Goal: Information Seeking & Learning: Learn about a topic

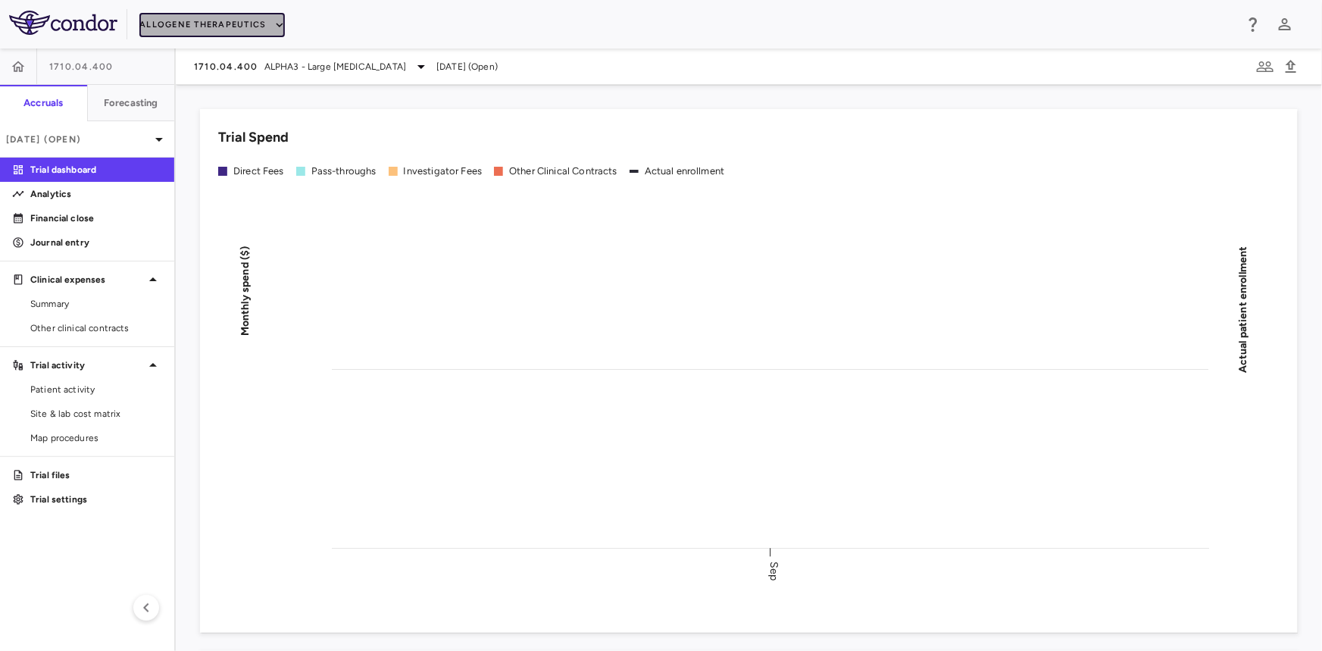
click at [208, 17] on button "Allogene Therapeutics" at bounding box center [211, 25] width 145 height 24
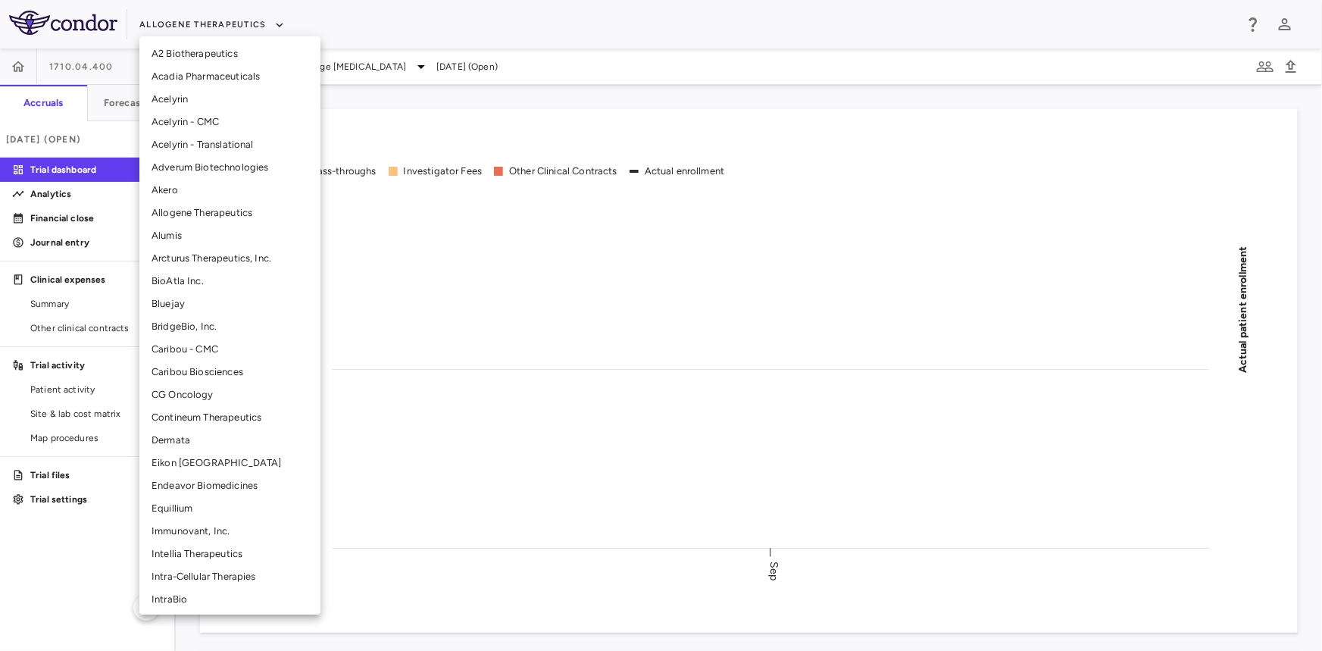
click at [185, 231] on li "Alumis" at bounding box center [229, 235] width 181 height 23
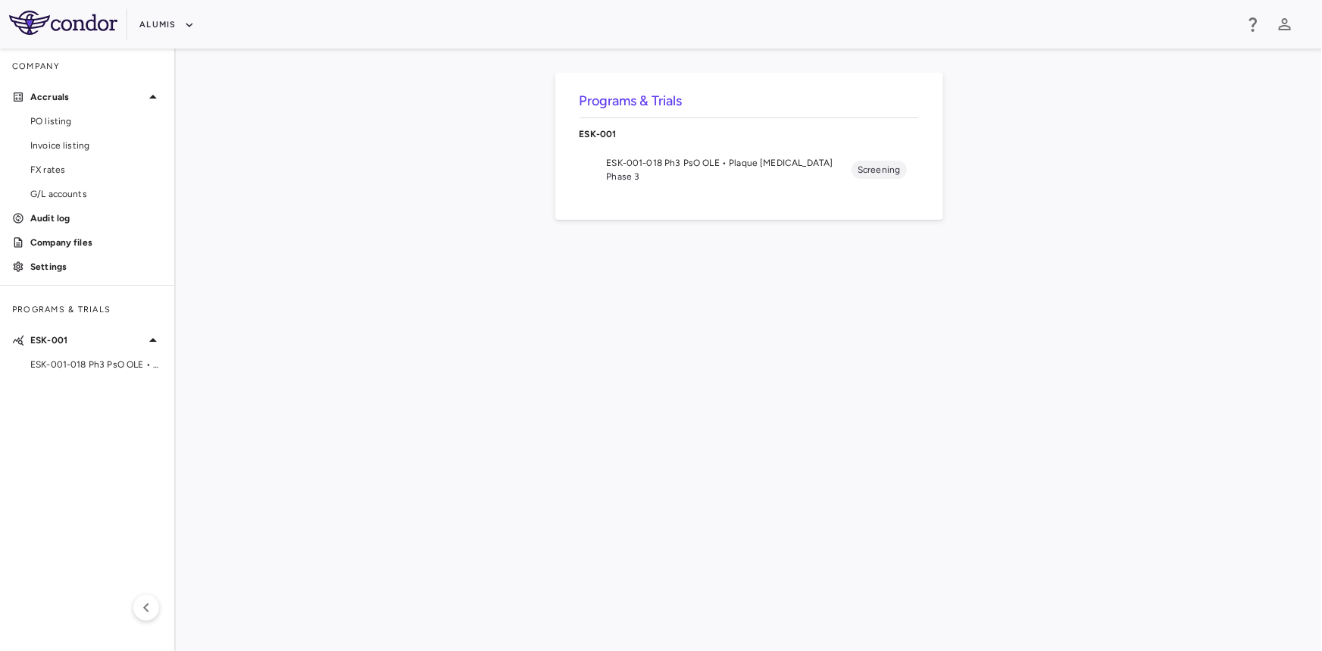
click at [105, 372] on div "ESK-001-018 Ph3 PsO OLE • Plaque Psoriasis" at bounding box center [87, 364] width 174 height 23
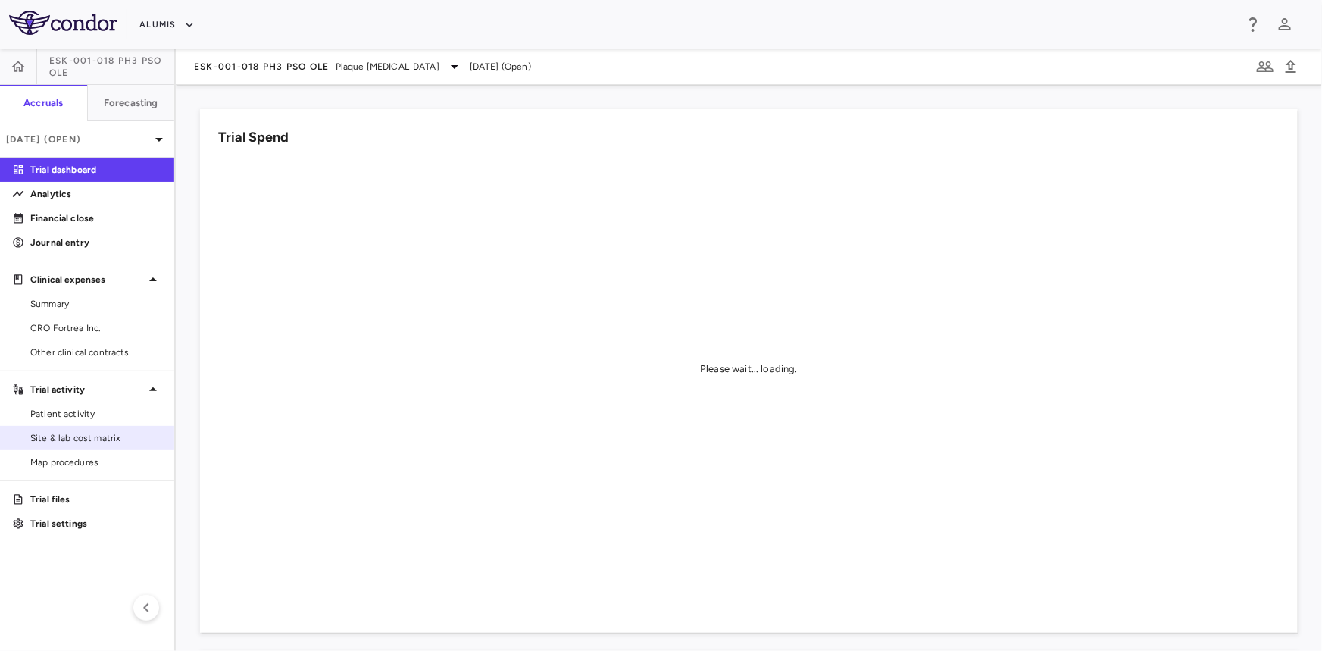
click at [95, 441] on span "Site & lab cost matrix" at bounding box center [96, 438] width 132 height 14
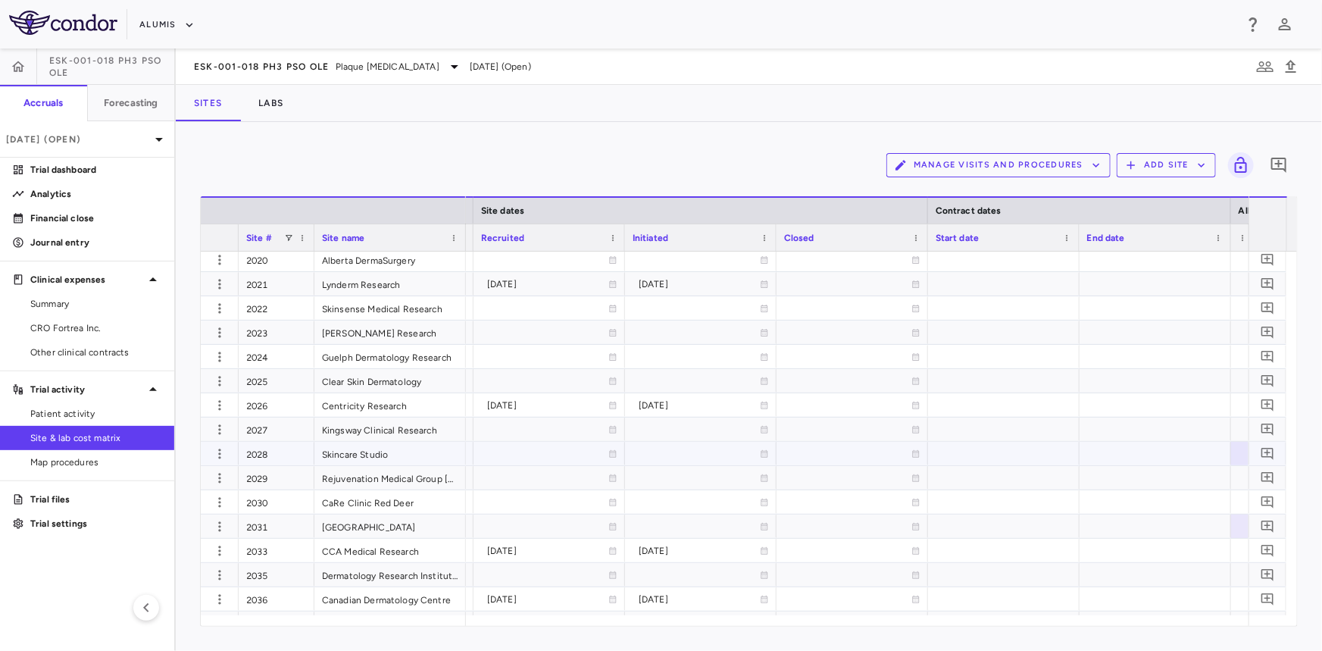
scroll to position [3305, 0]
click at [217, 573] on icon "button" at bounding box center [219, 570] width 15 height 15
click at [168, 602] on div "Edit site" at bounding box center [160, 603] width 141 height 27
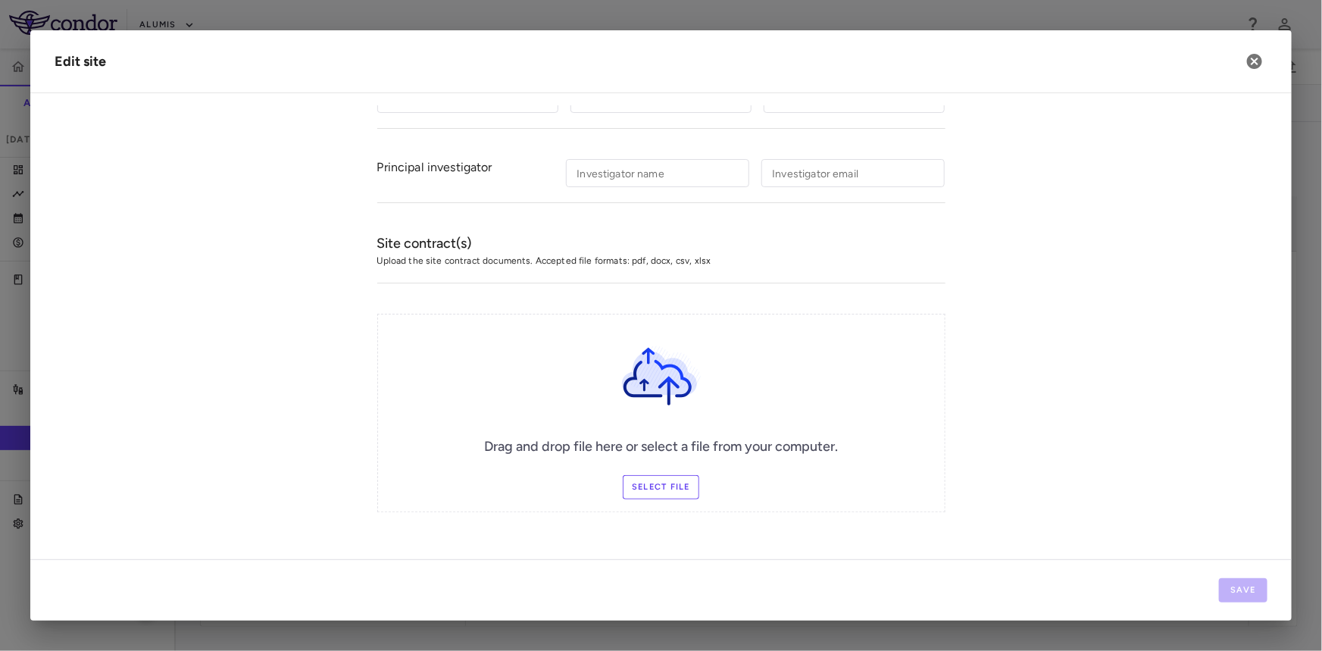
type input "****"
type input "**********"
type input "******"
type input "**********"
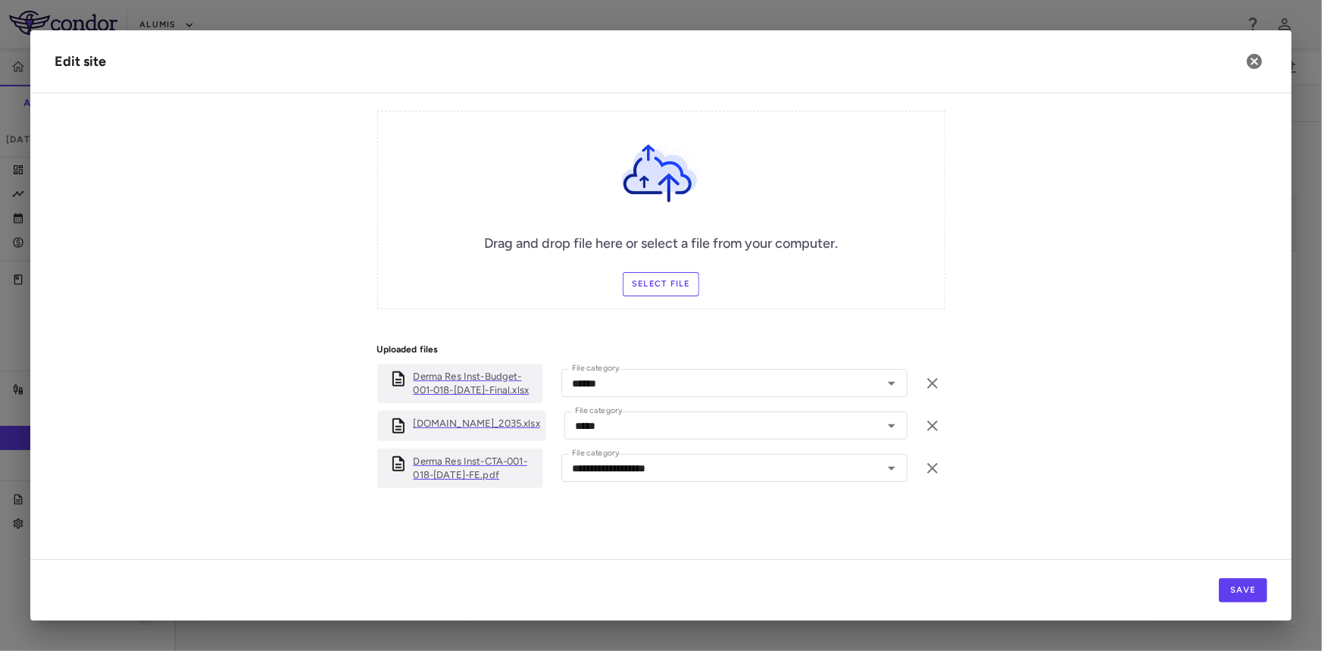
click at [440, 419] on p "ESK-001-018.Site_2035.xlsx" at bounding box center [477, 424] width 127 height 14
drag, startPoint x: 1258, startPoint y: 61, endPoint x: 531, endPoint y: 255, distance: 752.0
click at [1258, 61] on icon "button" at bounding box center [1254, 61] width 15 height 15
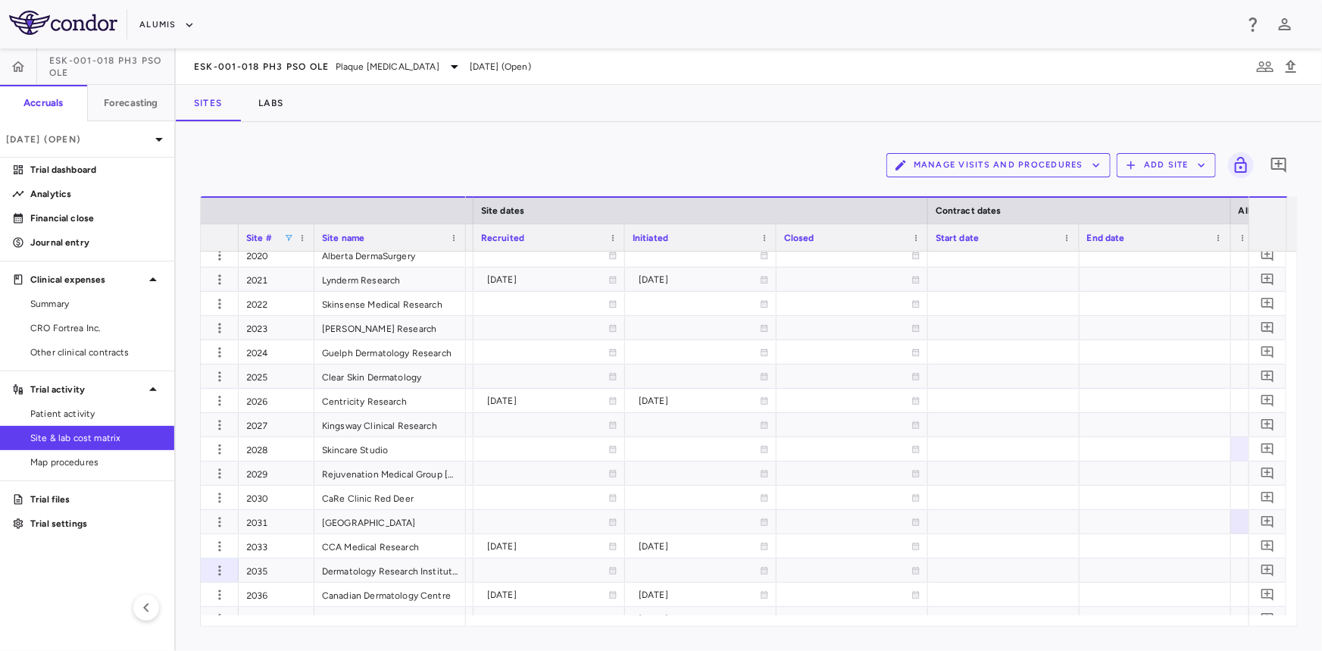
click at [289, 233] on span at bounding box center [288, 237] width 9 height 9
type input "****"
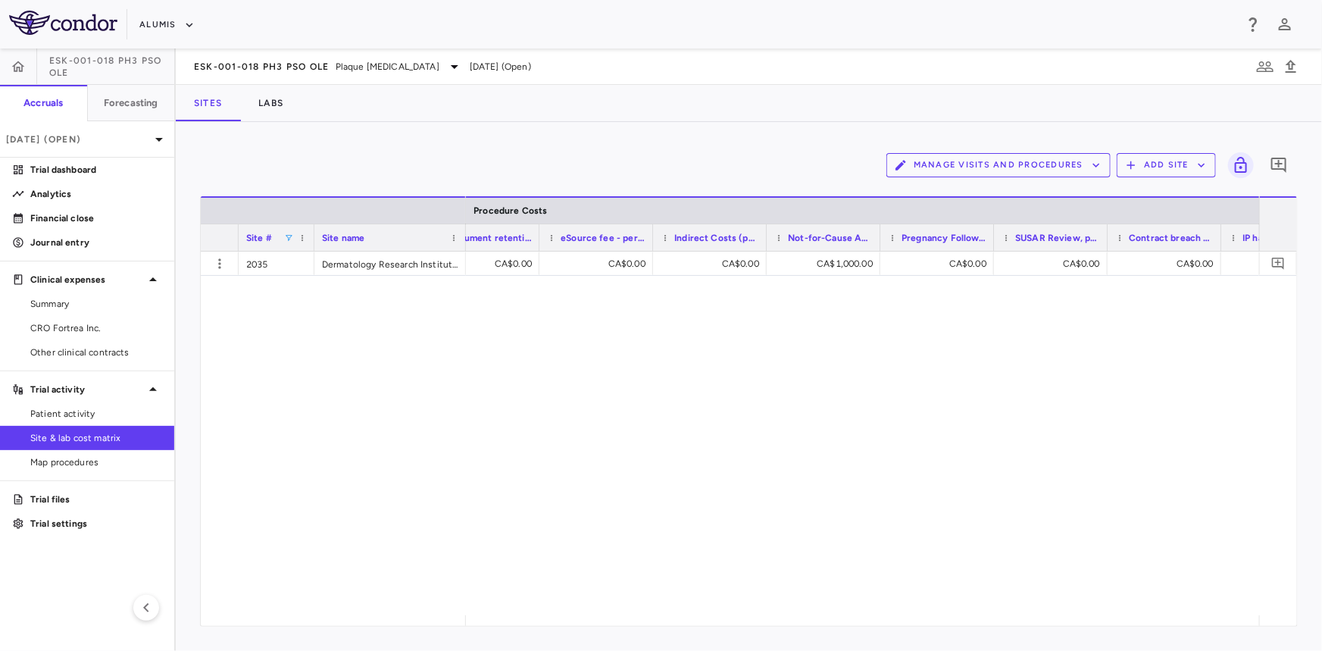
scroll to position [0, 13921]
click at [944, 261] on div "CA$1,000.00" at bounding box center [939, 264] width 92 height 24
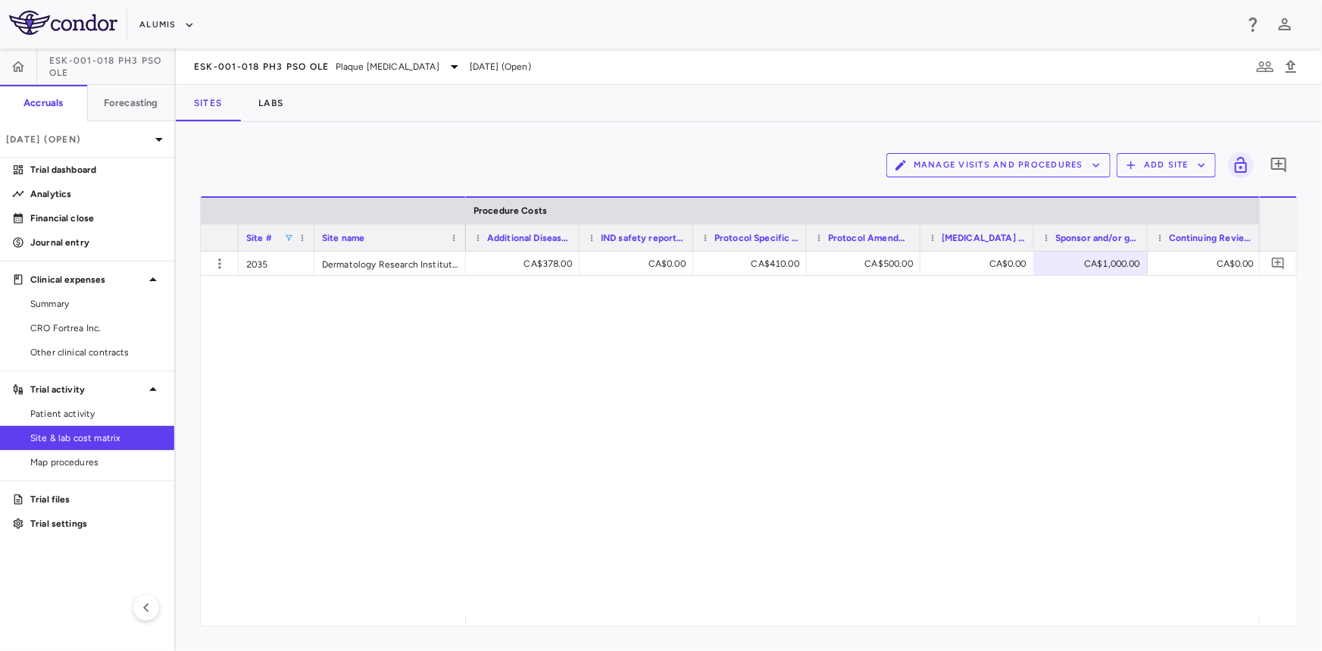
click at [285, 235] on span at bounding box center [288, 237] width 9 height 9
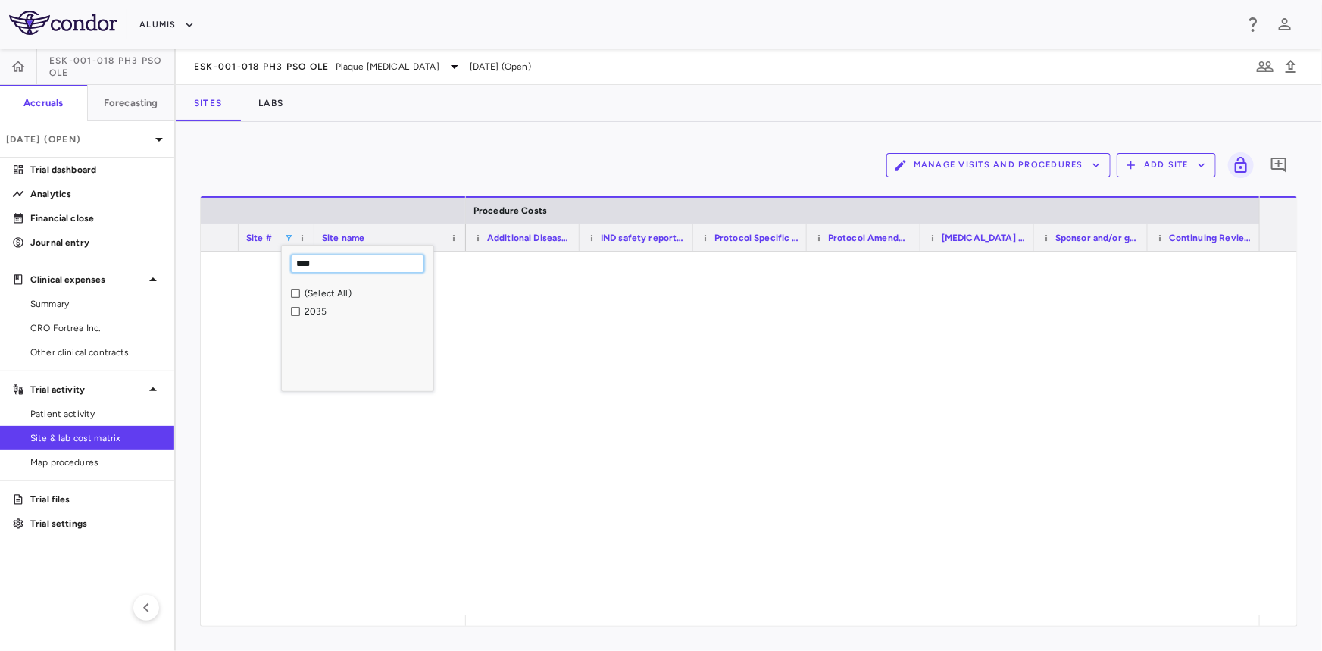
drag, startPoint x: 328, startPoint y: 268, endPoint x: 251, endPoint y: 274, distance: 77.5
click at [251, 274] on div "Drag here to set row groups Drag here to set column labels Site # Site name Pro…" at bounding box center [749, 411] width 1098 height 430
type input "****"
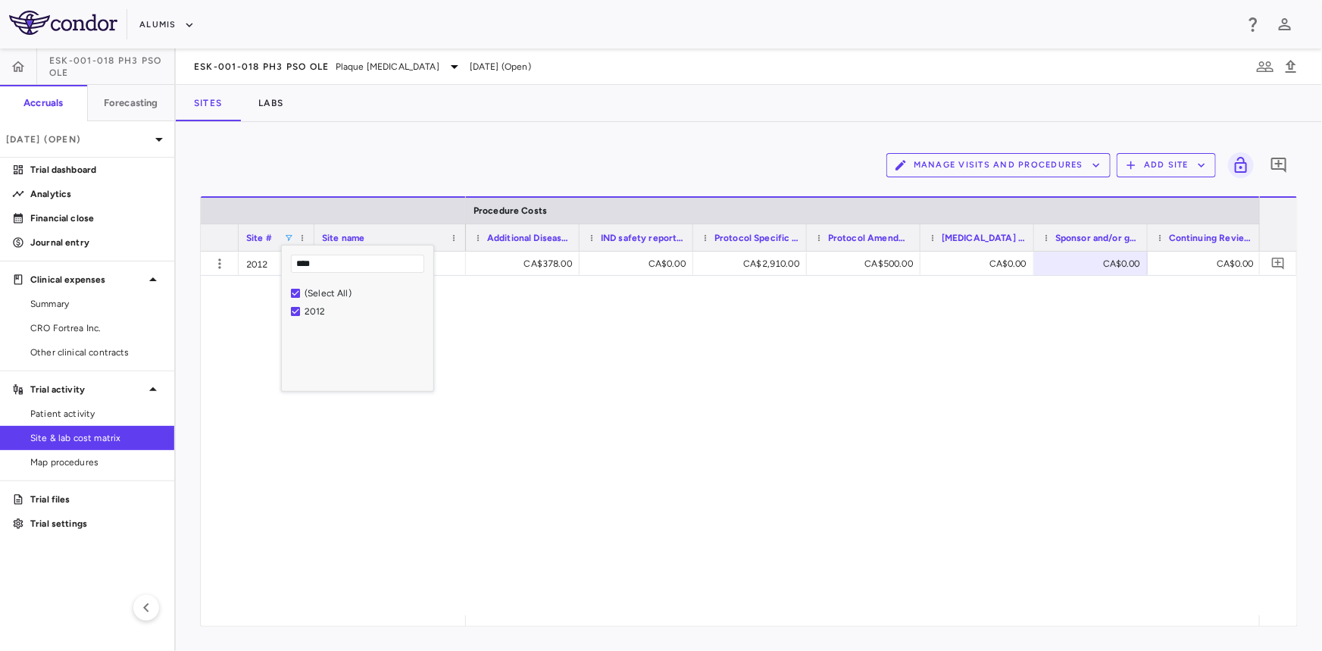
click at [495, 448] on div "CA$16,800.00 CA$473.00 CA$378.00 CA$0.00 CA$2,910.00 CA$500.00 CA$0.00 CA$0.00 …" at bounding box center [862, 434] width 793 height 364
click at [220, 265] on icon "button" at bounding box center [219, 263] width 15 height 15
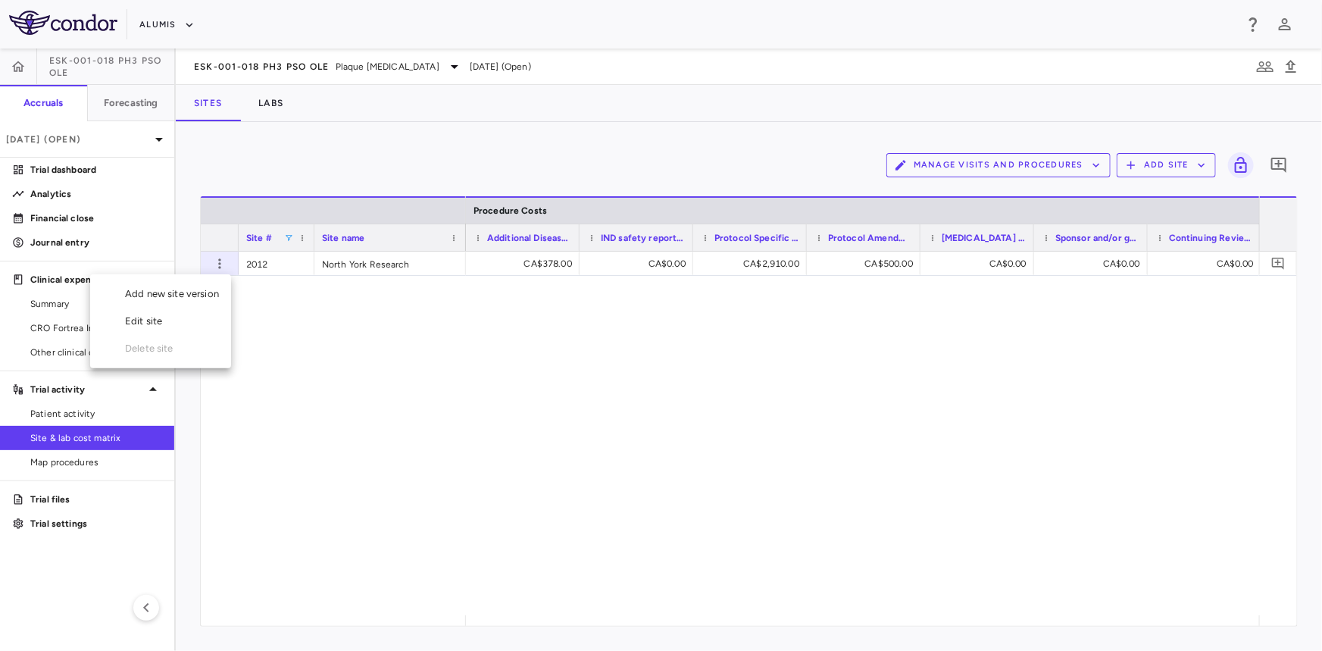
click at [169, 319] on div "Edit site" at bounding box center [160, 321] width 141 height 27
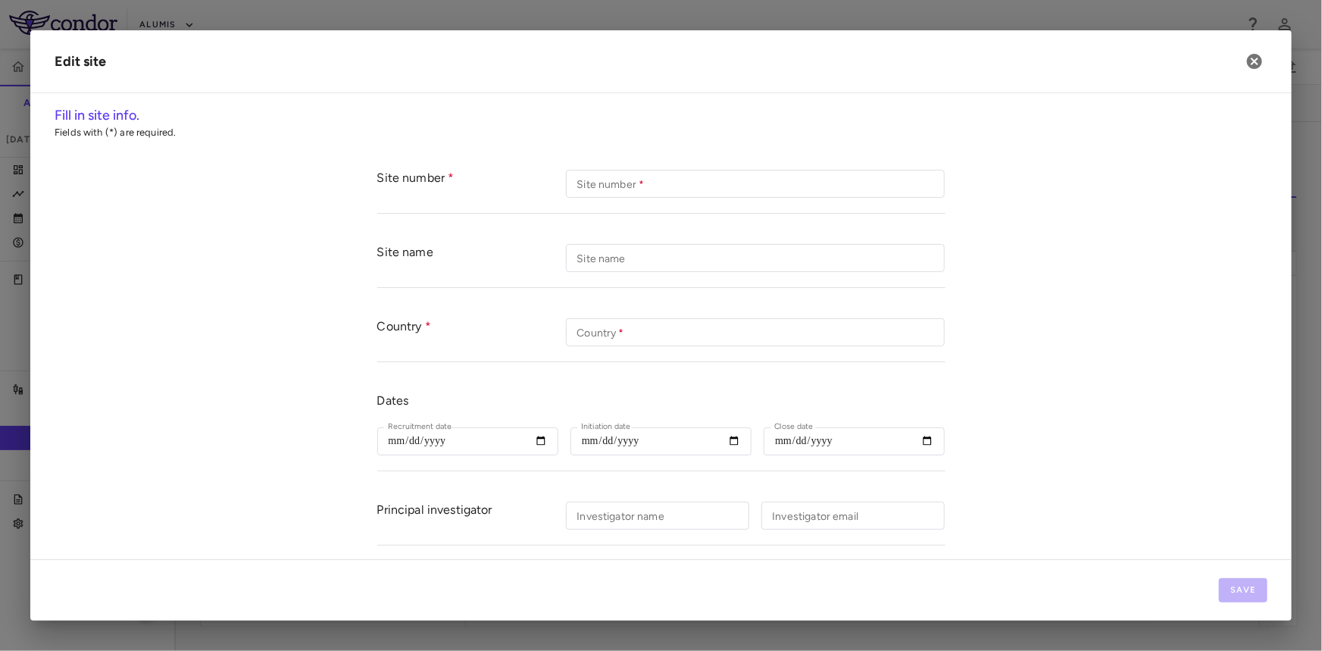
type input "****"
type input "**********"
type input "******"
type input "**********"
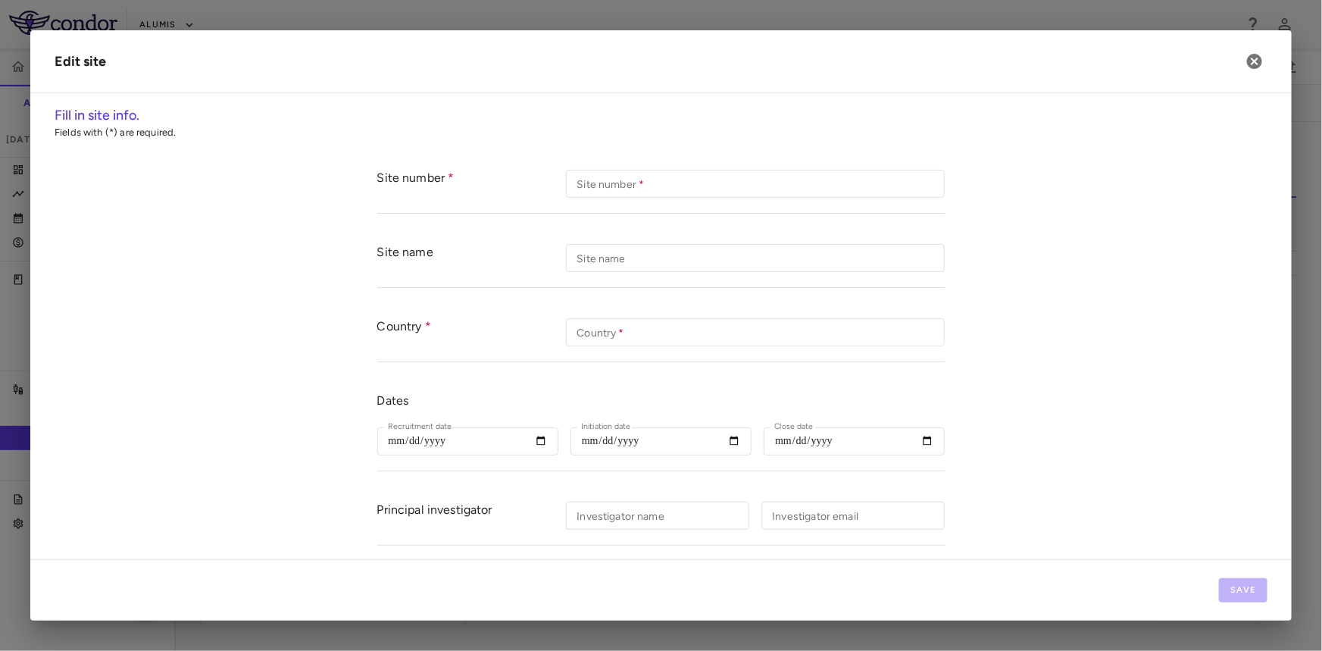
type input "**********"
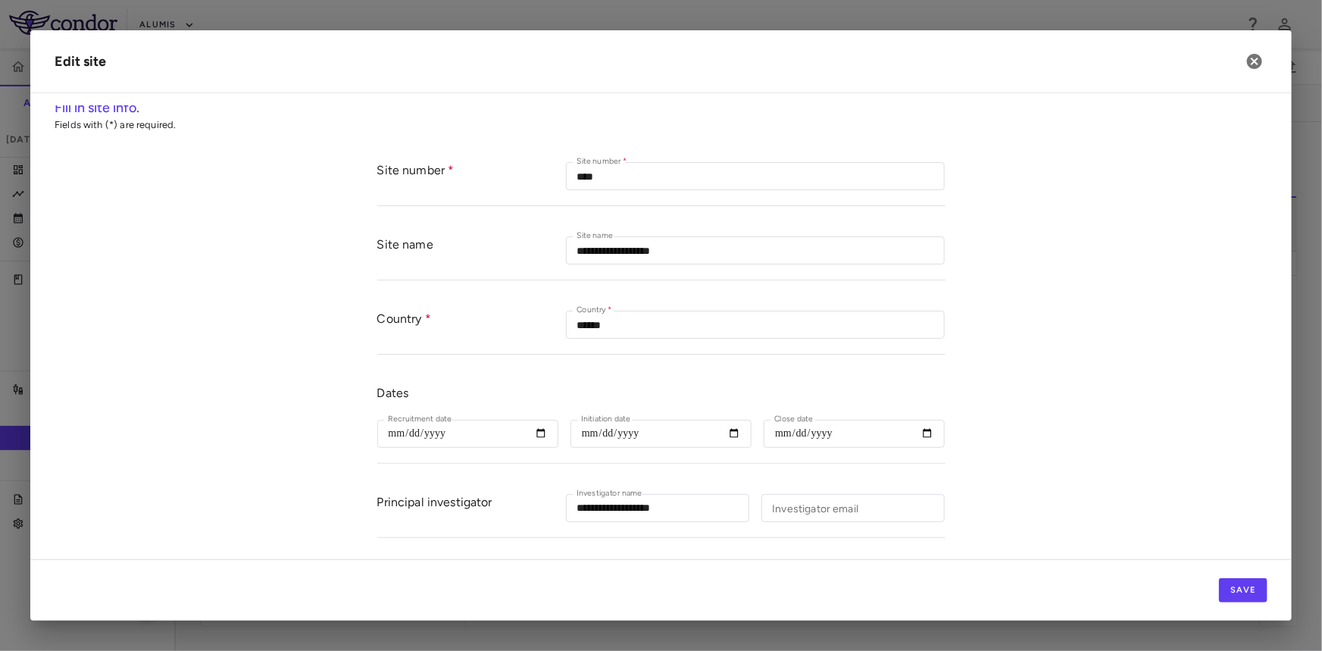
scroll to position [0, 0]
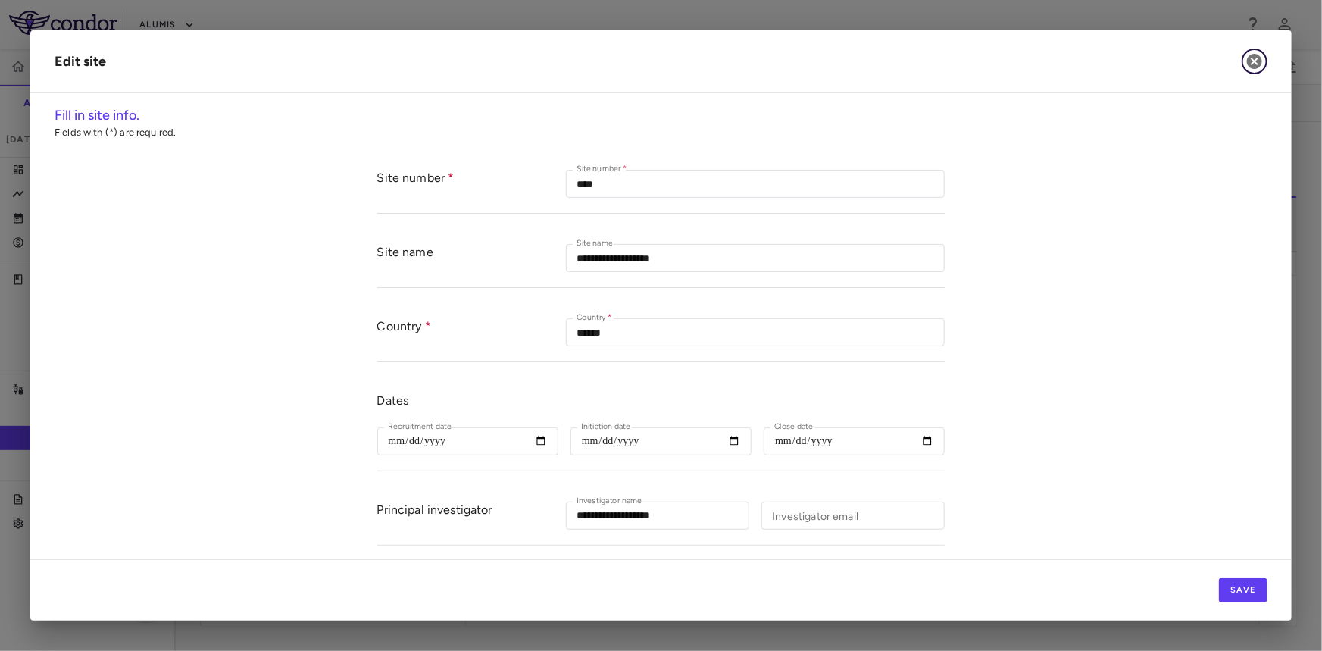
click at [1258, 59] on icon "button" at bounding box center [1254, 61] width 18 height 18
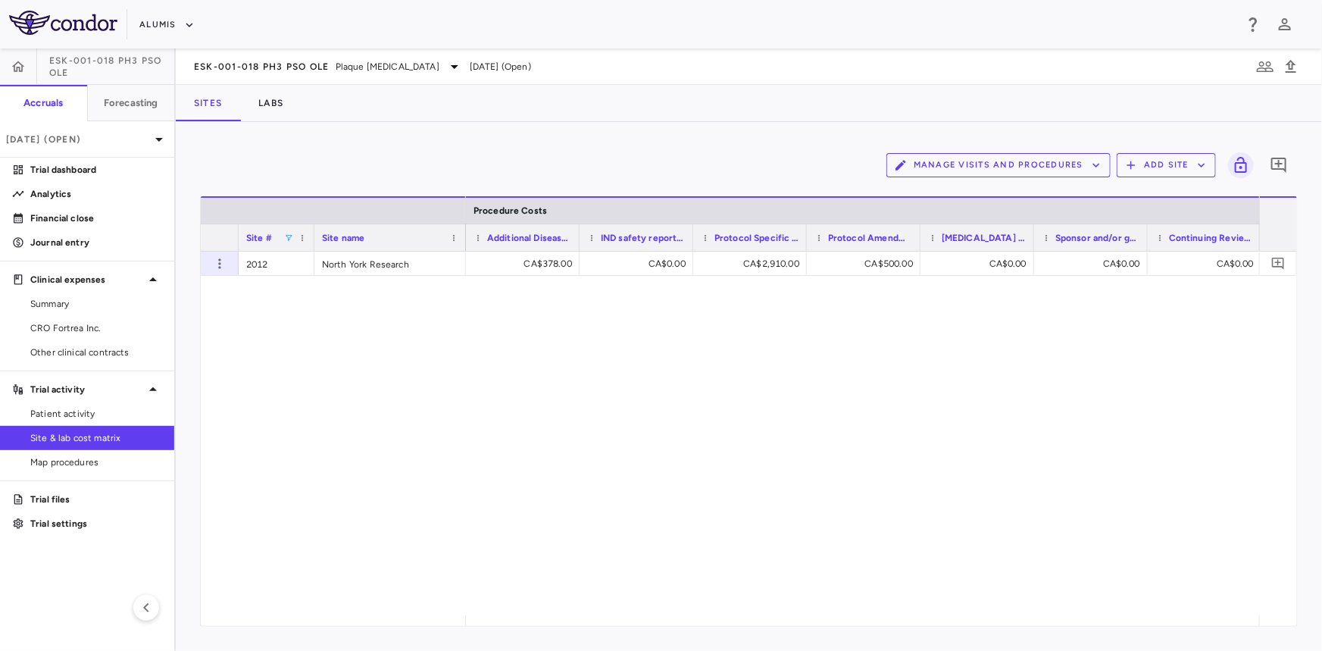
click at [288, 238] on span at bounding box center [288, 237] width 9 height 9
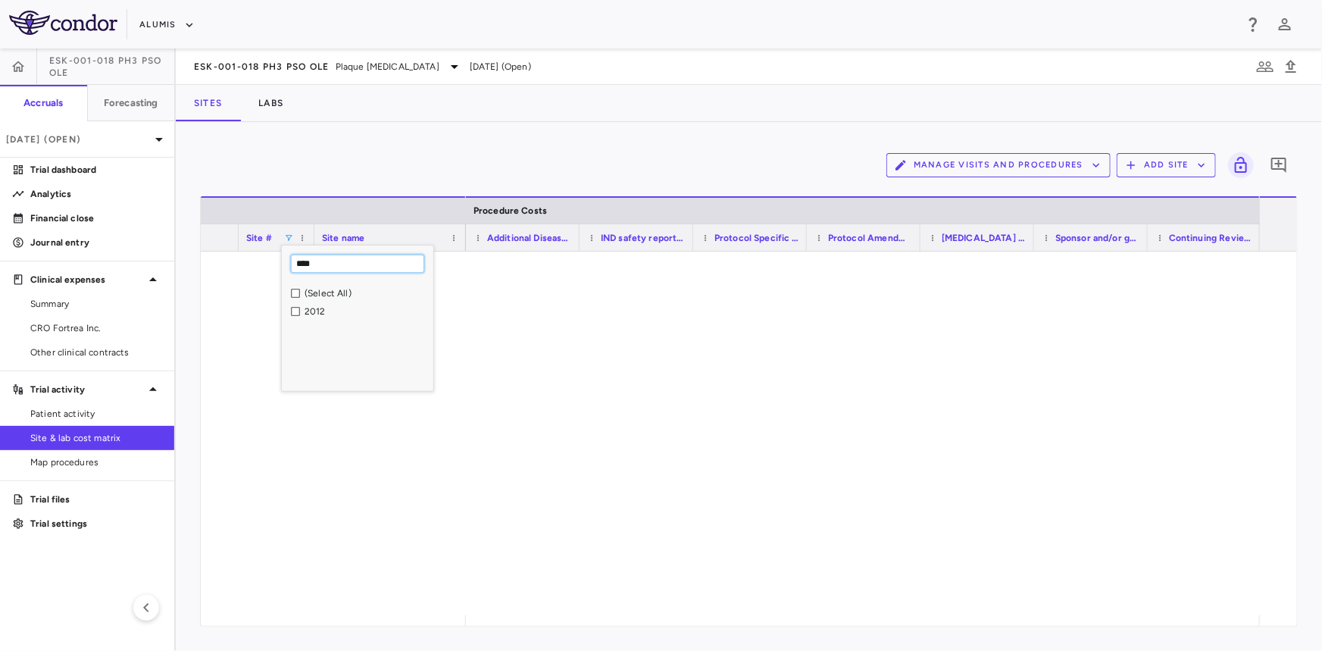
drag, startPoint x: 322, startPoint y: 260, endPoint x: 266, endPoint y: 262, distance: 56.1
click at [266, 262] on div "Drag here to set row groups Drag here to set column labels Site # Site name Pro…" at bounding box center [749, 411] width 1098 height 430
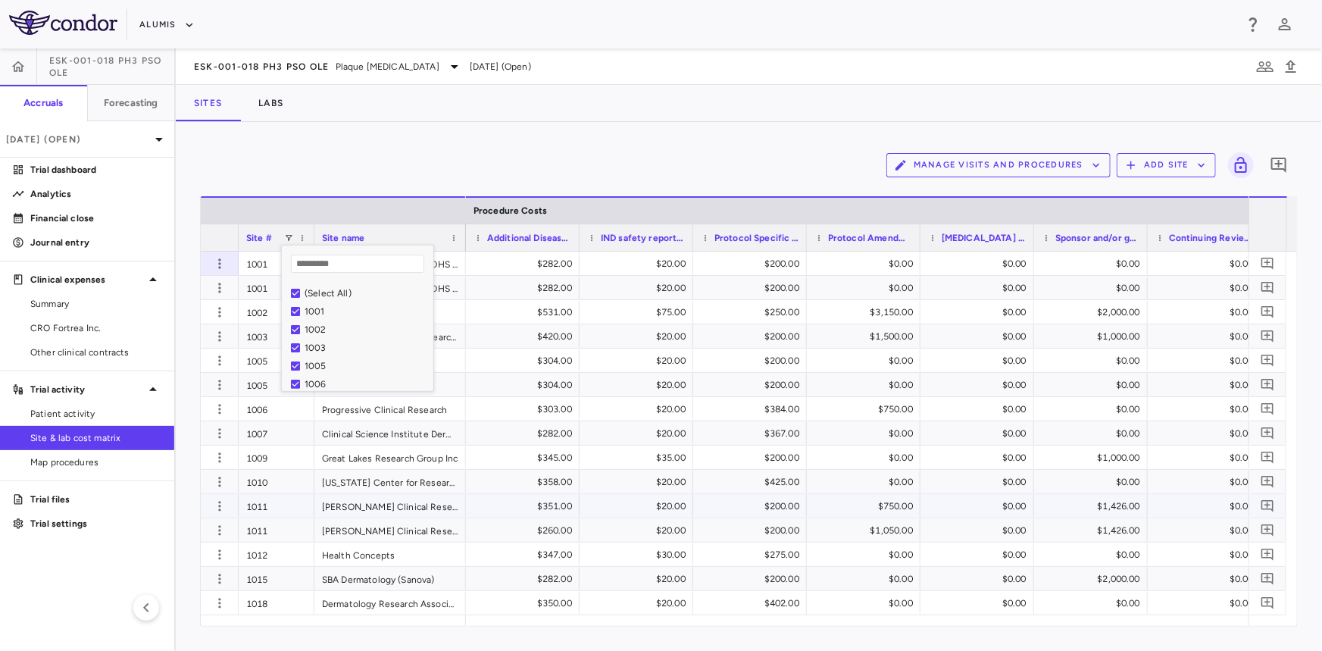
click at [665, 505] on div "$20.00" at bounding box center [639, 506] width 92 height 24
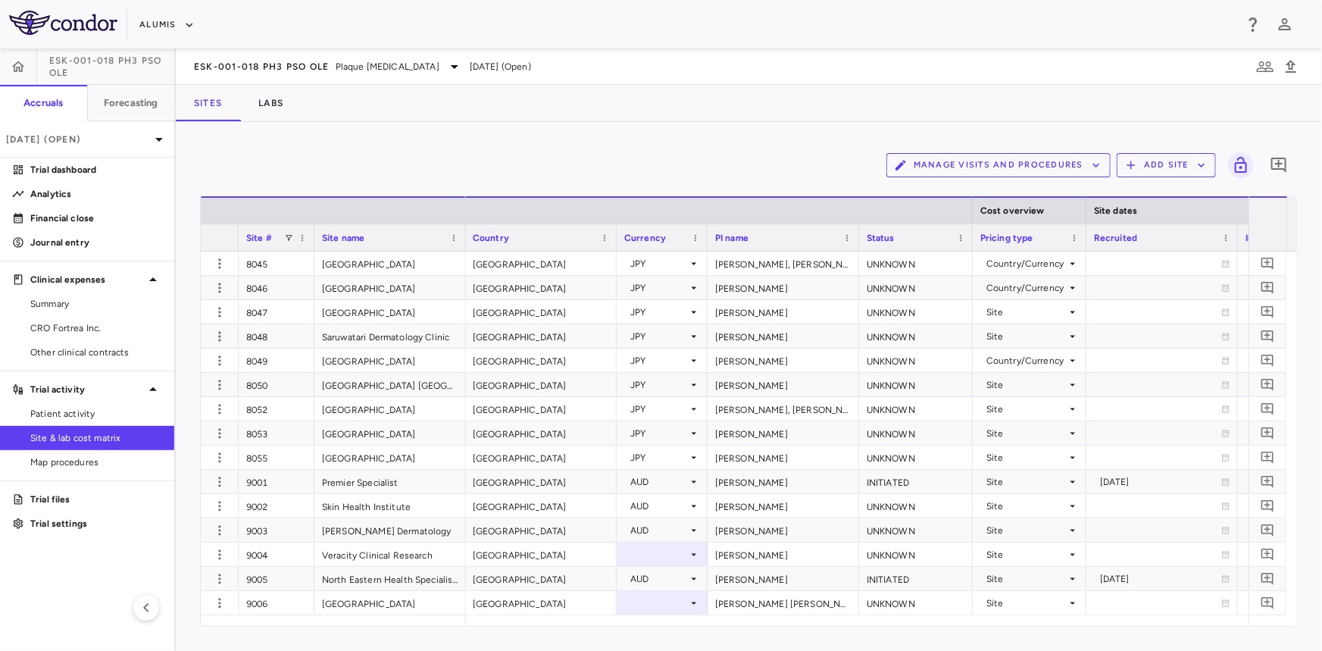
scroll to position [8000, 0]
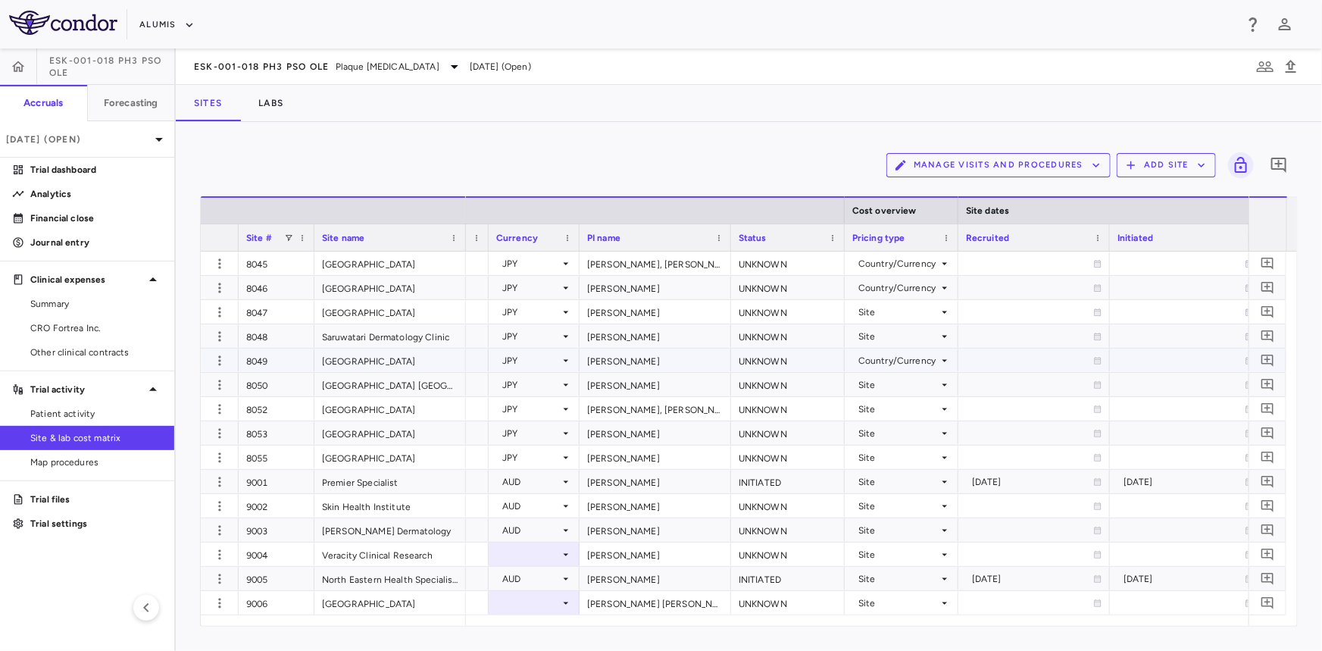
click at [783, 373] on div "UNKNOWN" at bounding box center [788, 384] width 114 height 23
click at [774, 358] on div "UNKNOWN" at bounding box center [788, 359] width 114 height 23
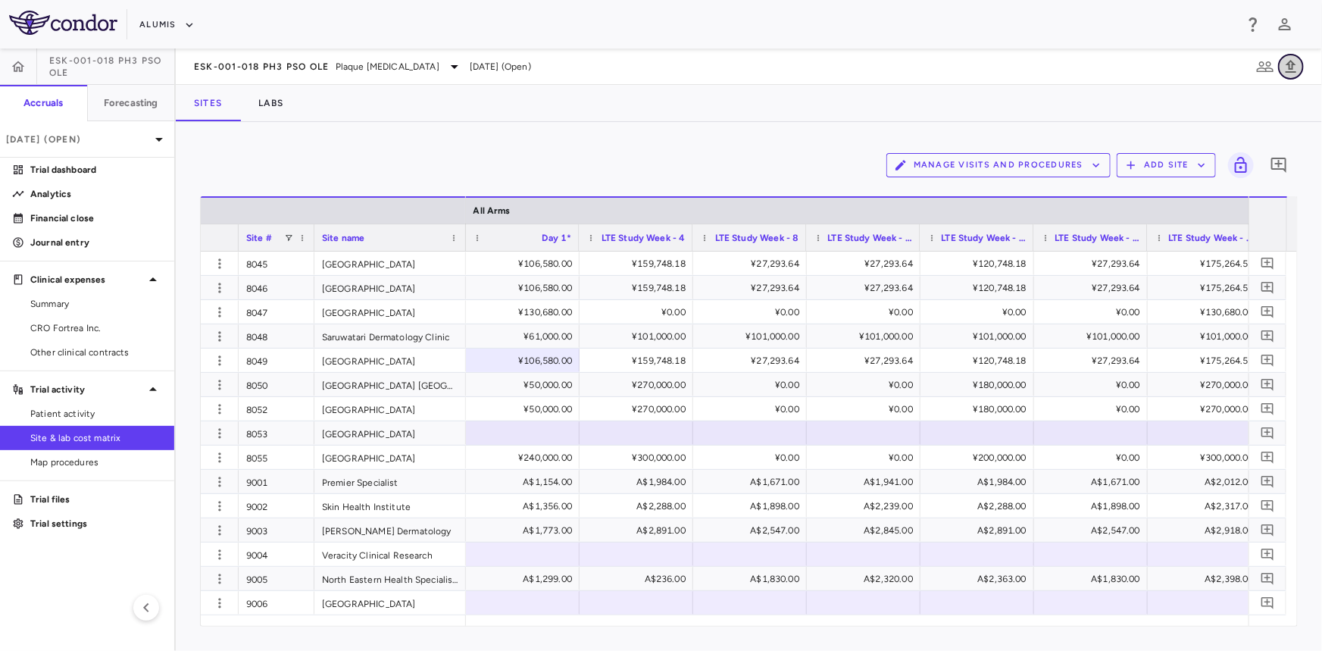
click at [1291, 66] on icon "button" at bounding box center [1291, 67] width 18 height 18
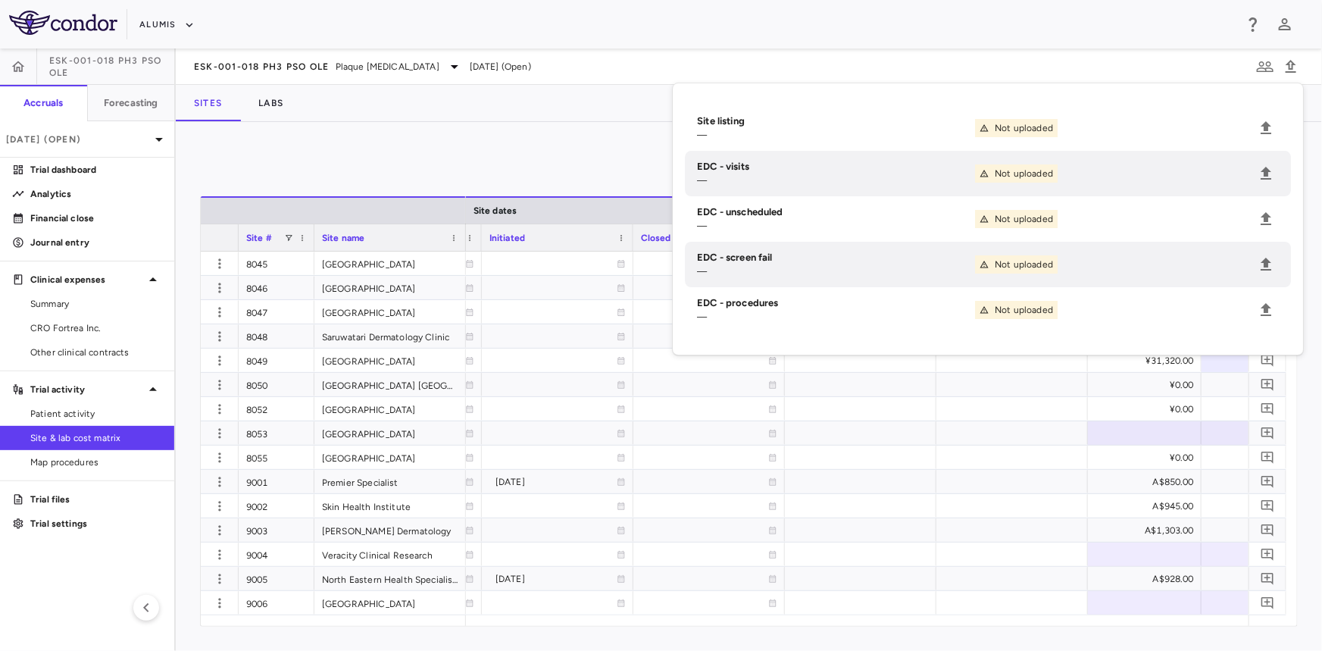
click at [574, 159] on div "Manage Visits and Procedures Add Site 0" at bounding box center [749, 165] width 1098 height 38
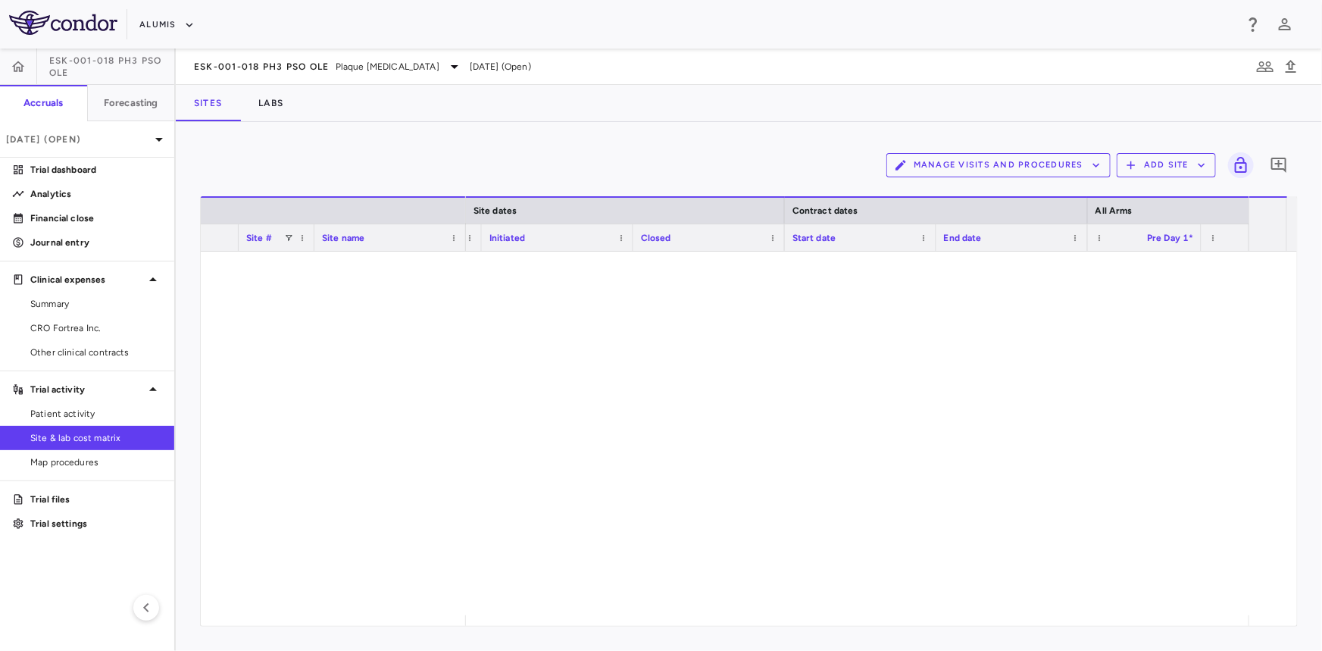
scroll to position [0, 0]
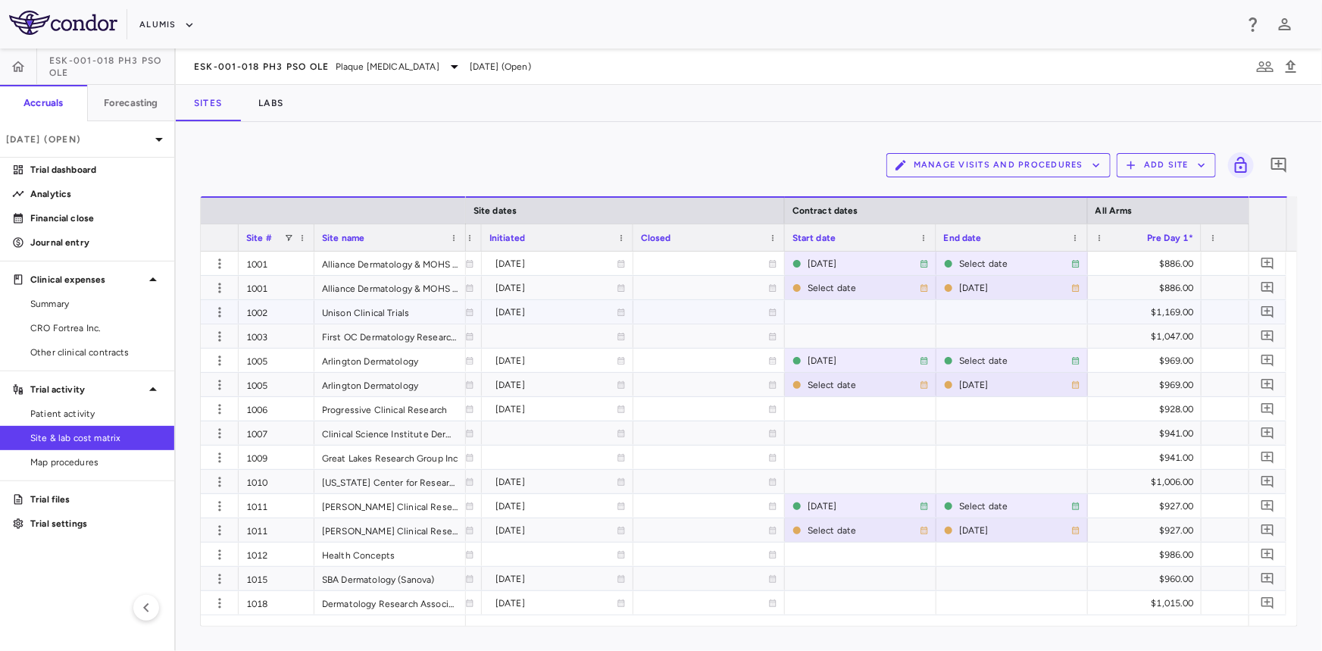
click at [691, 309] on div at bounding box center [709, 312] width 136 height 22
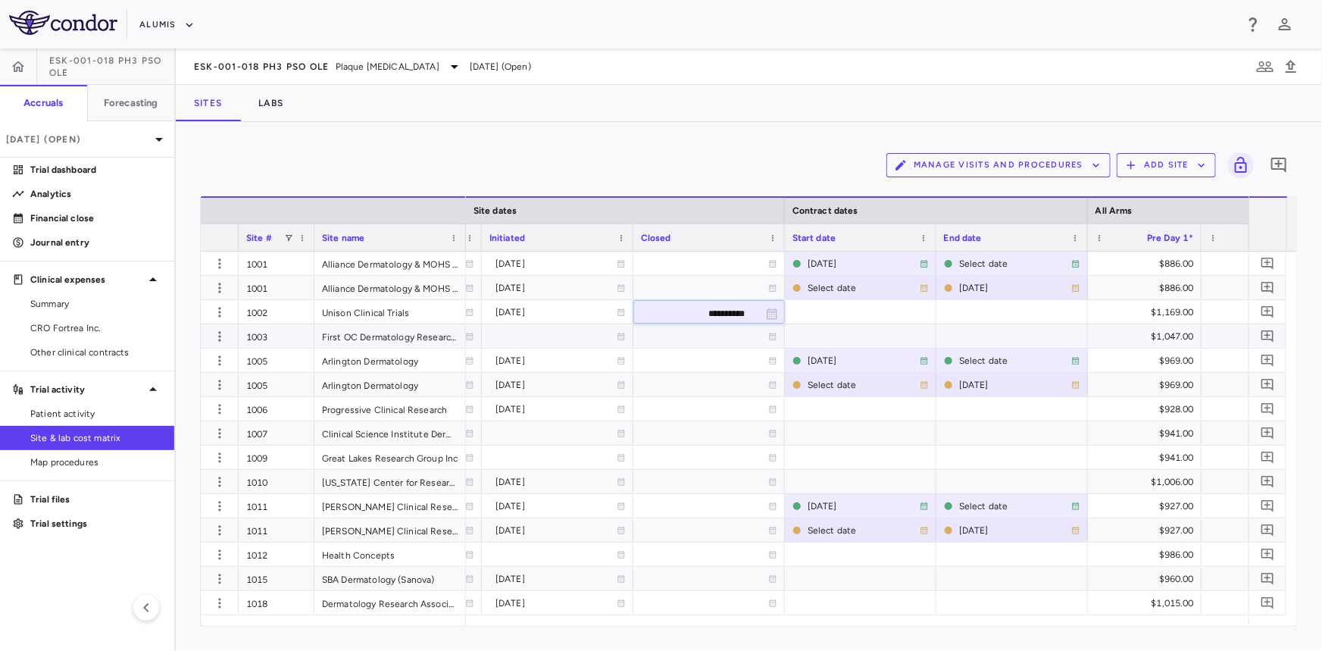
click at [830, 320] on div at bounding box center [861, 311] width 152 height 23
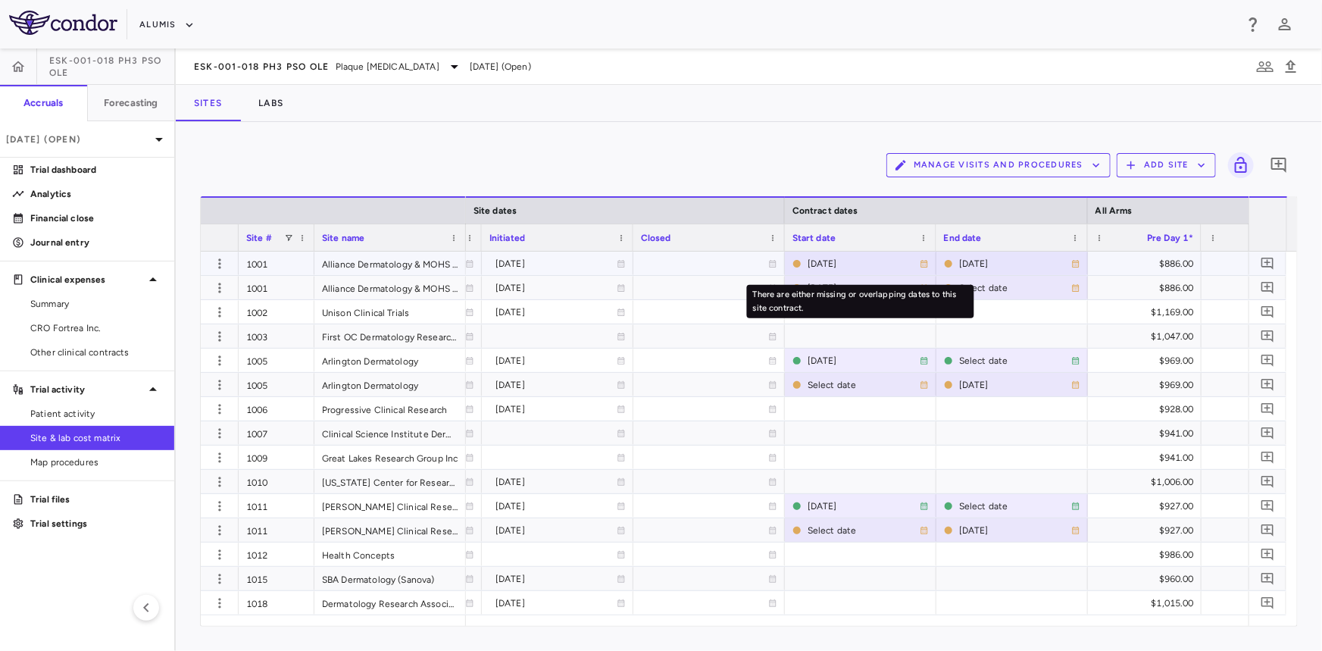
click at [818, 265] on div "2024-12-09" at bounding box center [864, 264] width 112 height 24
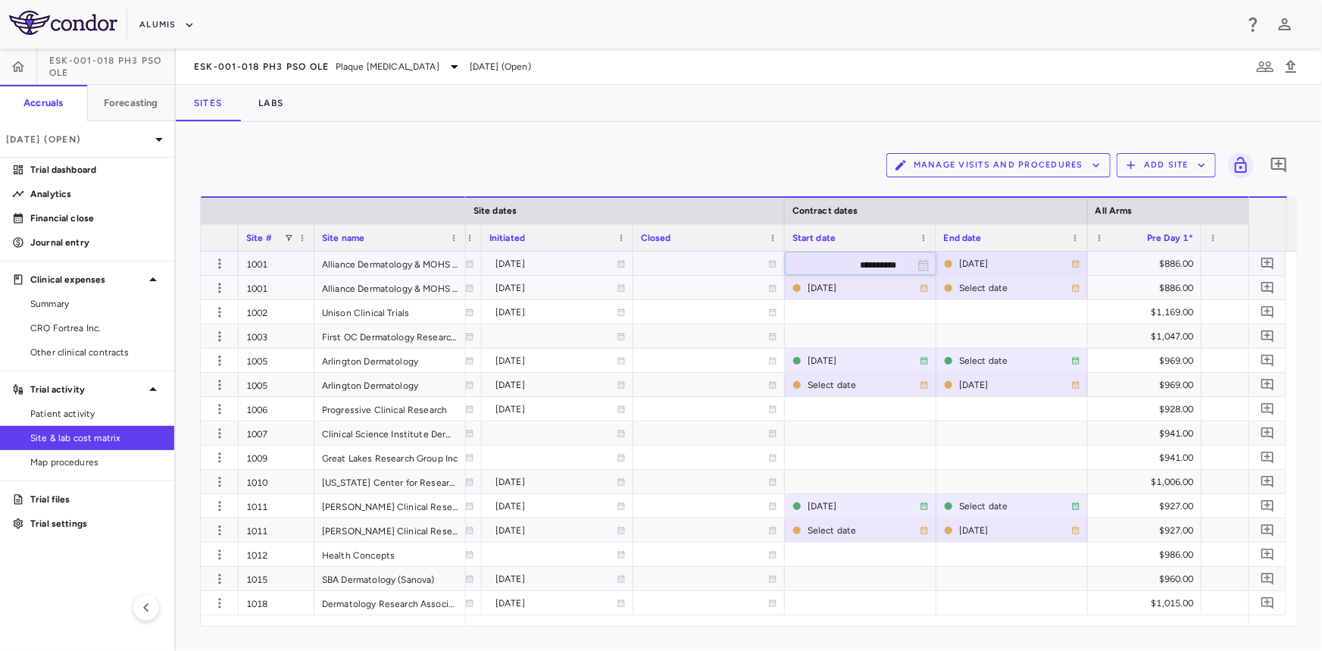
click at [847, 264] on input "**********" at bounding box center [847, 264] width 123 height 25
type input "**********"
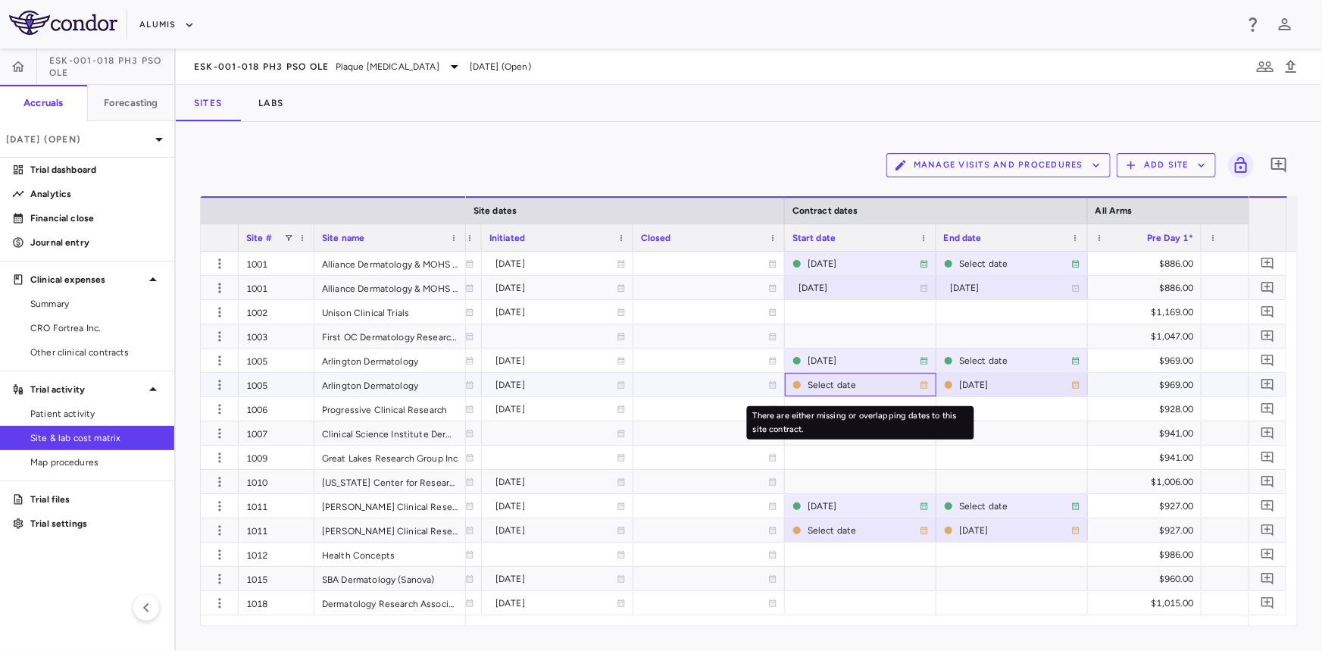
click at [829, 385] on div "Select date" at bounding box center [864, 385] width 112 height 24
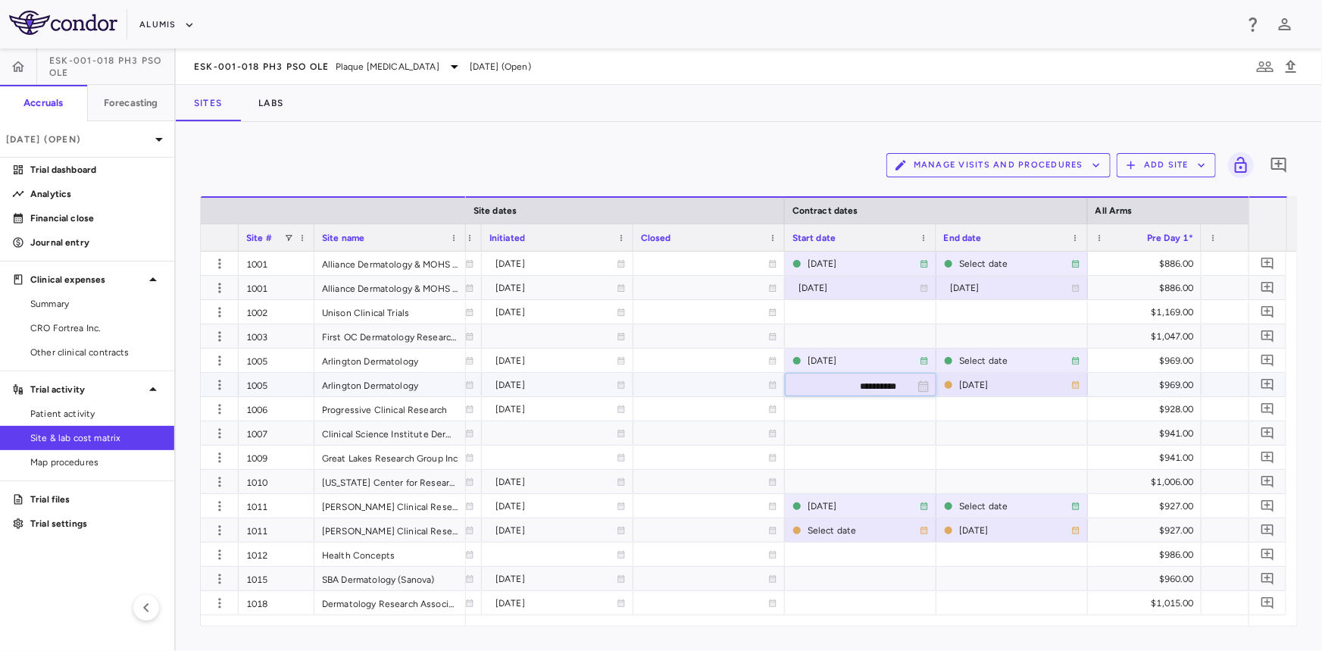
click at [836, 386] on input "**********" at bounding box center [847, 385] width 123 height 25
type input "**********"
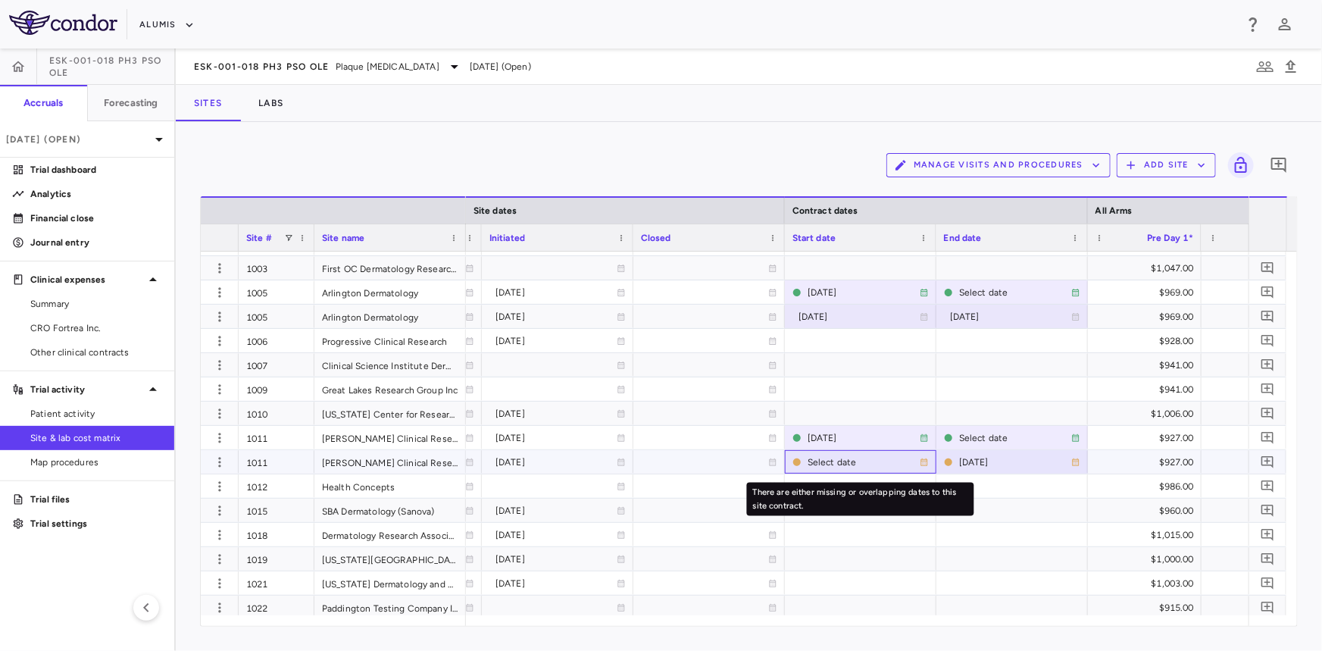
click at [828, 462] on div "Select date" at bounding box center [864, 462] width 112 height 24
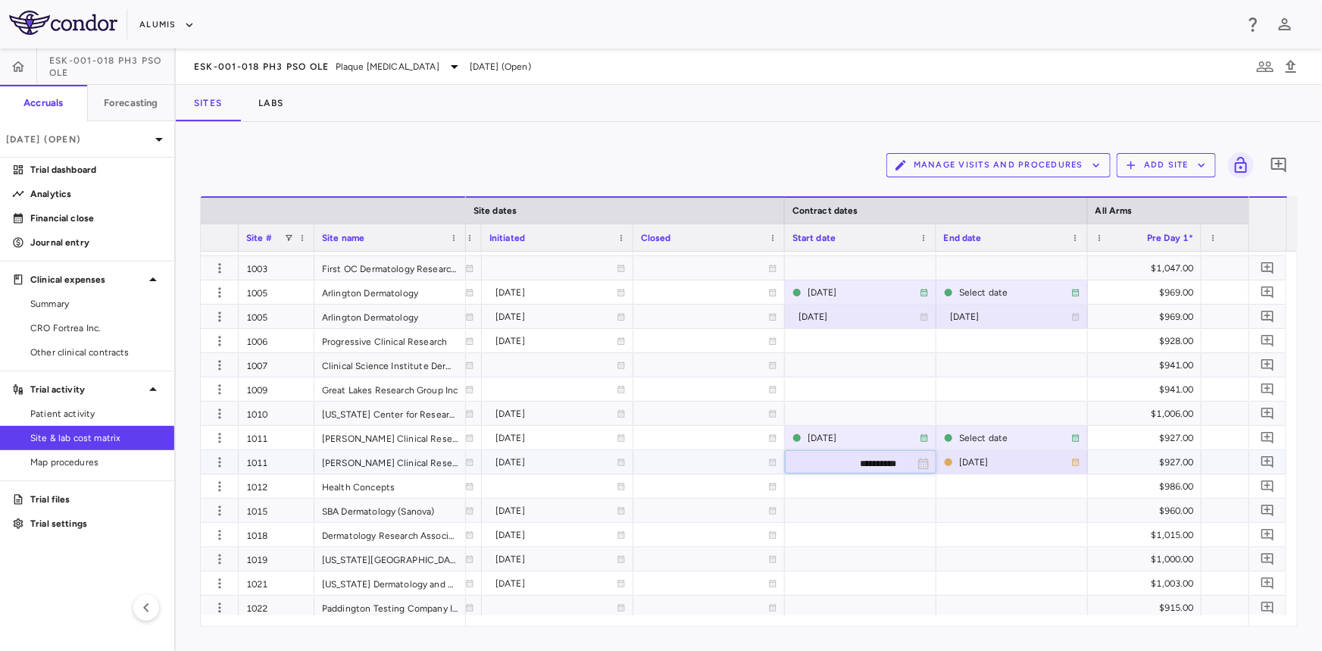
click at [856, 461] on input "**********" at bounding box center [847, 463] width 123 height 25
type input "**********"
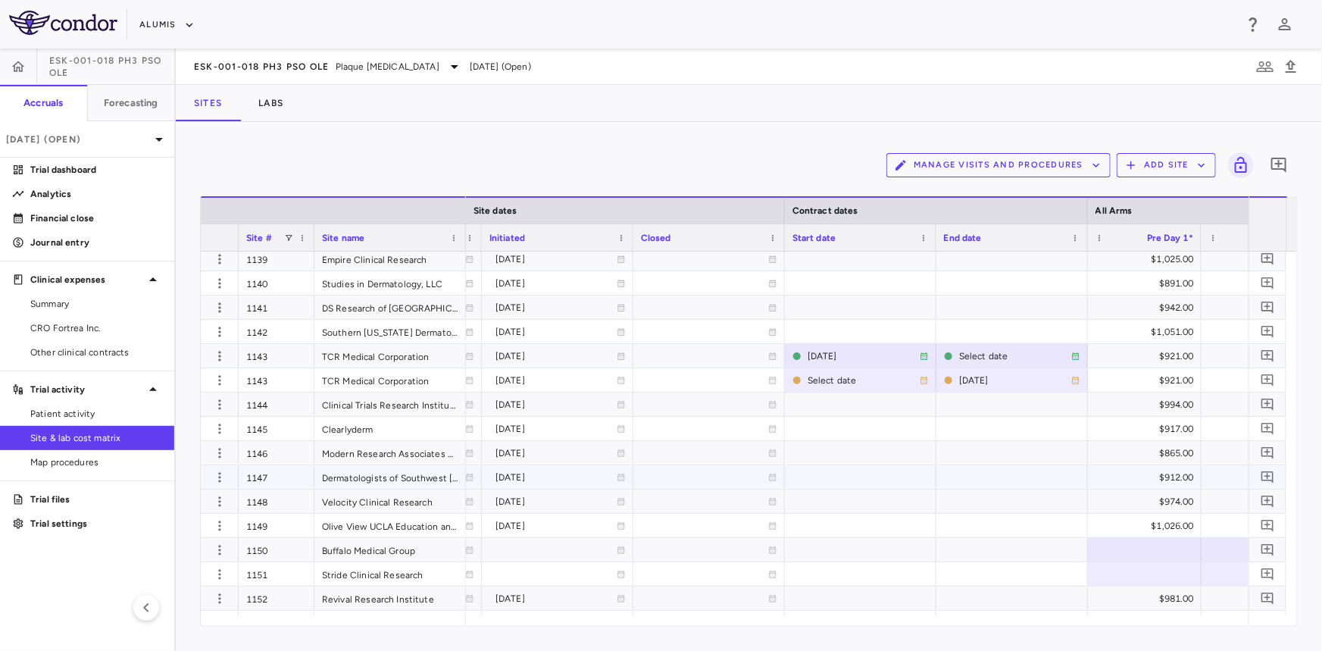
scroll to position [1583, 0]
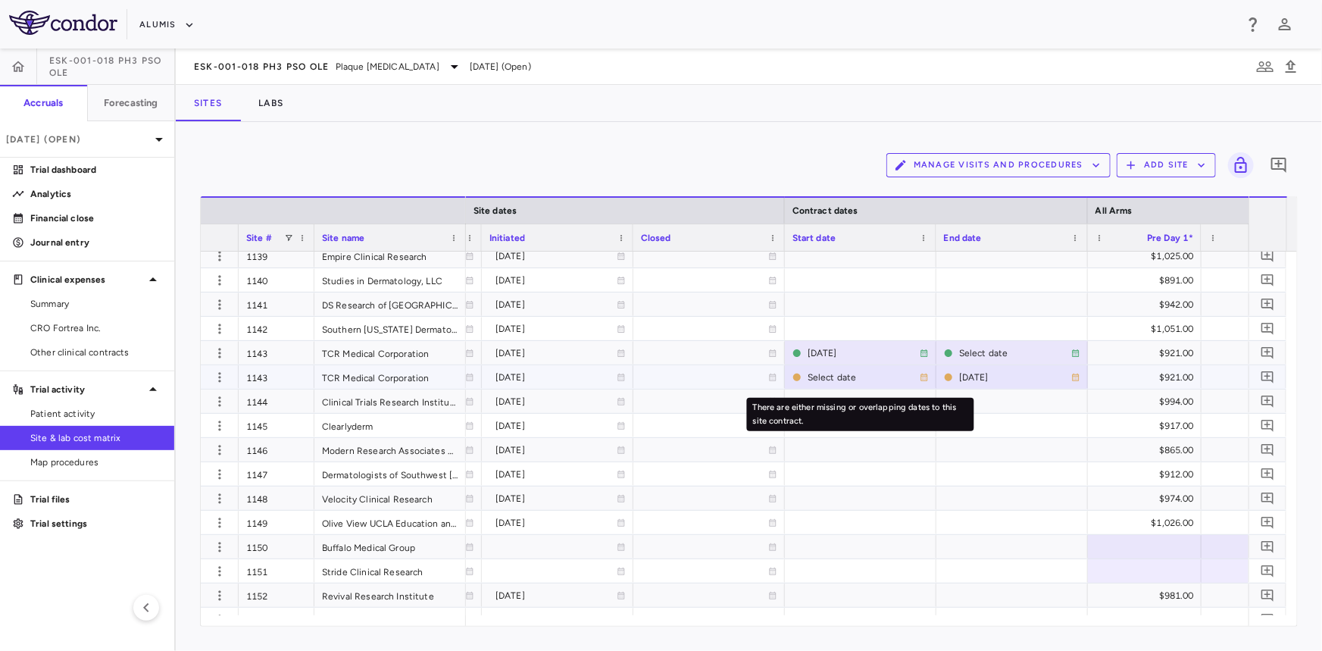
click at [824, 373] on div "Select date" at bounding box center [864, 377] width 112 height 24
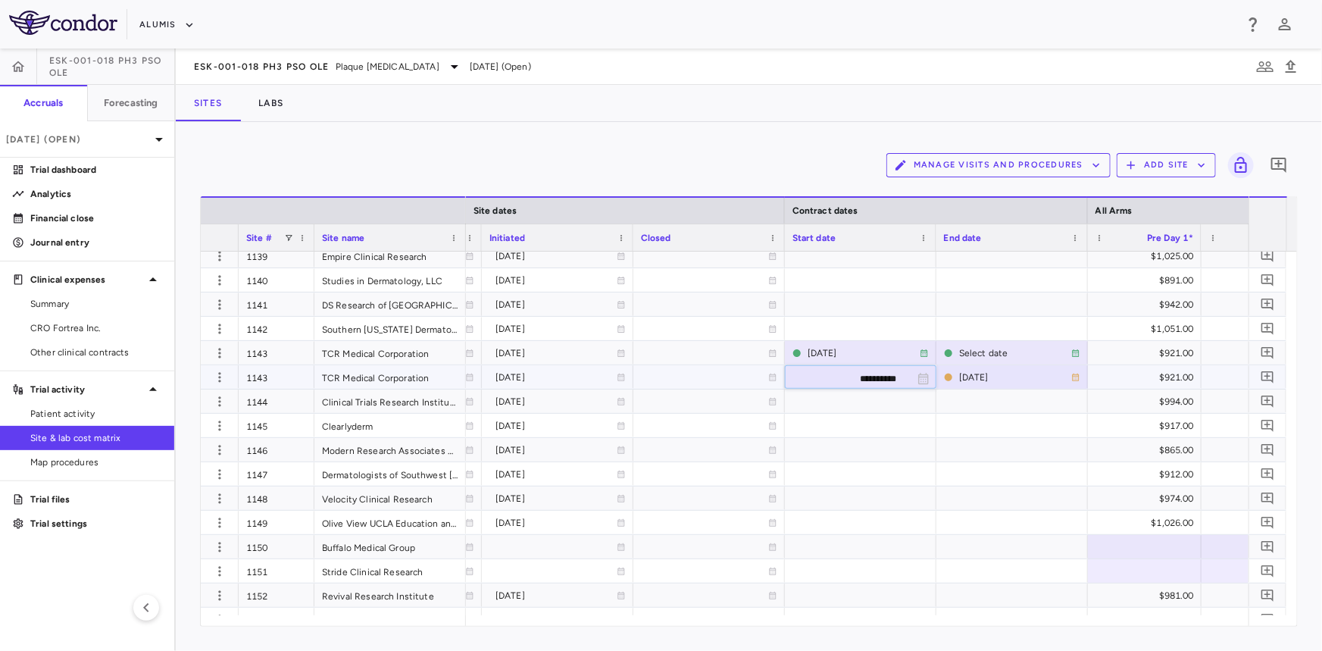
click at [848, 378] on input "**********" at bounding box center [847, 378] width 123 height 25
type input "**********"
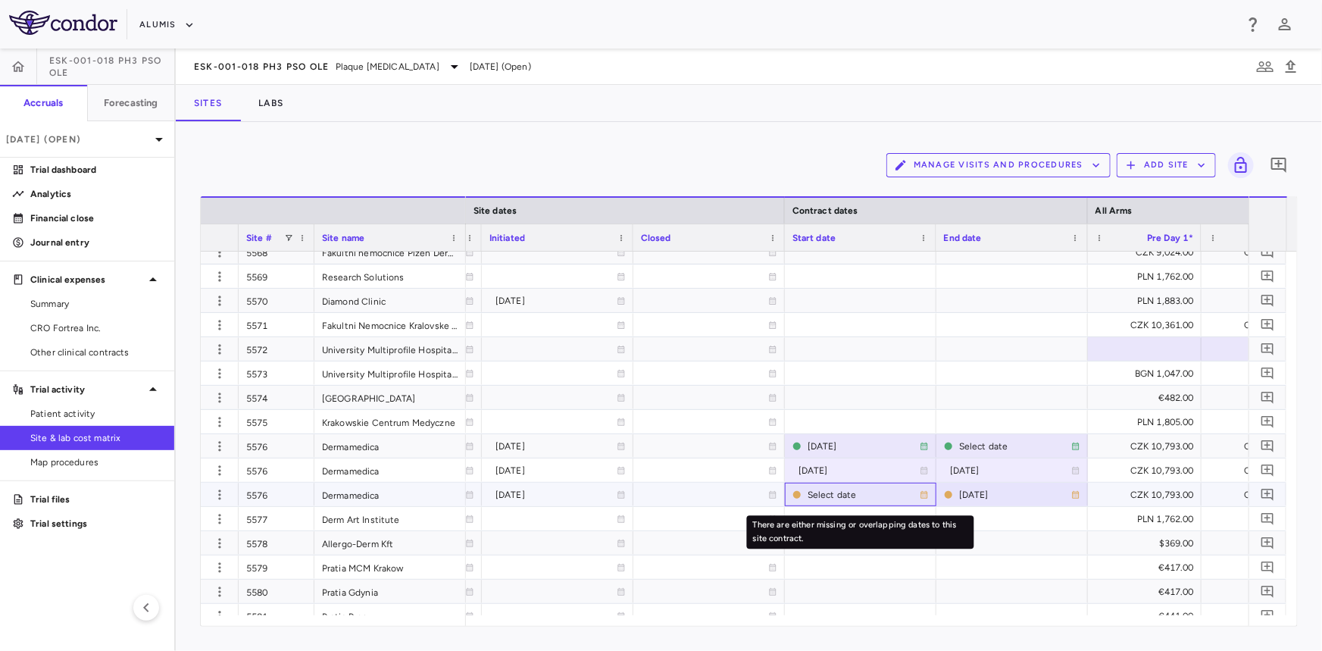
click at [817, 486] on div "Select date" at bounding box center [864, 495] width 112 height 24
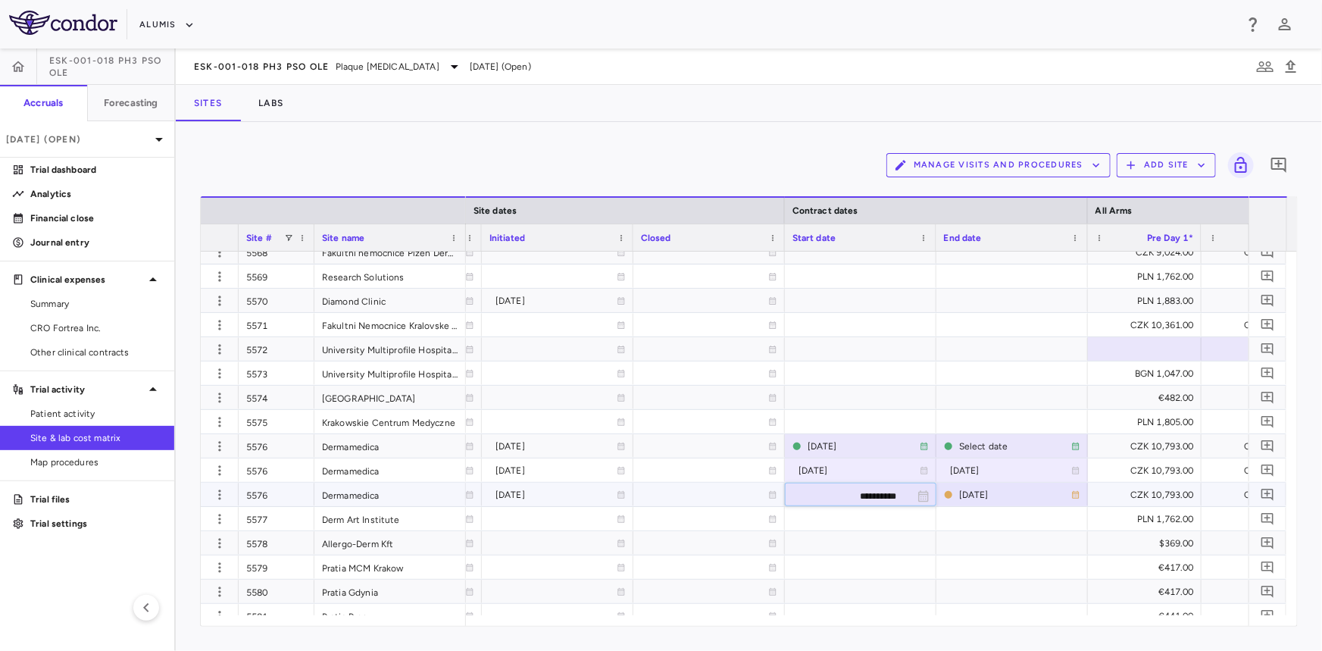
click at [858, 495] on input "**********" at bounding box center [847, 495] width 123 height 25
type input "**********"
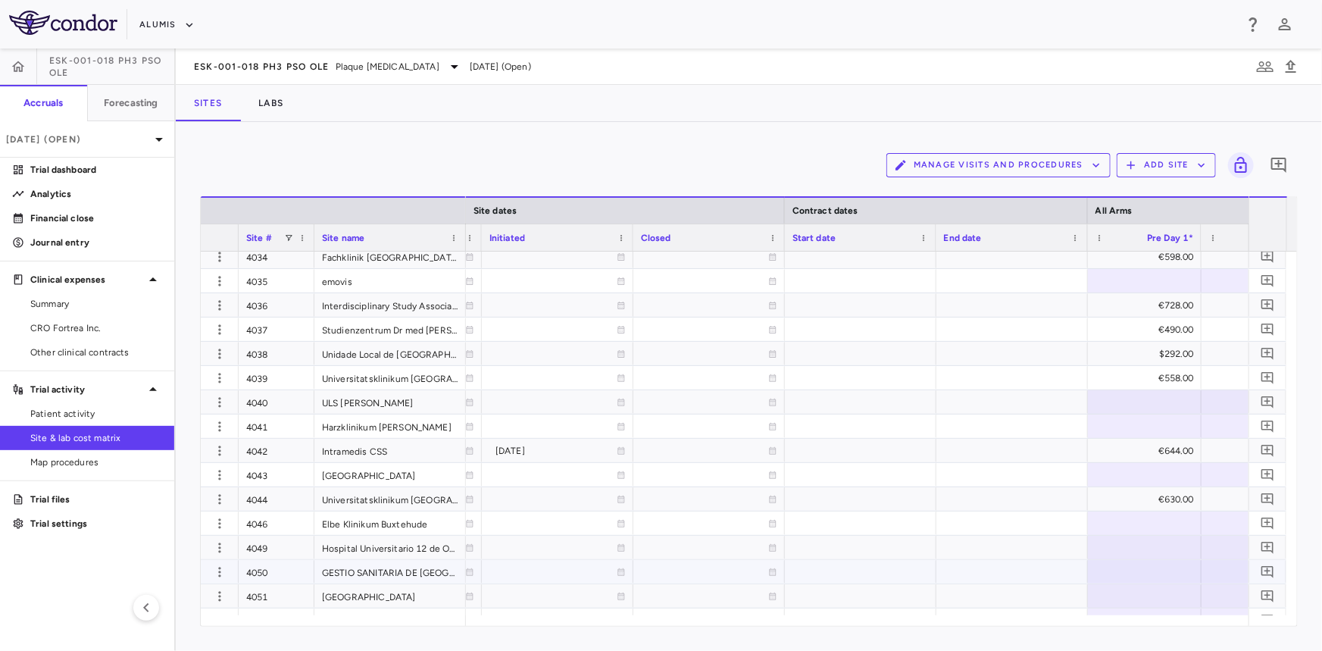
click at [273, 569] on div "4050" at bounding box center [277, 571] width 76 height 23
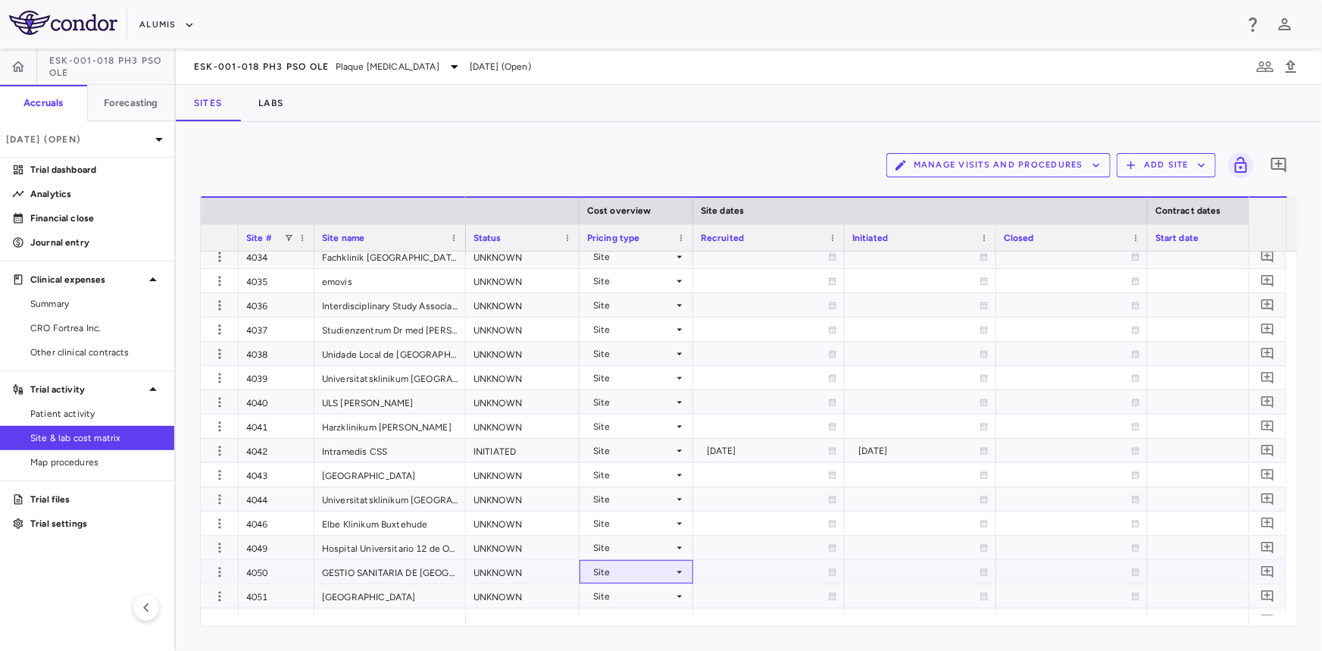
click at [619, 570] on div "Site" at bounding box center [633, 572] width 80 height 24
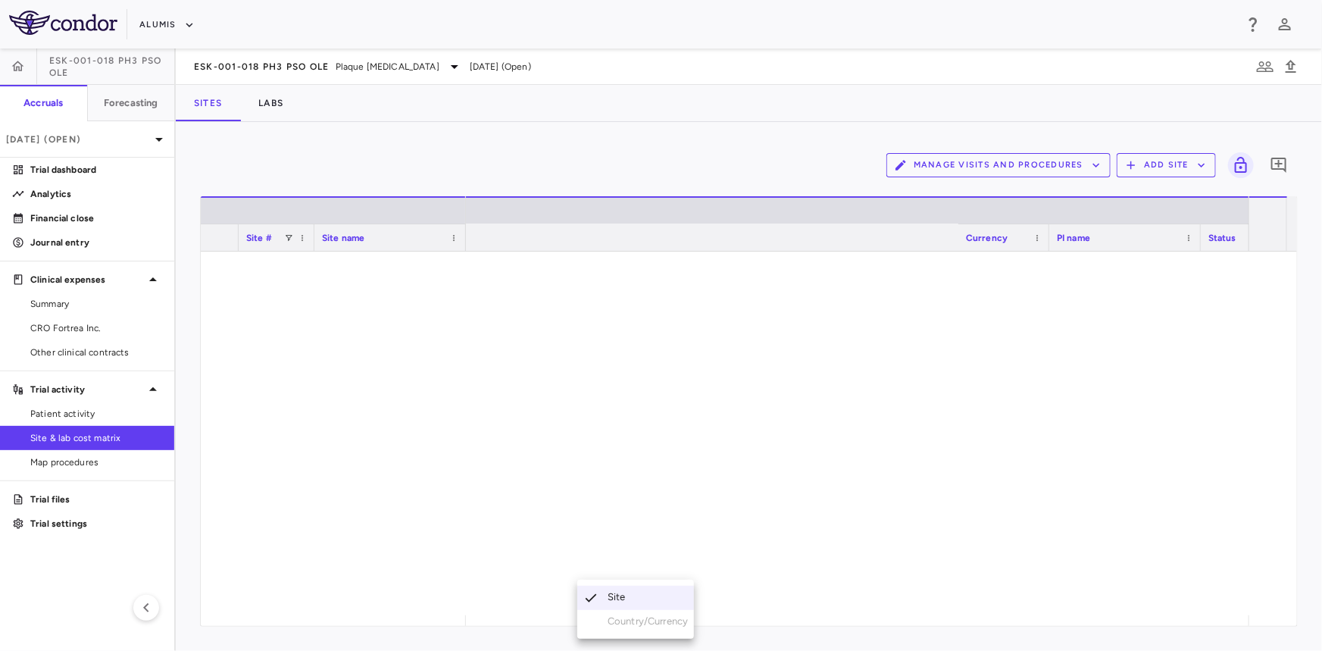
scroll to position [0, 735]
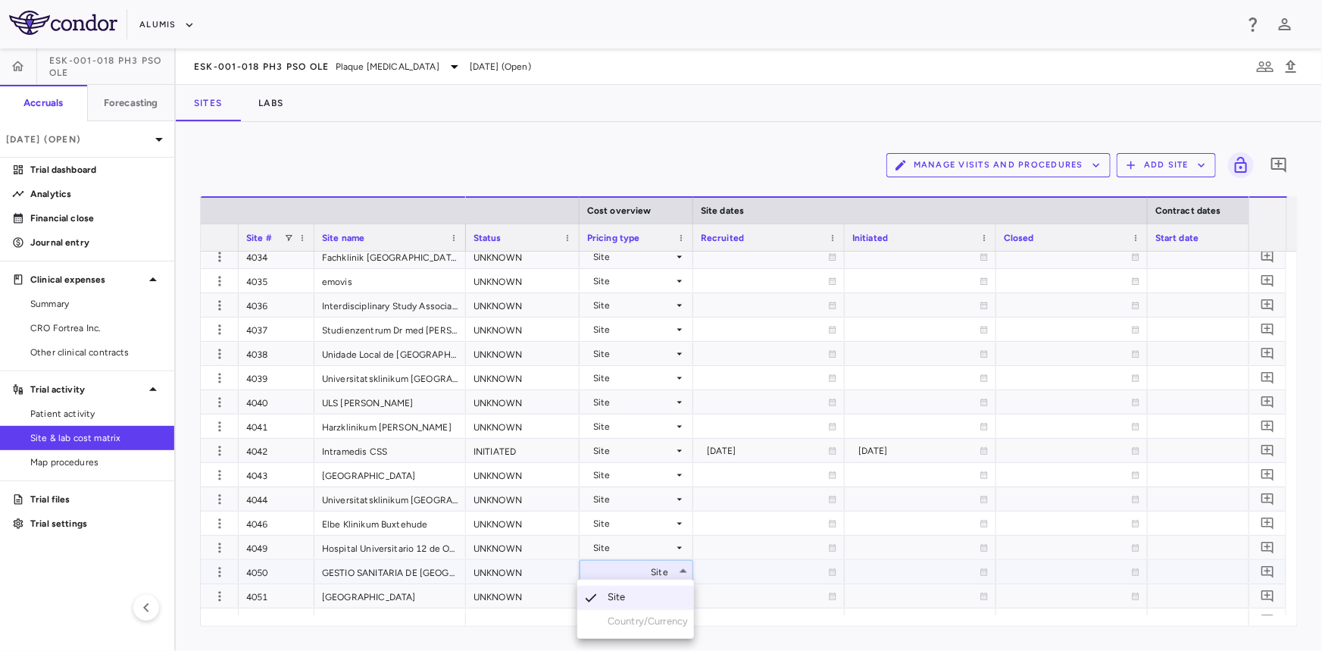
drag, startPoint x: 527, startPoint y: 623, endPoint x: 494, endPoint y: 623, distance: 32.6
click at [494, 623] on div at bounding box center [661, 325] width 1322 height 651
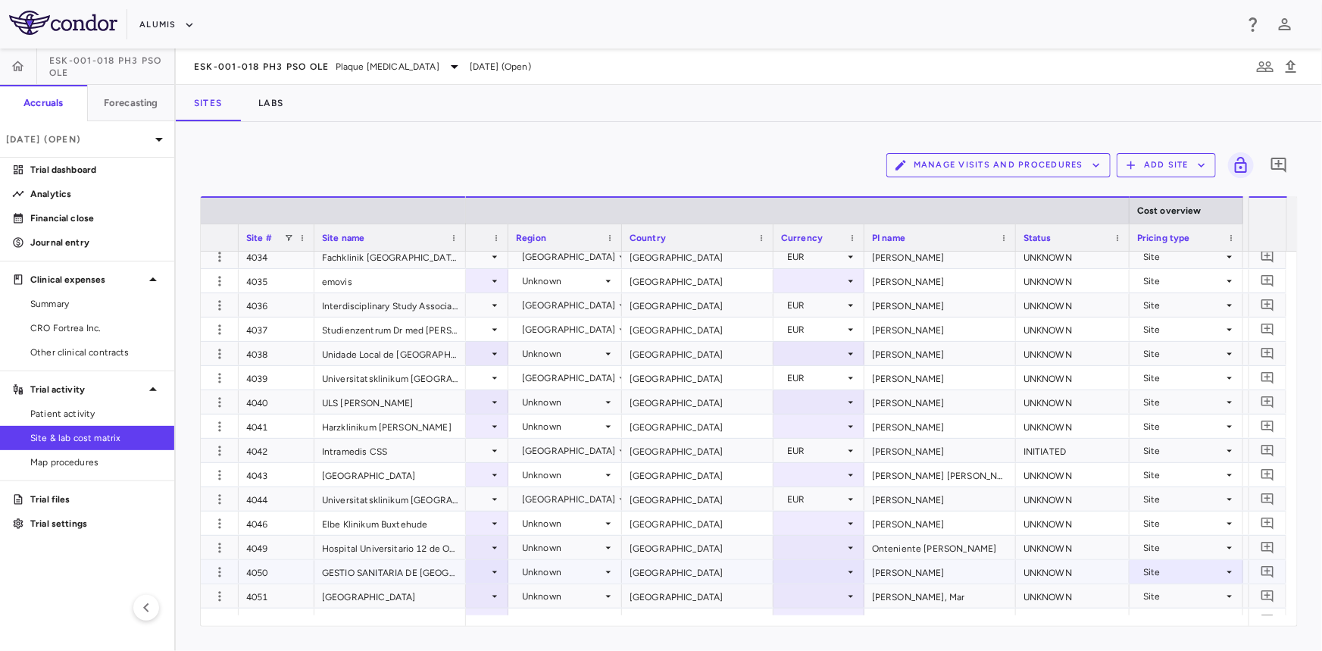
scroll to position [0, 0]
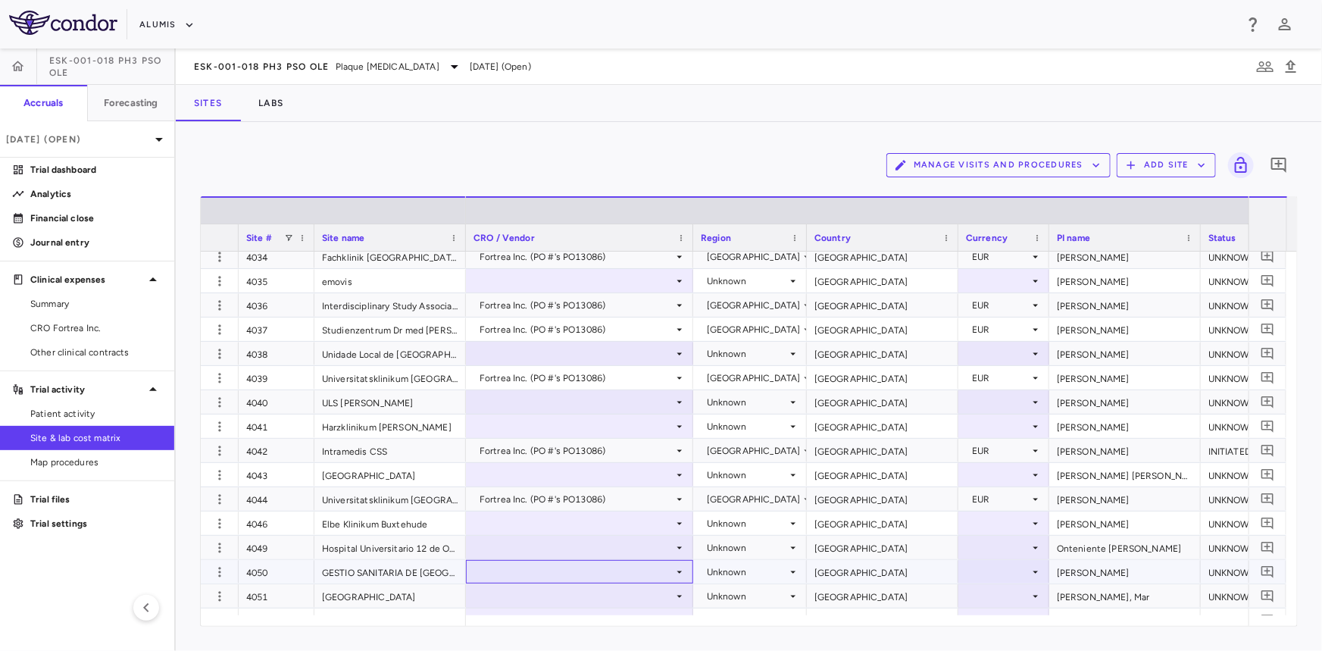
click at [542, 573] on div at bounding box center [579, 572] width 212 height 22
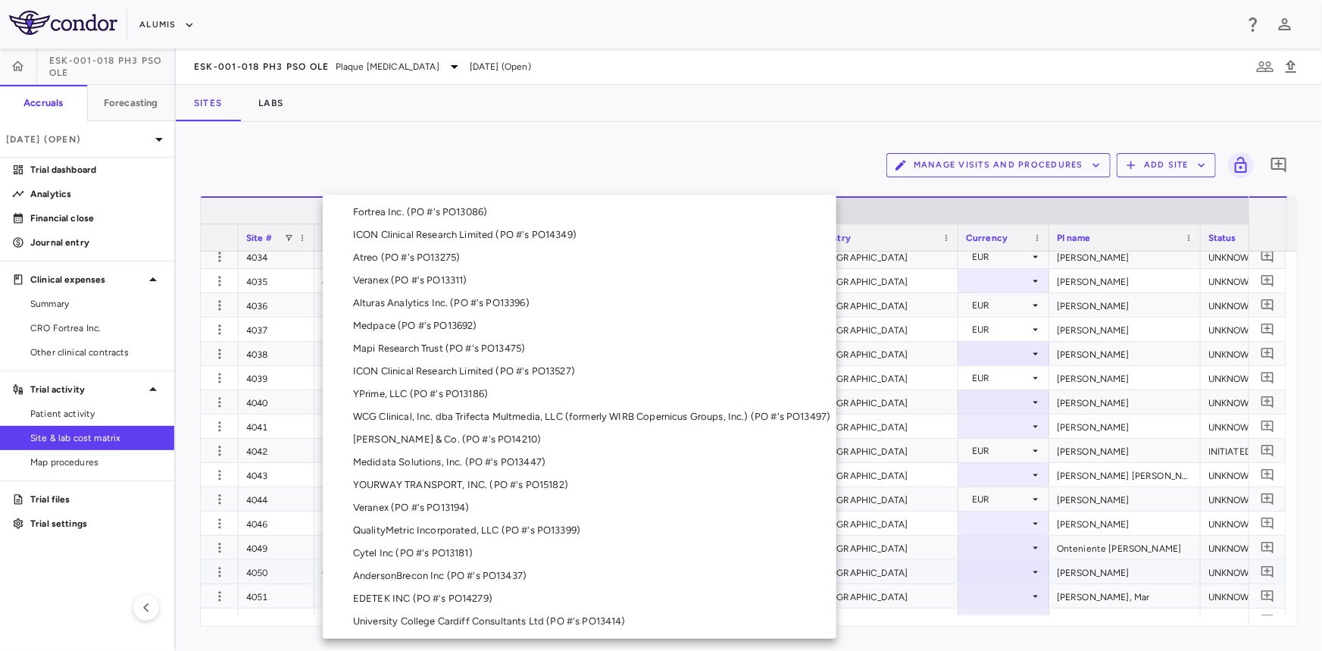
click at [414, 208] on div "Fortrea Inc. (PO #'s PO13086)" at bounding box center [423, 212] width 140 height 14
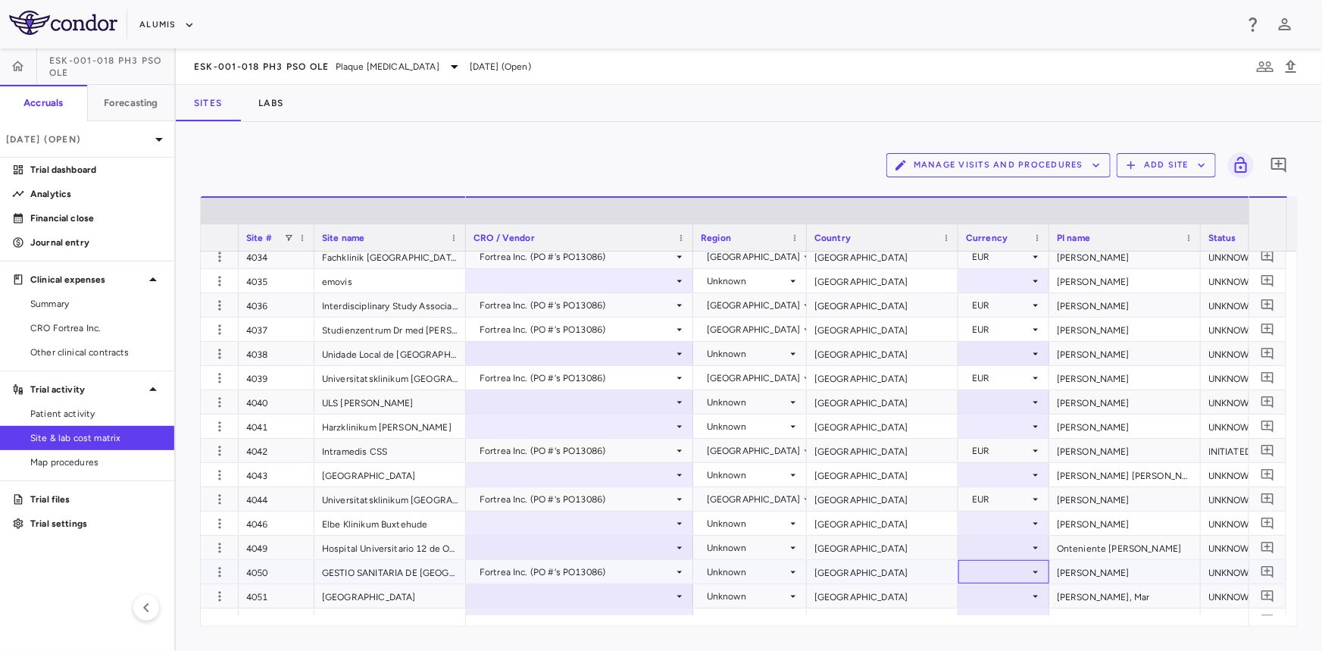
click at [1013, 570] on div at bounding box center [1004, 572] width 76 height 22
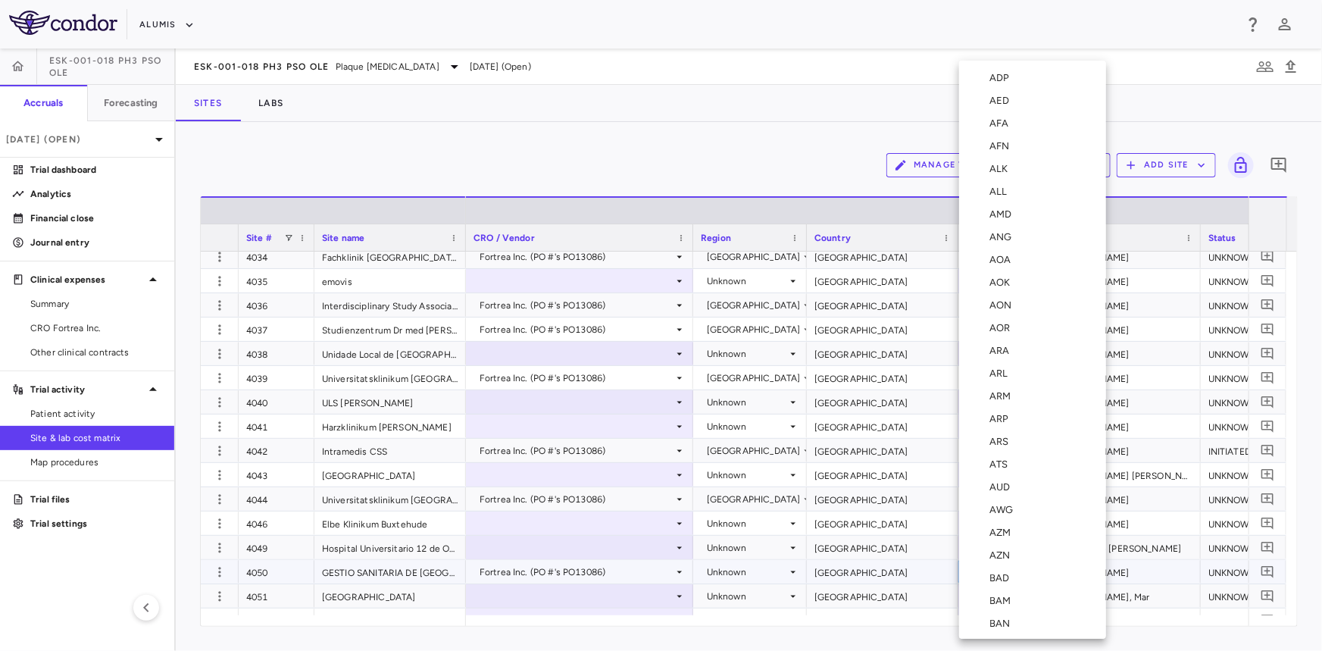
scroll to position [1636, 0]
click at [1007, 557] on div "EUR" at bounding box center [1001, 555] width 25 height 14
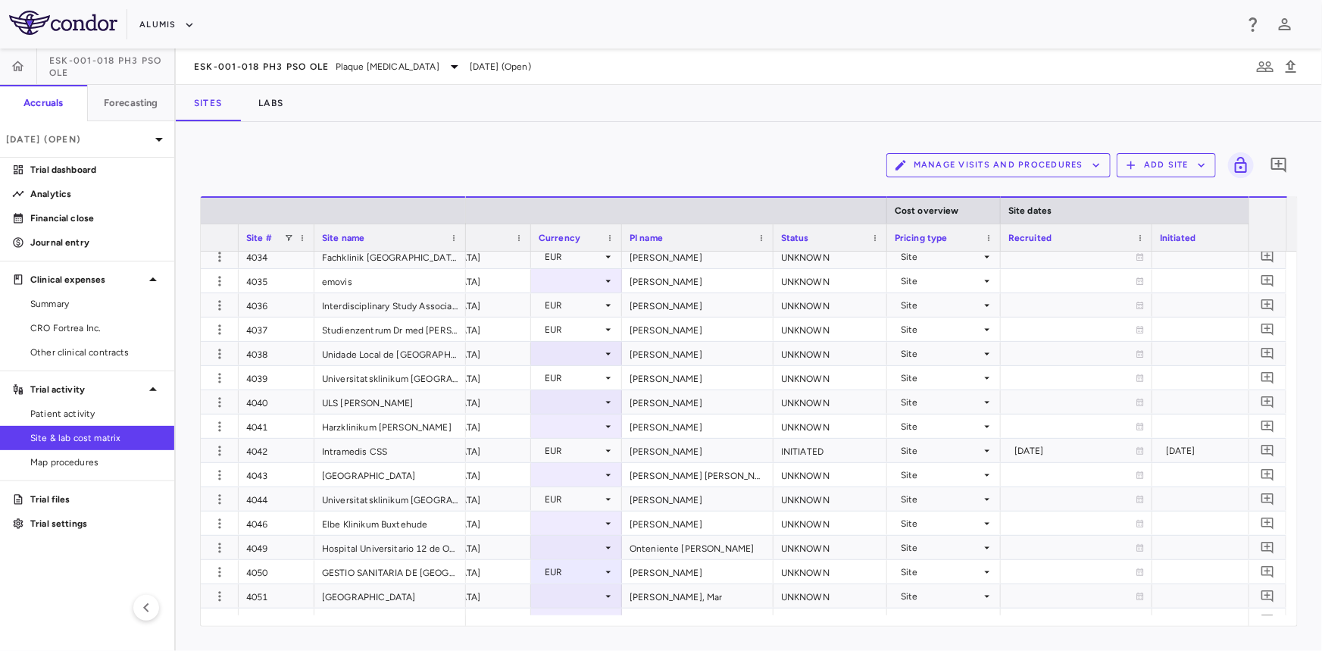
scroll to position [0, 0]
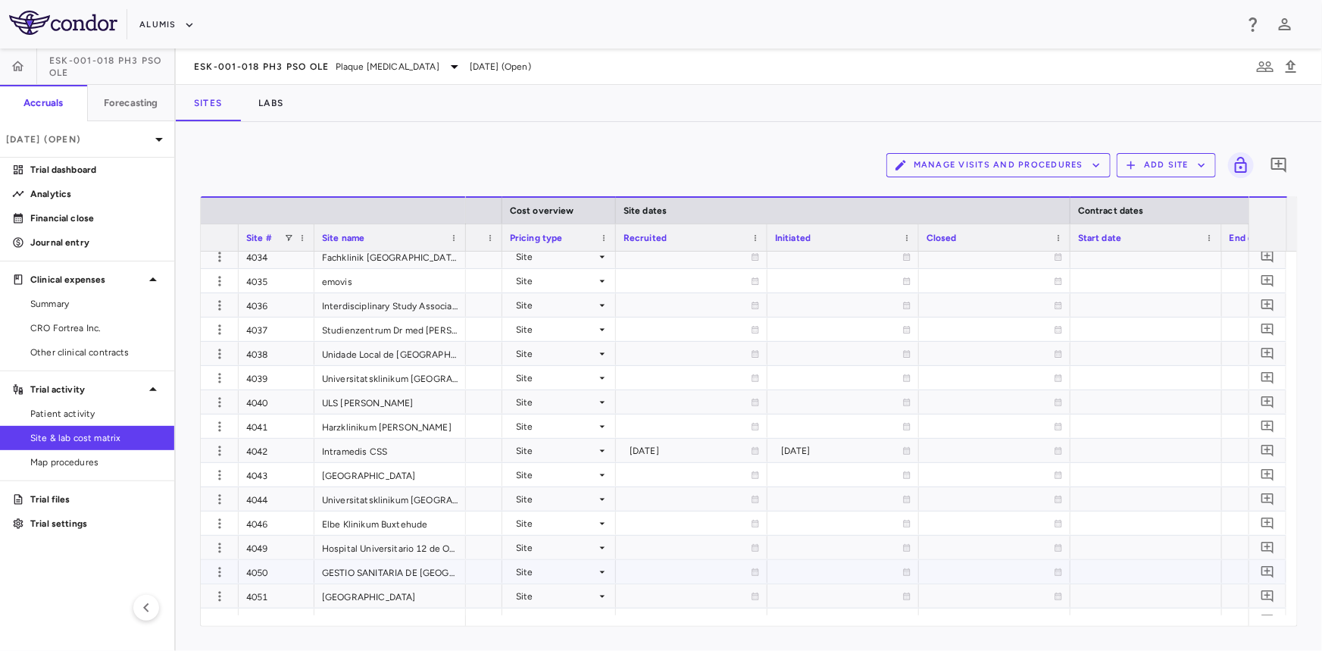
click at [549, 569] on div "Site" at bounding box center [556, 572] width 80 height 24
click at [549, 569] on div at bounding box center [661, 325] width 1322 height 651
click at [558, 623] on div "Country/Currency" at bounding box center [573, 621] width 86 height 14
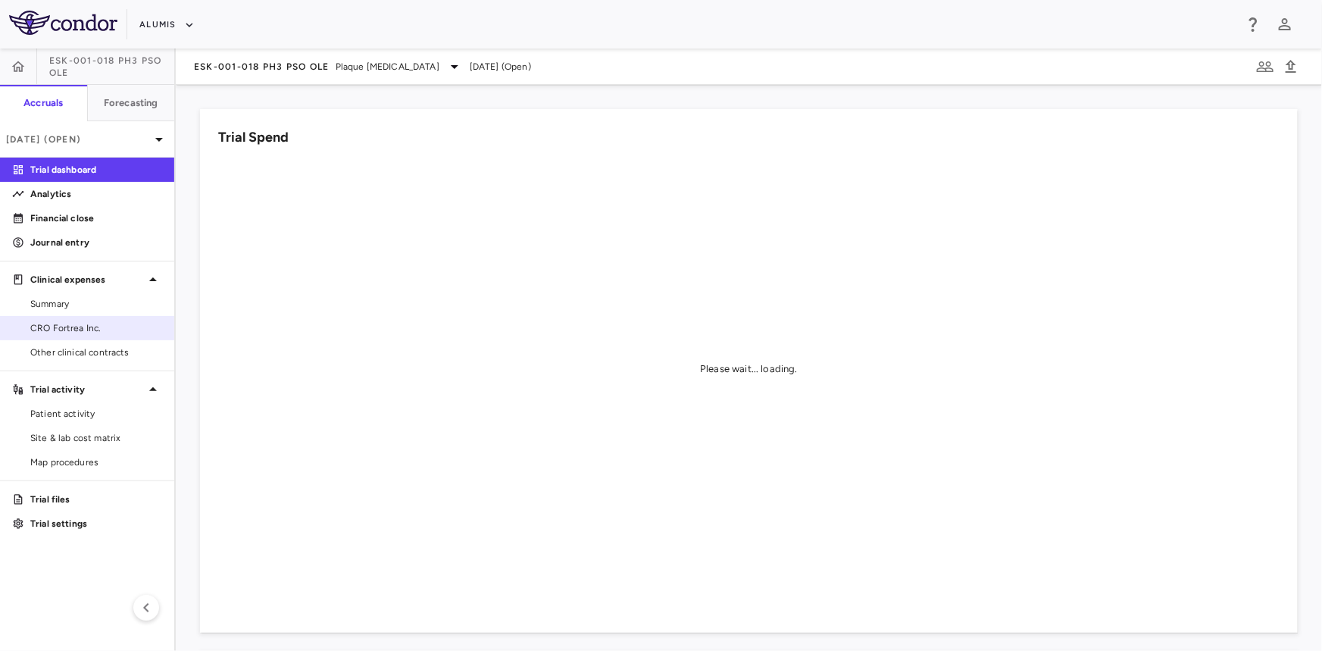
click at [91, 326] on span "CRO Fortrea Inc." at bounding box center [96, 328] width 132 height 14
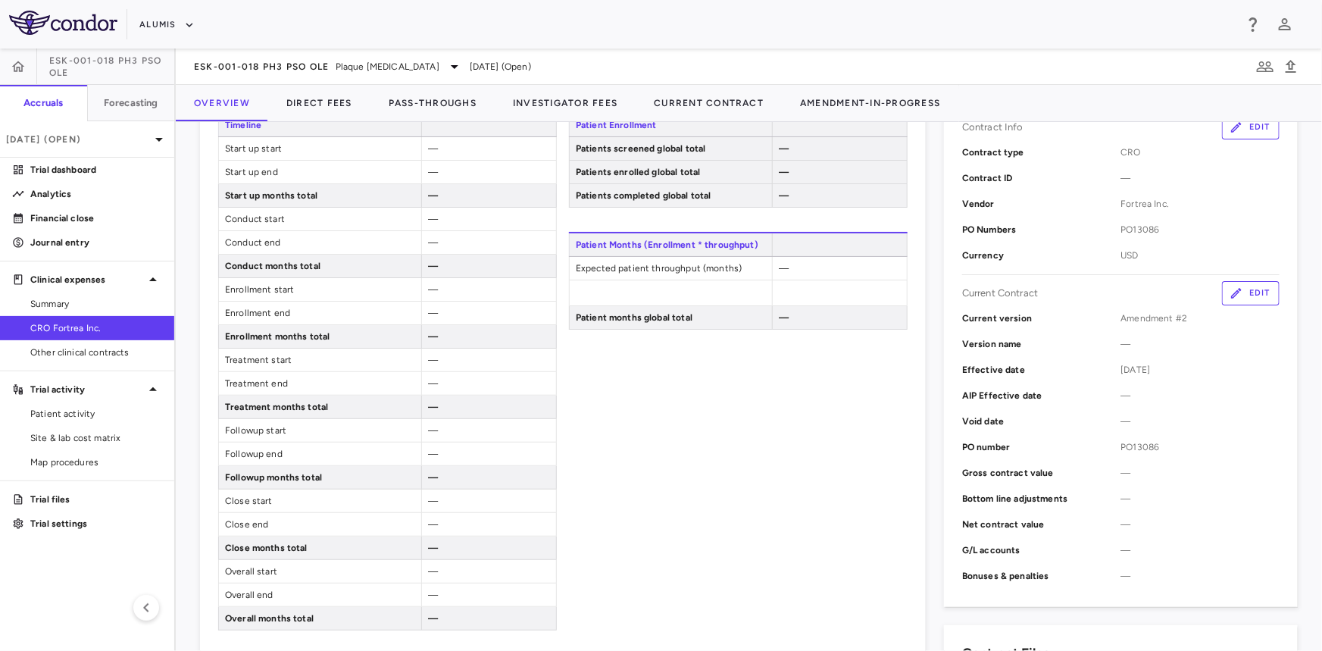
scroll to position [533, 0]
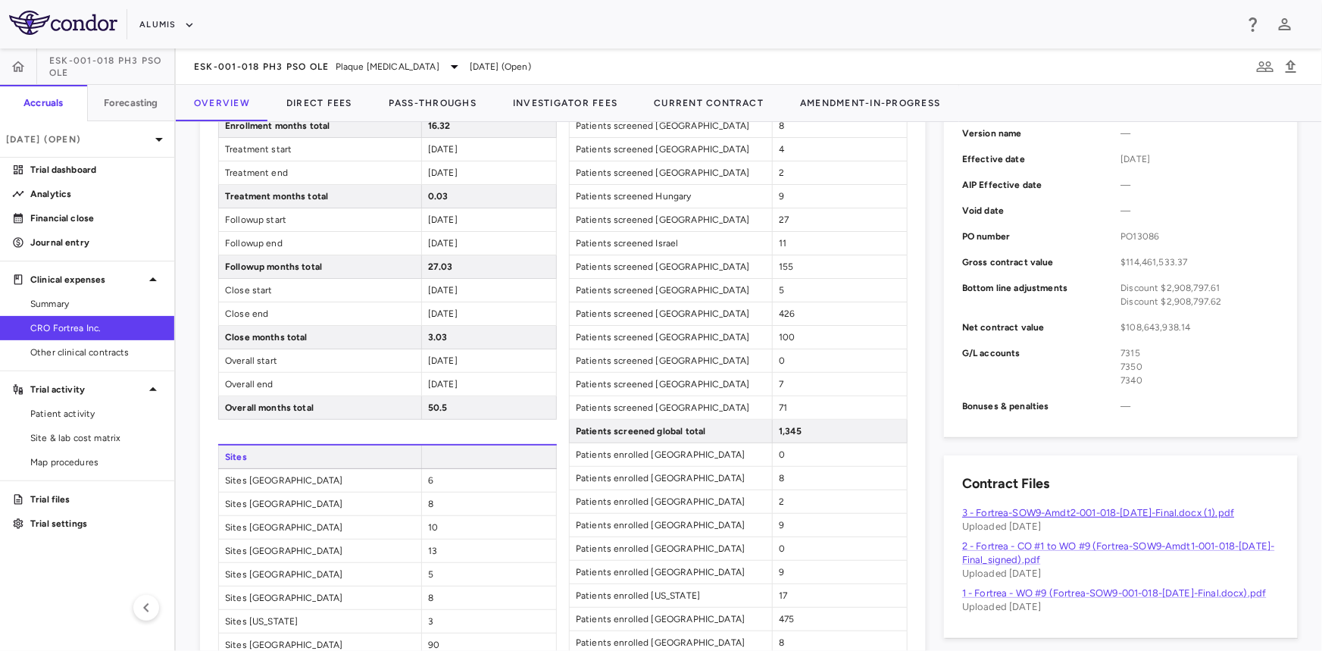
click at [1140, 508] on link "3 - Fortrea-SOW9-Amdt2-001-018-21Jan2025-Final.docx (1).pdf" at bounding box center [1098, 512] width 272 height 11
click at [90, 439] on span "Site & lab cost matrix" at bounding box center [96, 438] width 132 height 14
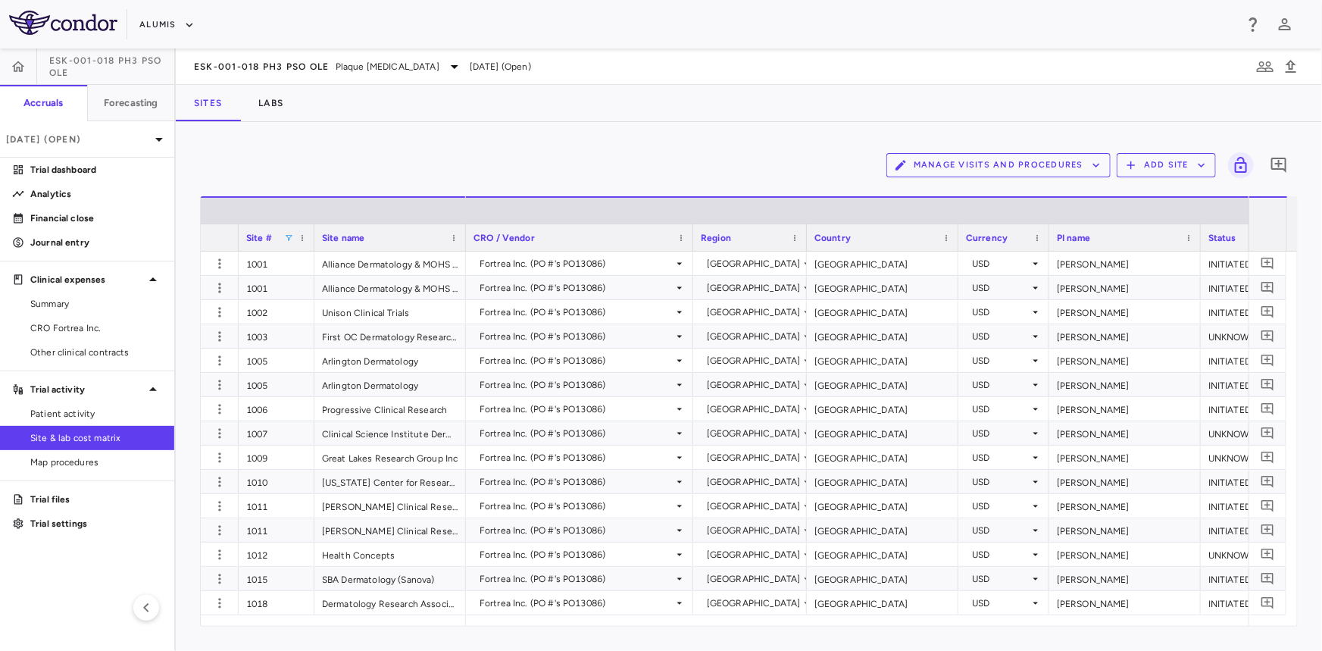
click at [287, 237] on span at bounding box center [288, 237] width 9 height 9
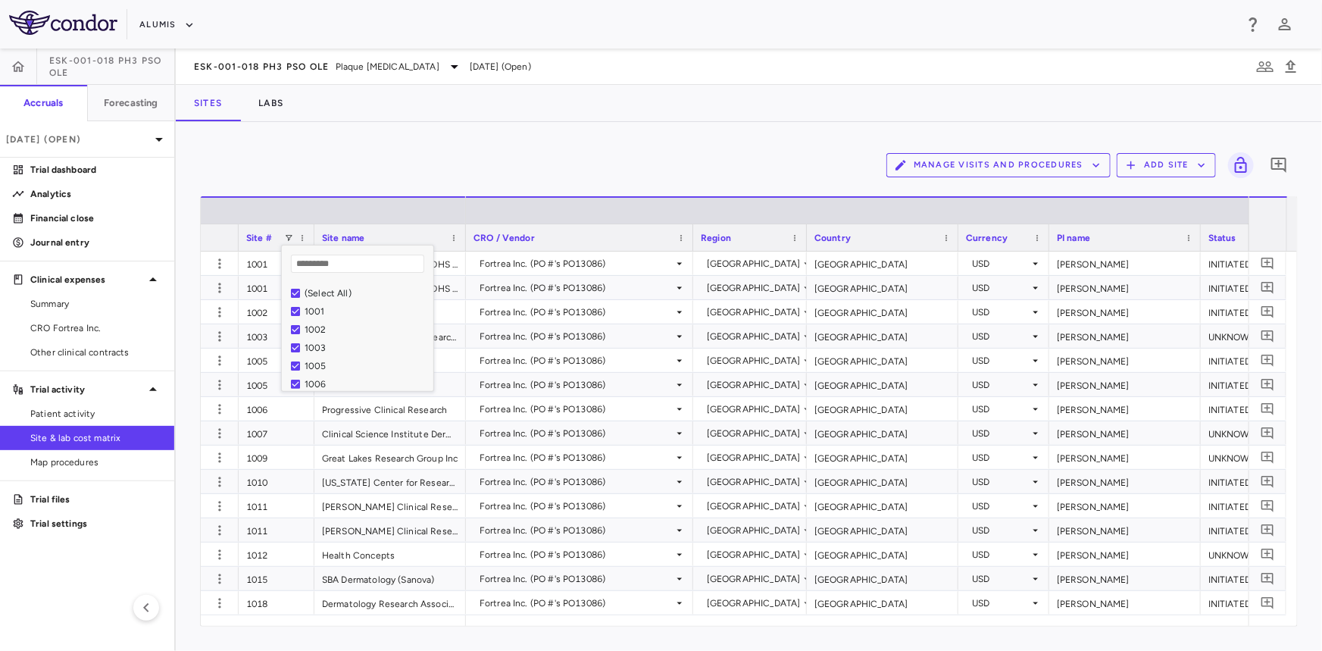
click at [340, 291] on div "(Select All)" at bounding box center [367, 293] width 124 height 11
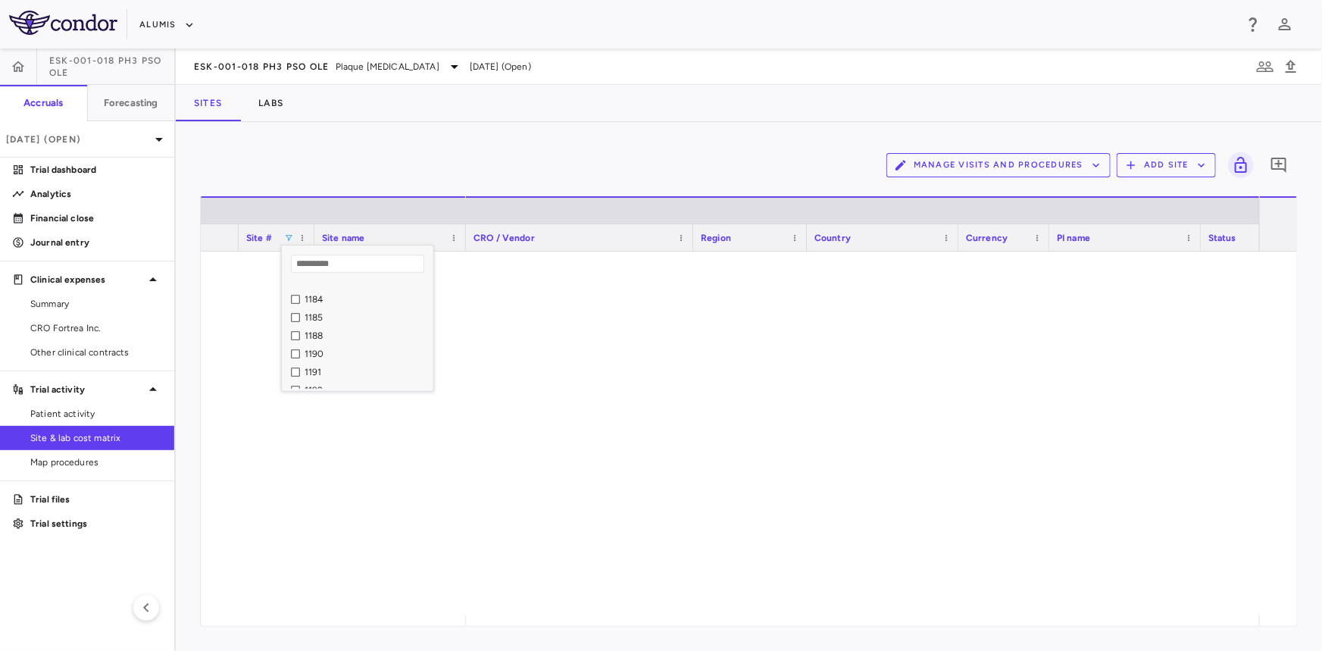
scroll to position [1790, 0]
click at [317, 375] on div "1197" at bounding box center [367, 375] width 124 height 11
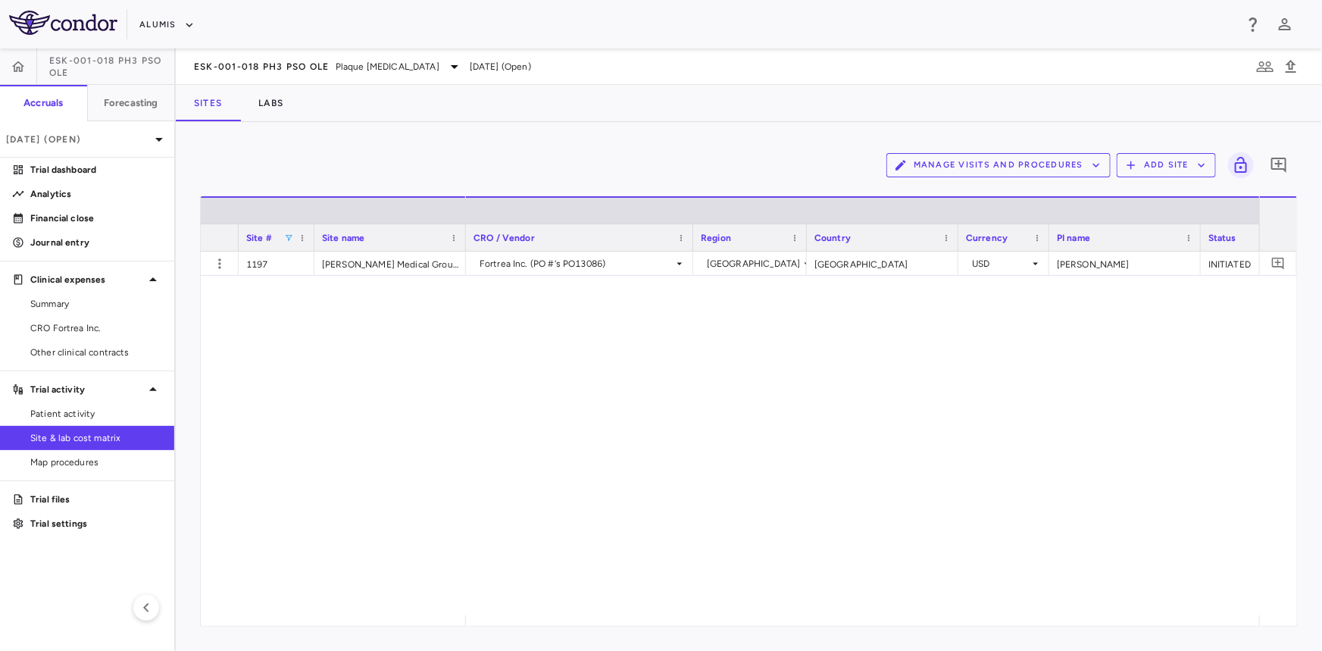
click at [431, 514] on div "1197 Wallace Medical Group, Inc. Fortrea Inc. (PO #'s PO13086) United States Un…" at bounding box center [749, 434] width 1096 height 364
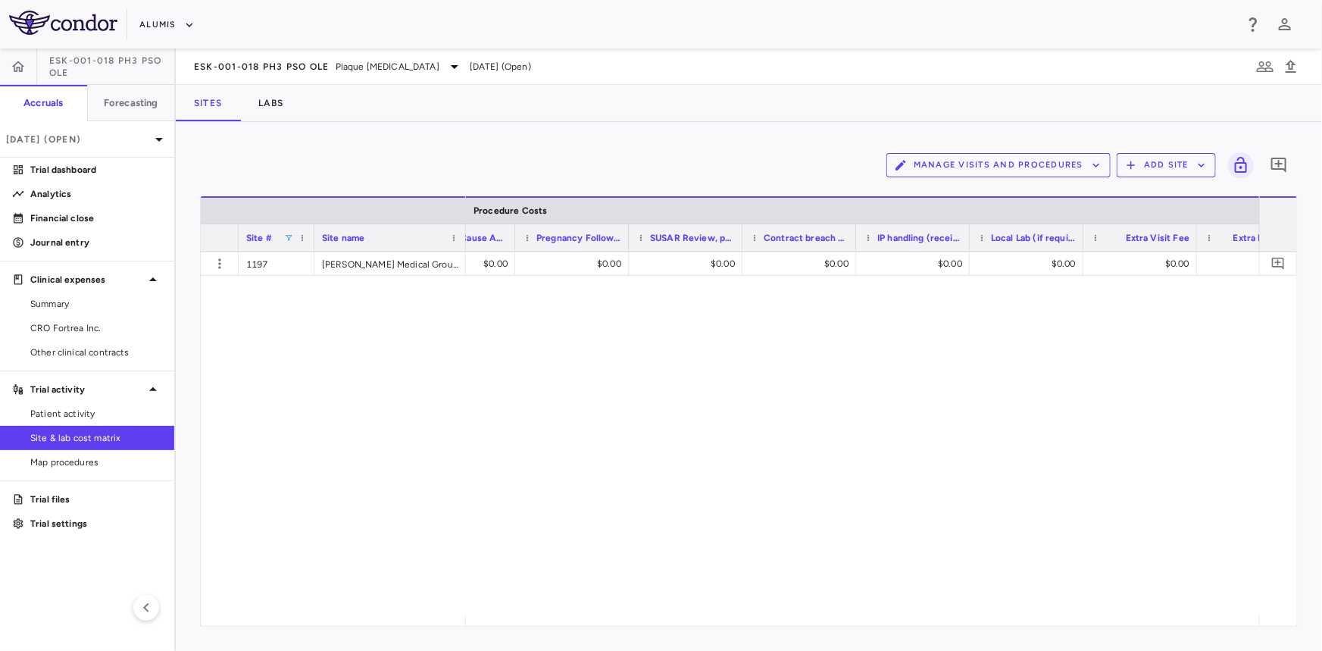
scroll to position [0, 14384]
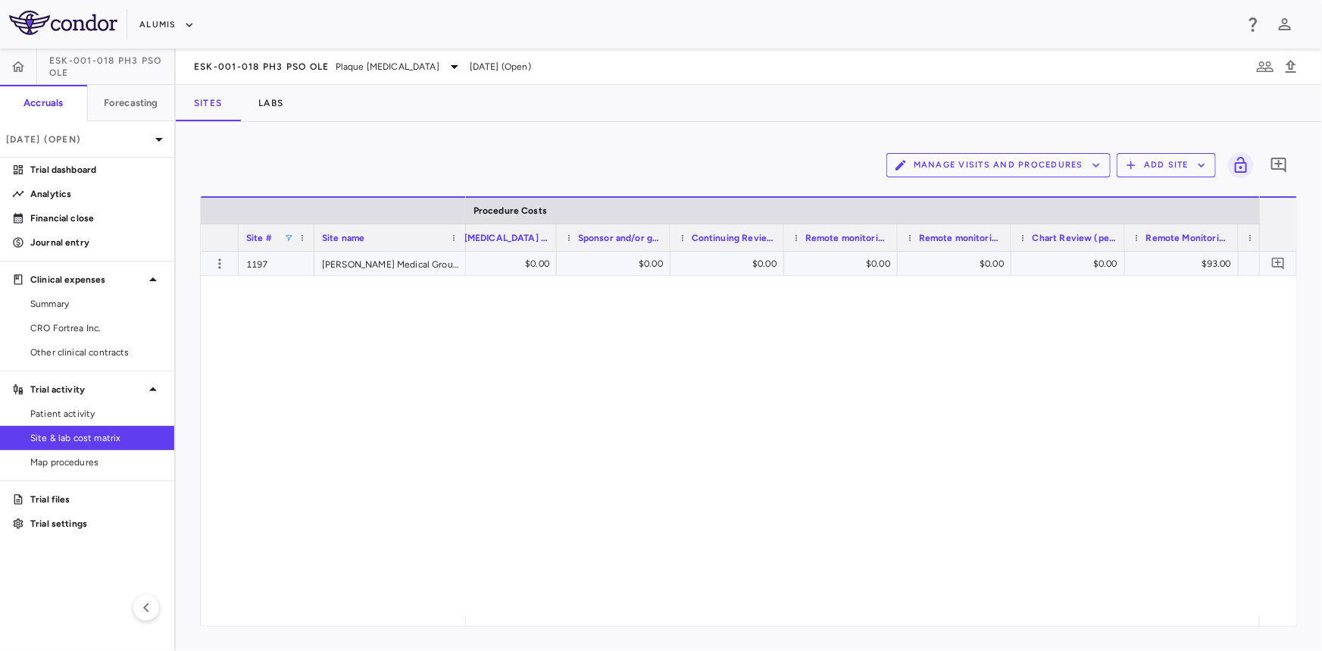
click at [1145, 265] on div "$93.00" at bounding box center [1185, 264] width 92 height 24
click at [289, 234] on span at bounding box center [288, 237] width 9 height 9
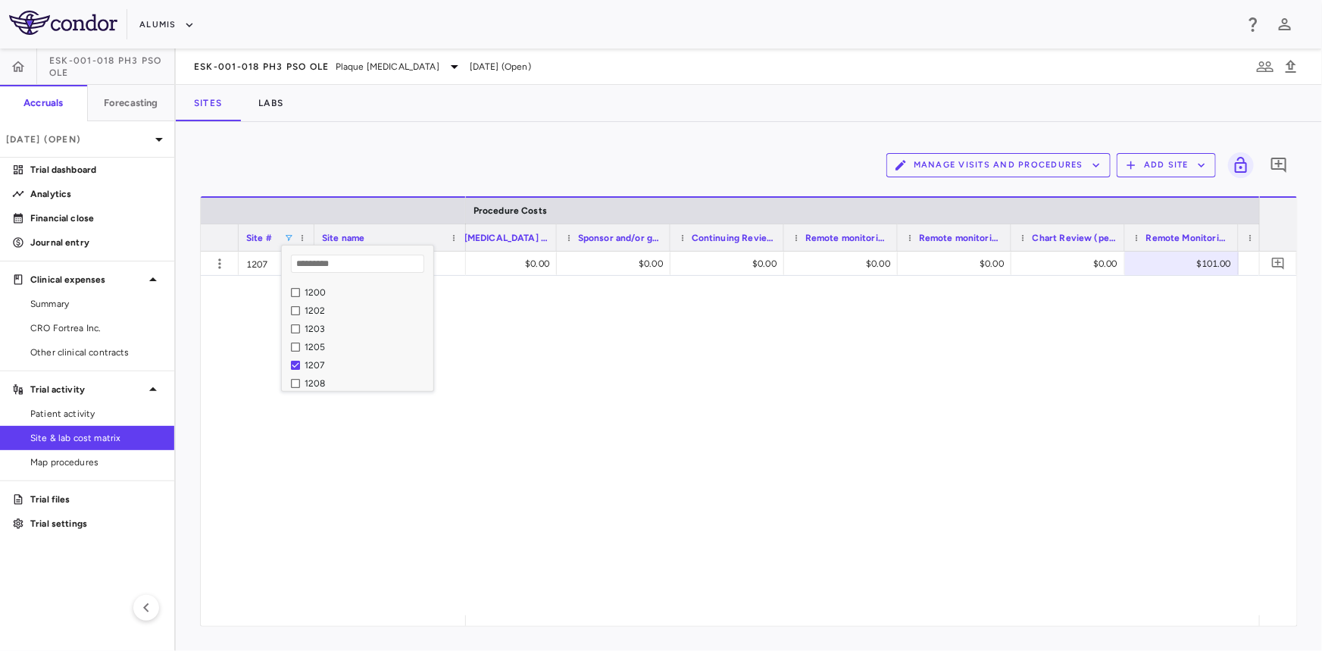
click at [727, 511] on div "$350.00 $0.00 $0.00 $0.00 $0.00 $0.00 $0.00 $0.00 $101.00 $346.00 $230.00" at bounding box center [862, 434] width 793 height 364
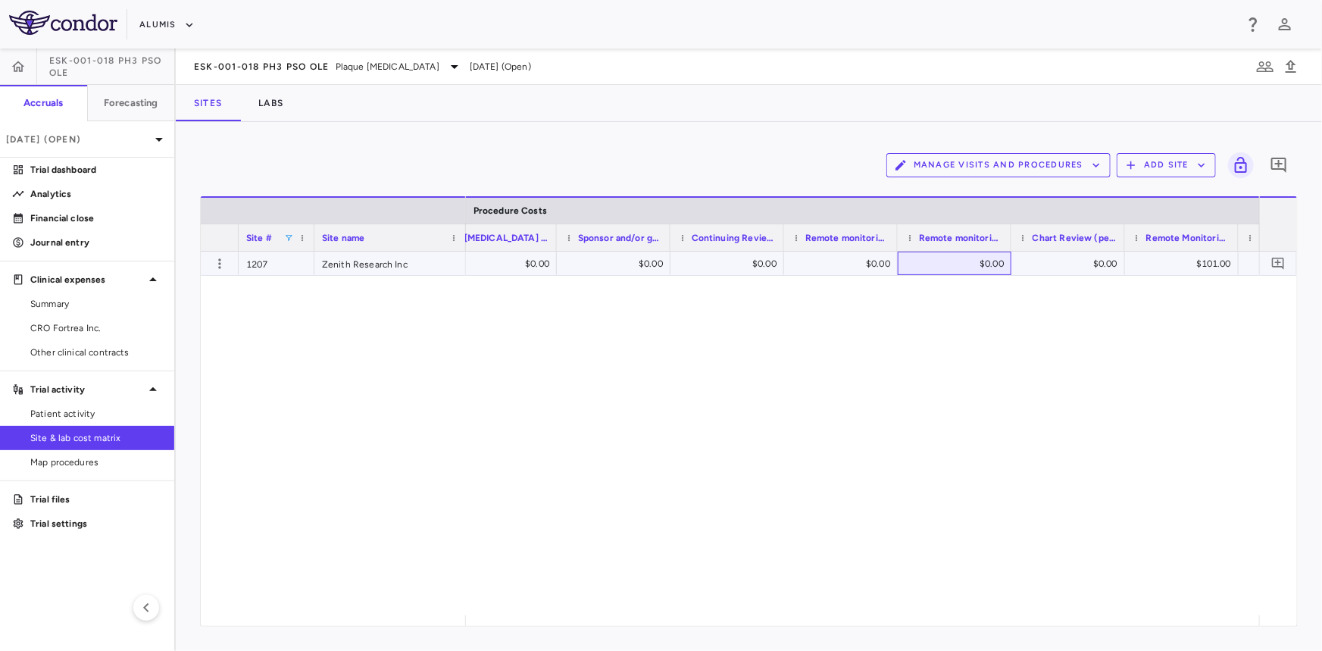
click at [988, 261] on div "$0.00" at bounding box center [957, 264] width 92 height 24
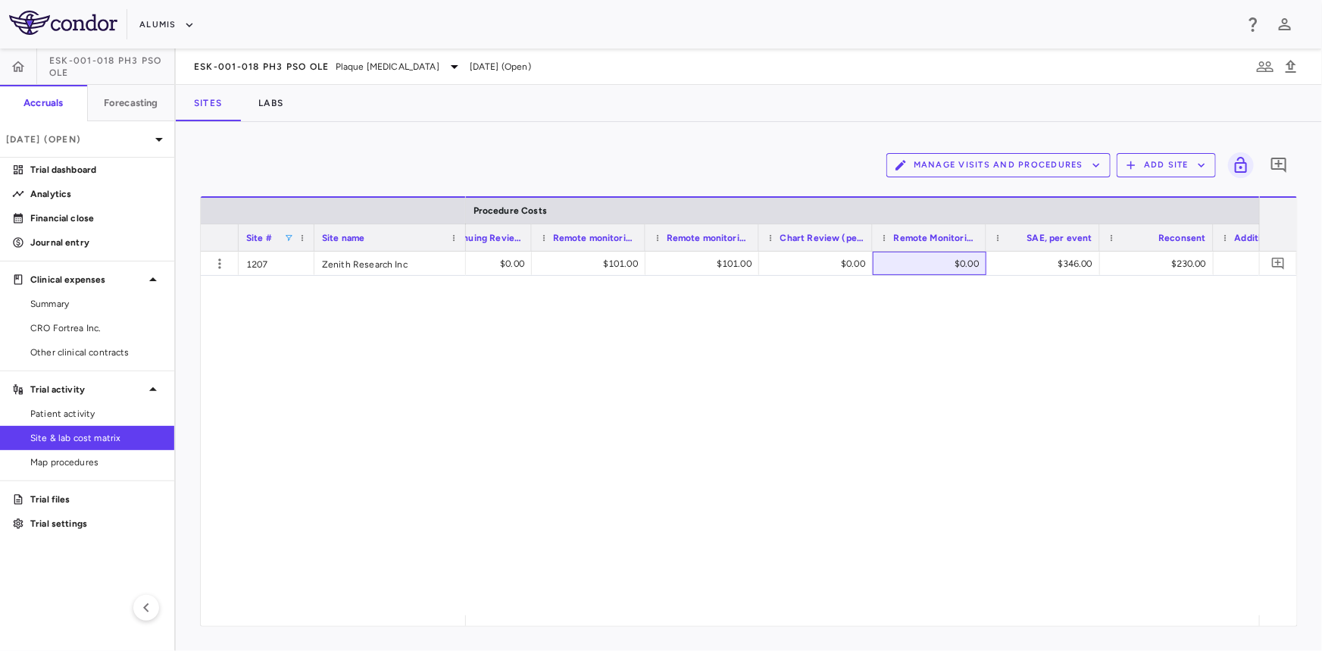
scroll to position [0, 7107]
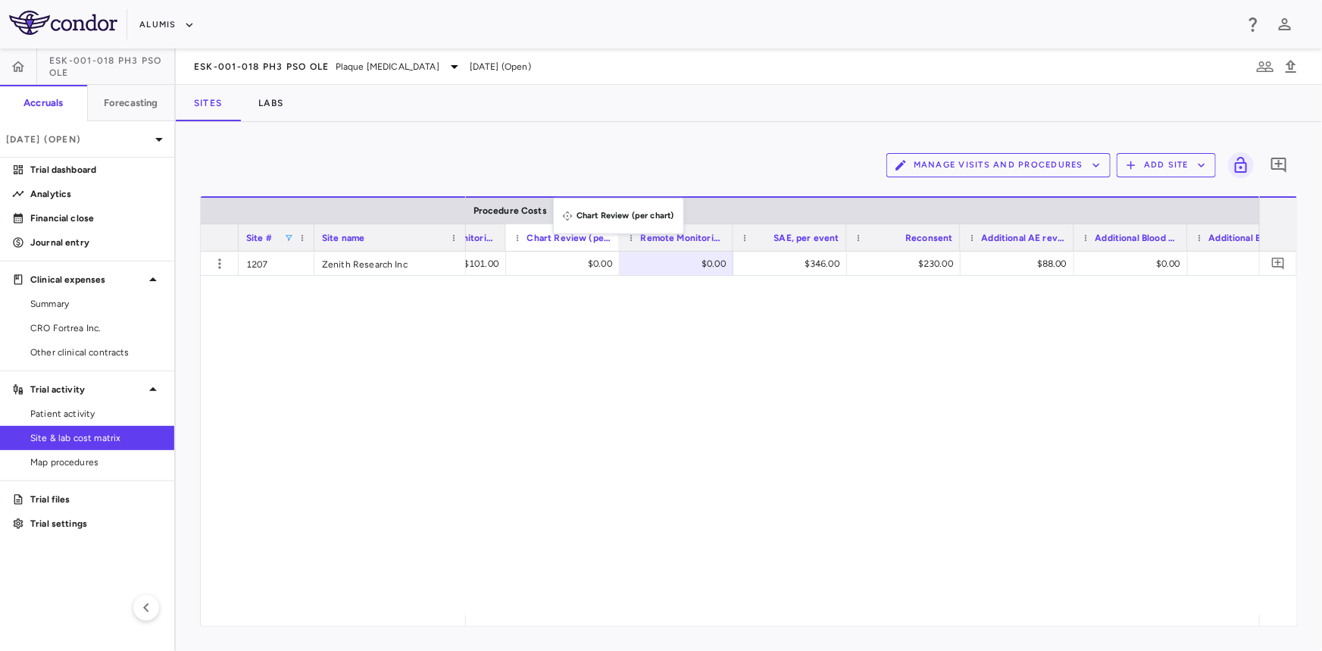
drag, startPoint x: 561, startPoint y: 238, endPoint x: 563, endPoint y: 164, distance: 74.3
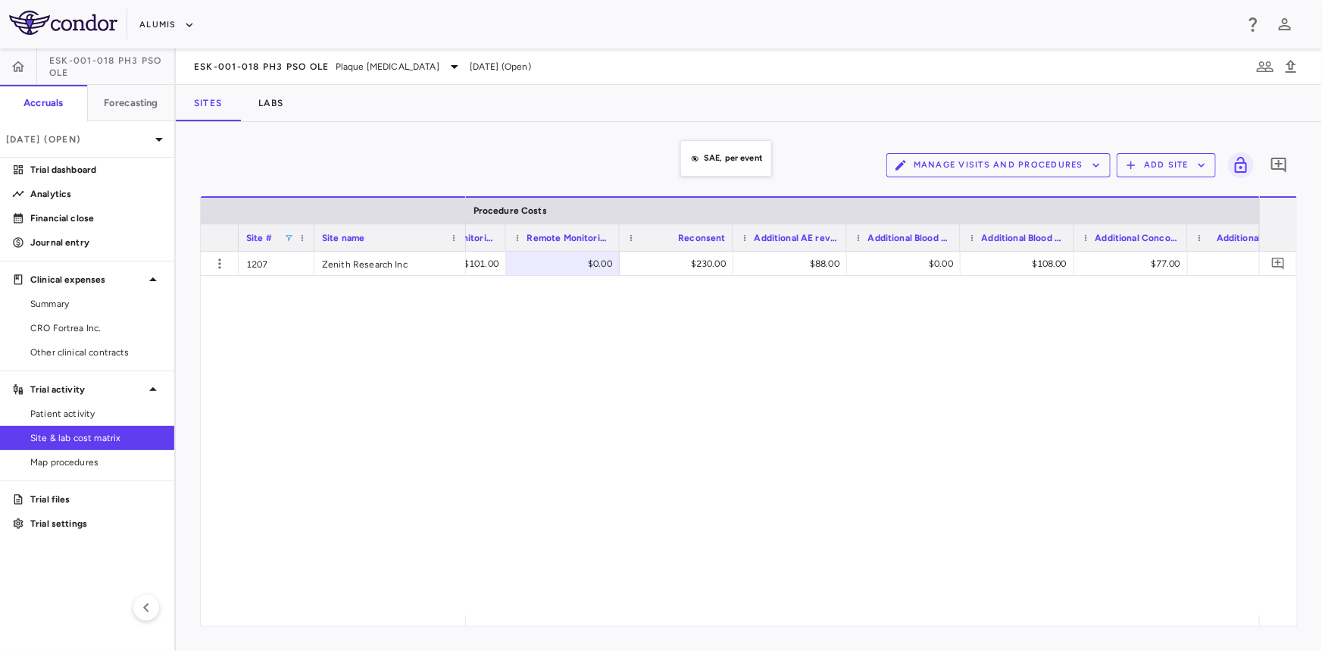
drag, startPoint x: 696, startPoint y: 241, endPoint x: 689, endPoint y: 164, distance: 76.9
drag, startPoint x: 701, startPoint y: 242, endPoint x: 697, endPoint y: 168, distance: 74.3
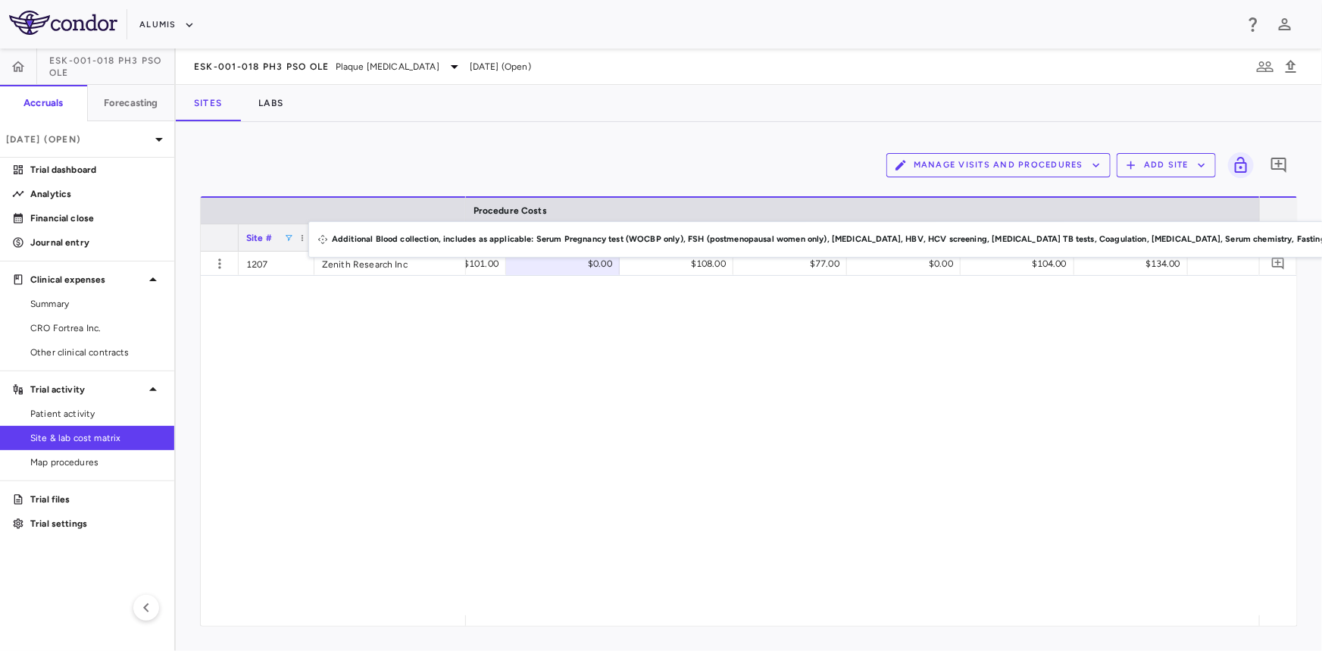
drag, startPoint x: 706, startPoint y: 230, endPoint x: 714, endPoint y: 181, distance: 49.9
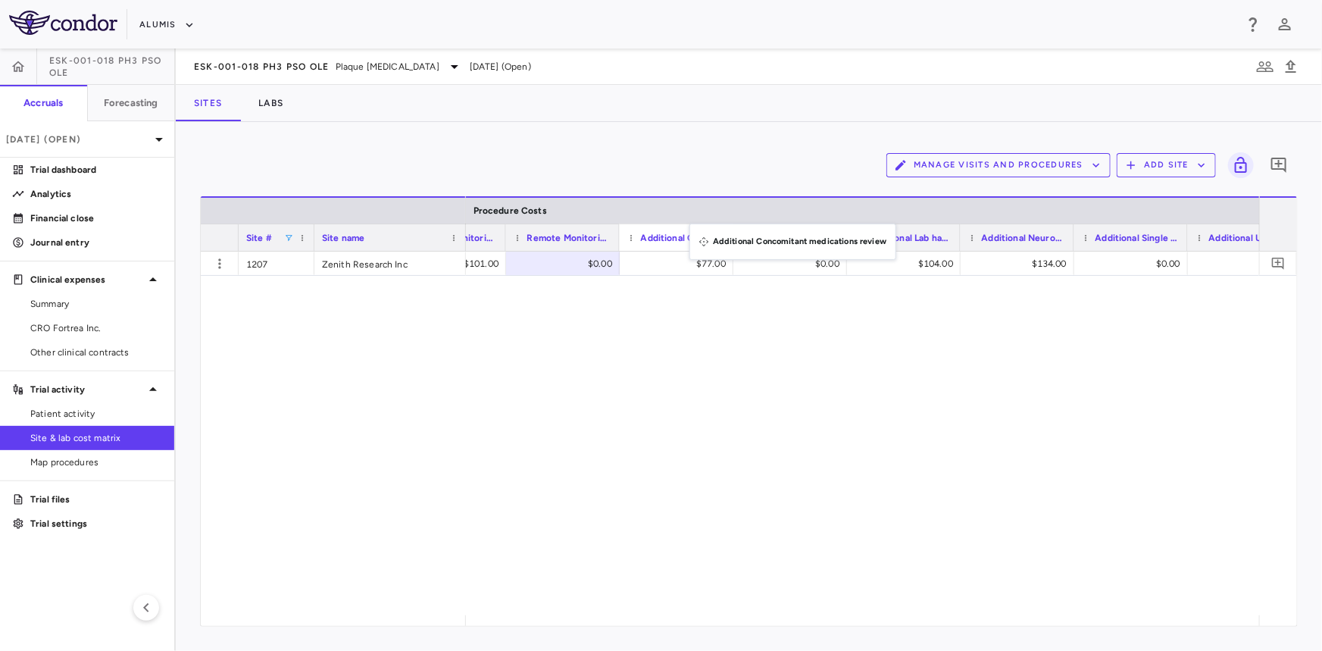
drag, startPoint x: 697, startPoint y: 237, endPoint x: 701, endPoint y: 194, distance: 43.3
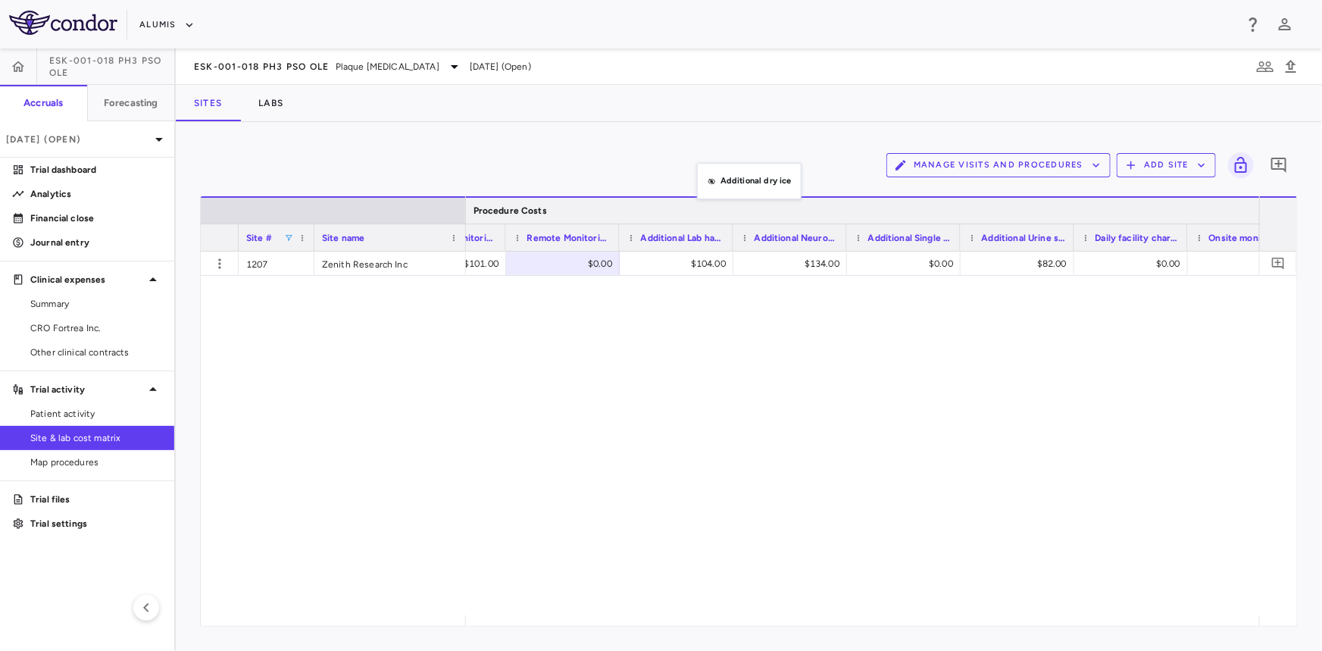
drag, startPoint x: 705, startPoint y: 189, endPoint x: 719, endPoint y: 197, distance: 16.6
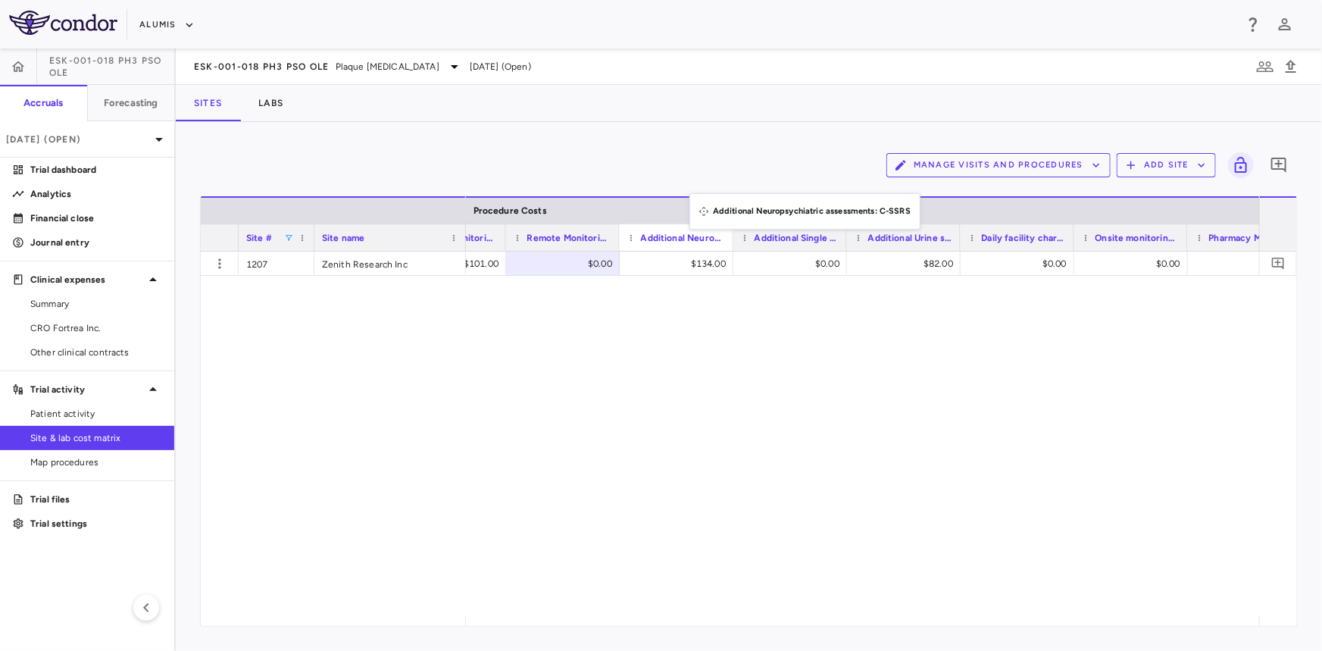
drag, startPoint x: 696, startPoint y: 233, endPoint x: 698, endPoint y: 171, distance: 62.2
drag, startPoint x: 697, startPoint y: 236, endPoint x: 708, endPoint y: 163, distance: 74.2
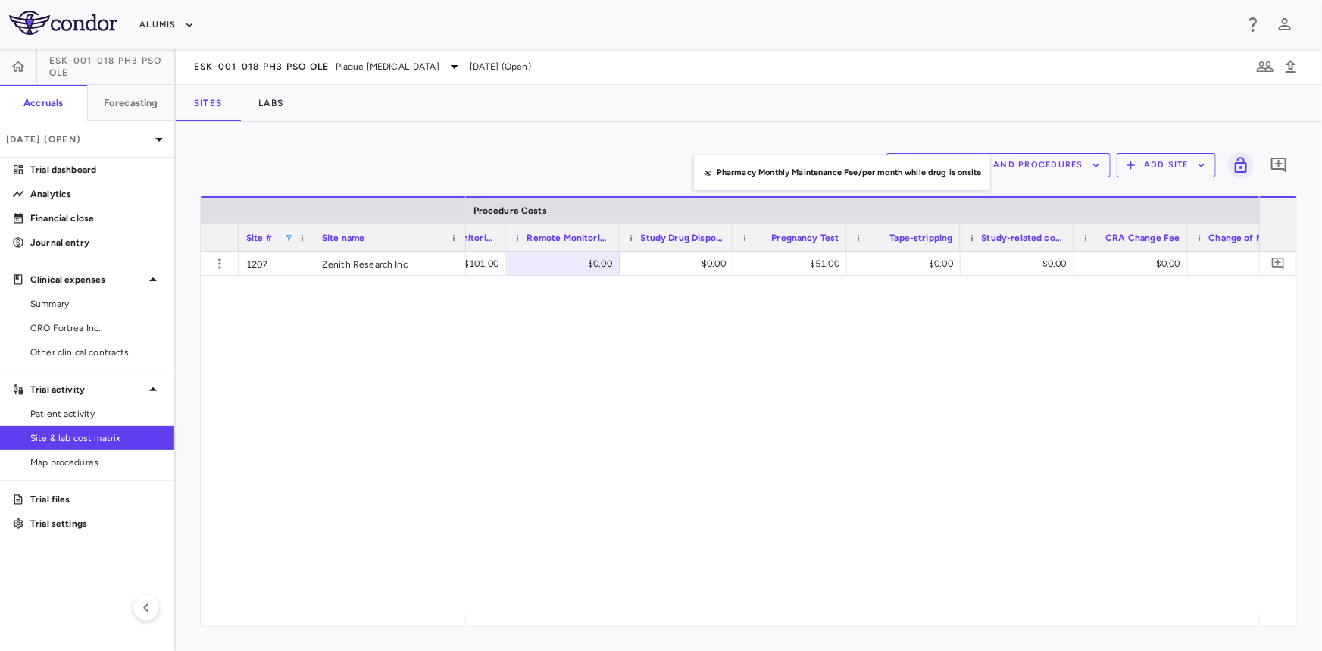
drag, startPoint x: 692, startPoint y: 242, endPoint x: 701, endPoint y: 164, distance: 79.2
drag, startPoint x: 692, startPoint y: 230, endPoint x: 691, endPoint y: 166, distance: 64.4
drag, startPoint x: 695, startPoint y: 181, endPoint x: 693, endPoint y: 150, distance: 31.1
drag, startPoint x: 695, startPoint y: 235, endPoint x: 701, endPoint y: 172, distance: 63.2
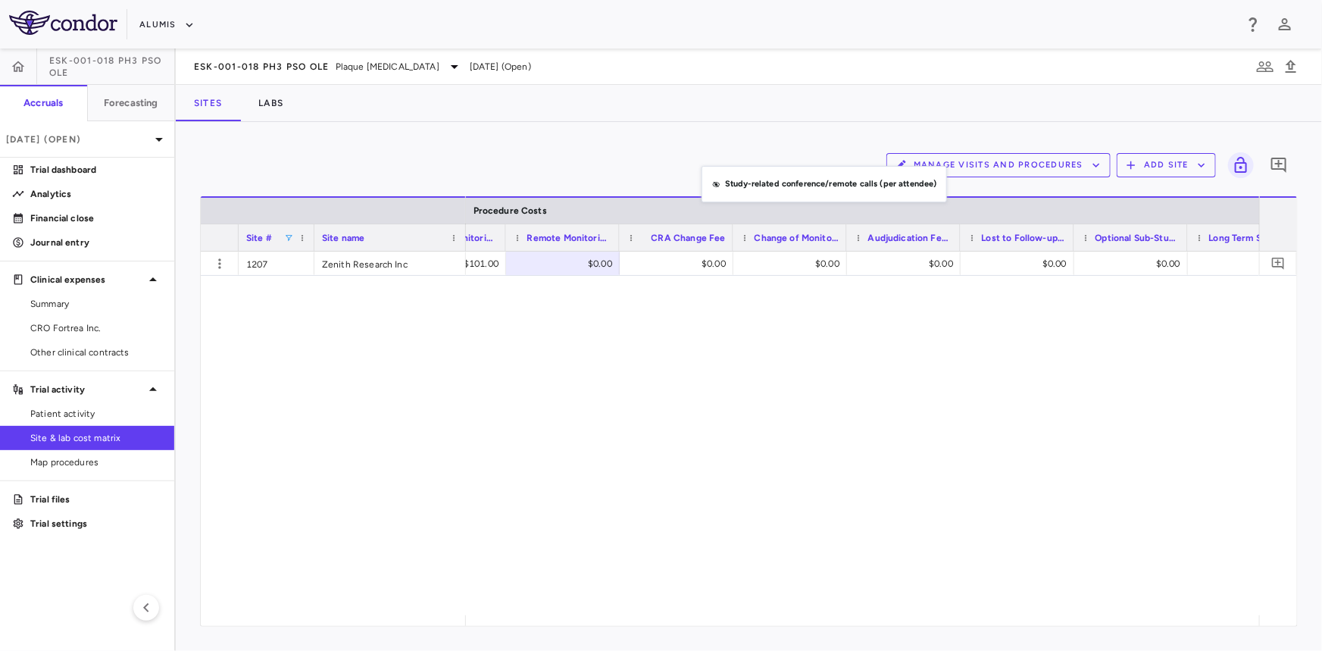
drag, startPoint x: 705, startPoint y: 236, endPoint x: 709, endPoint y: 172, distance: 64.5
drag, startPoint x: 688, startPoint y: 237, endPoint x: 686, endPoint y: 153, distance: 84.1
drag, startPoint x: 687, startPoint y: 231, endPoint x: 685, endPoint y: 129, distance: 102.3
drag, startPoint x: 685, startPoint y: 221, endPoint x: 689, endPoint y: 158, distance: 63.8
drag, startPoint x: 692, startPoint y: 234, endPoint x: 698, endPoint y: 172, distance: 62.3
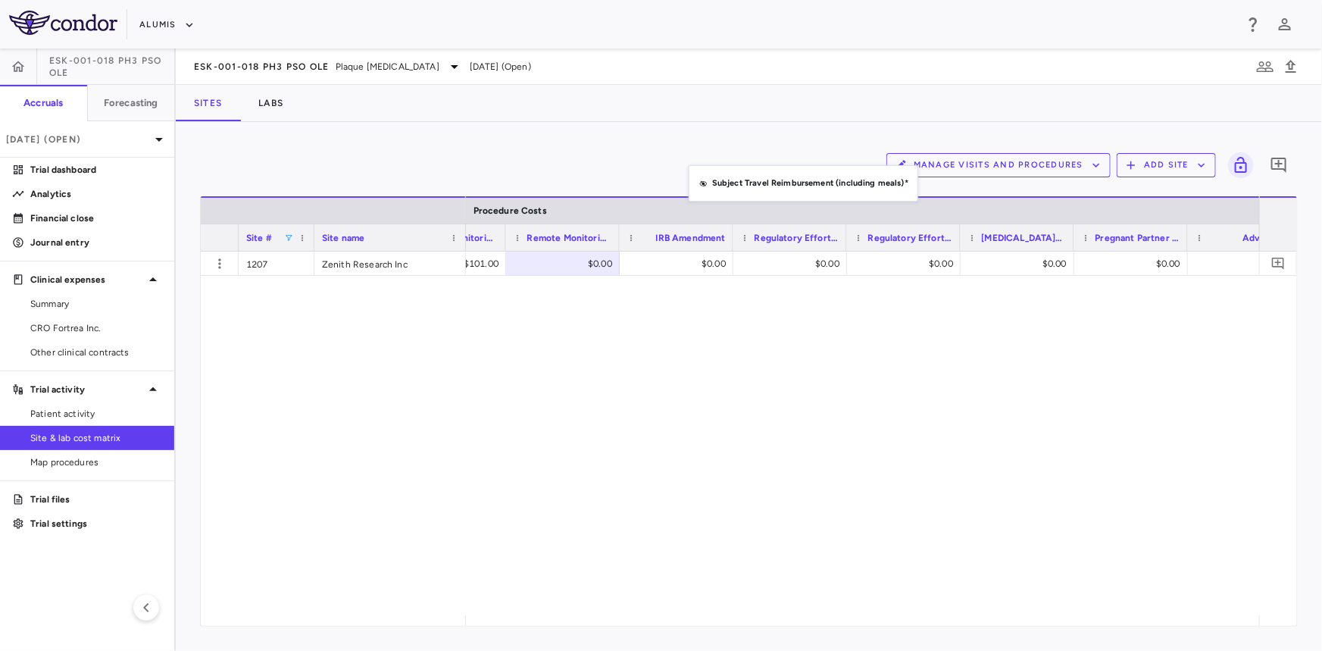
drag, startPoint x: 697, startPoint y: 230, endPoint x: 696, endPoint y: 189, distance: 41.7
drag, startPoint x: 693, startPoint y: 230, endPoint x: 689, endPoint y: 170, distance: 60.7
drag, startPoint x: 680, startPoint y: 230, endPoint x: 676, endPoint y: 166, distance: 64.6
click at [684, 156] on div "Manage Visits and Procedures Add Site 0" at bounding box center [749, 165] width 1098 height 38
drag, startPoint x: 696, startPoint y: 236, endPoint x: 694, endPoint y: 169, distance: 67.5
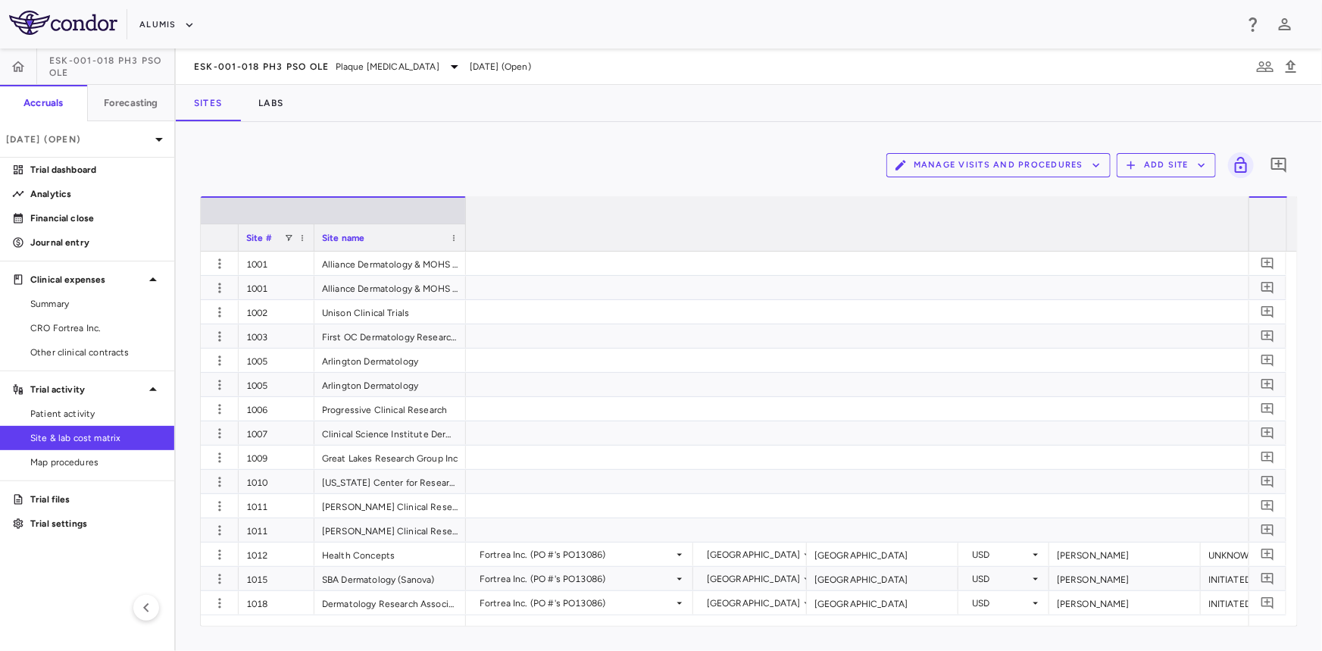
scroll to position [0, 1711]
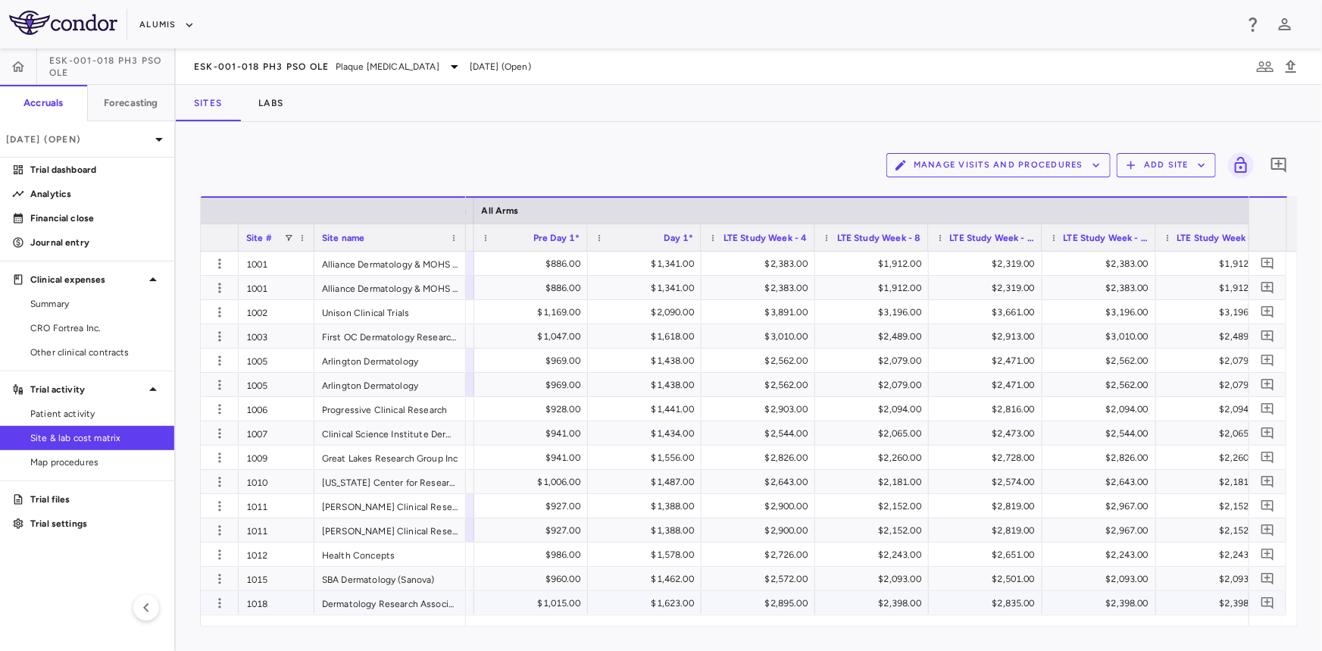
click at [570, 611] on div "$1,015.00" at bounding box center [534, 603] width 92 height 24
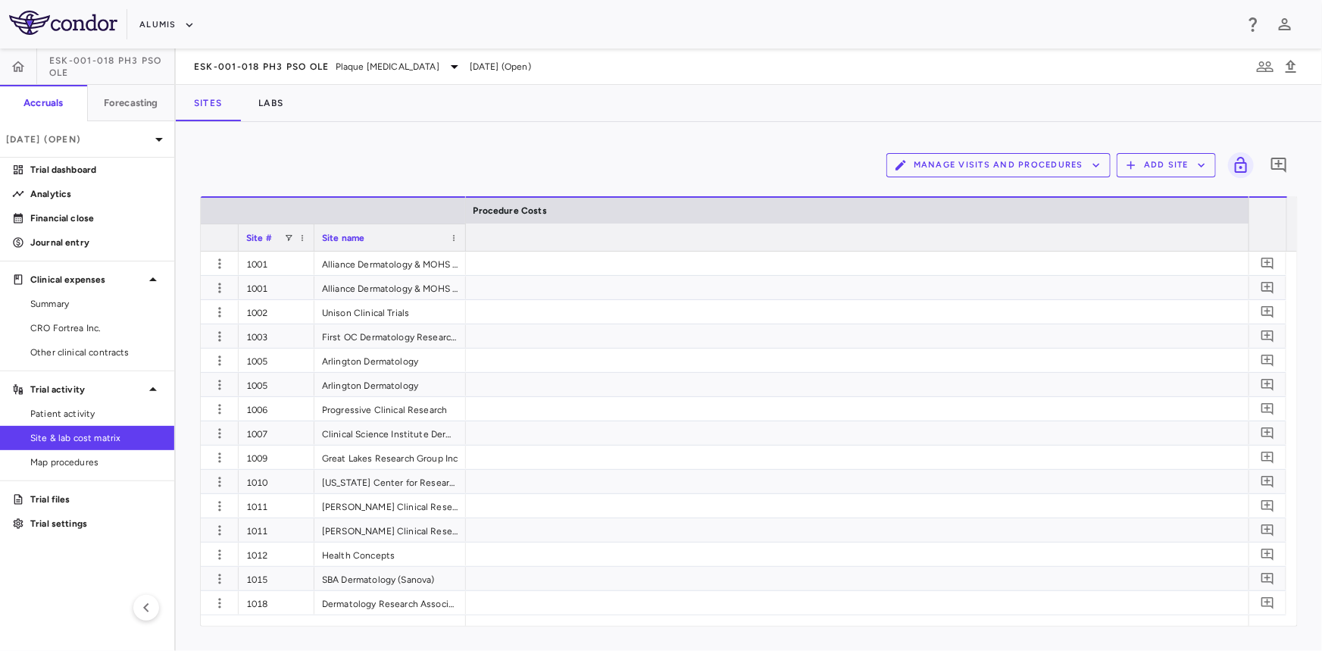
scroll to position [0, 10208]
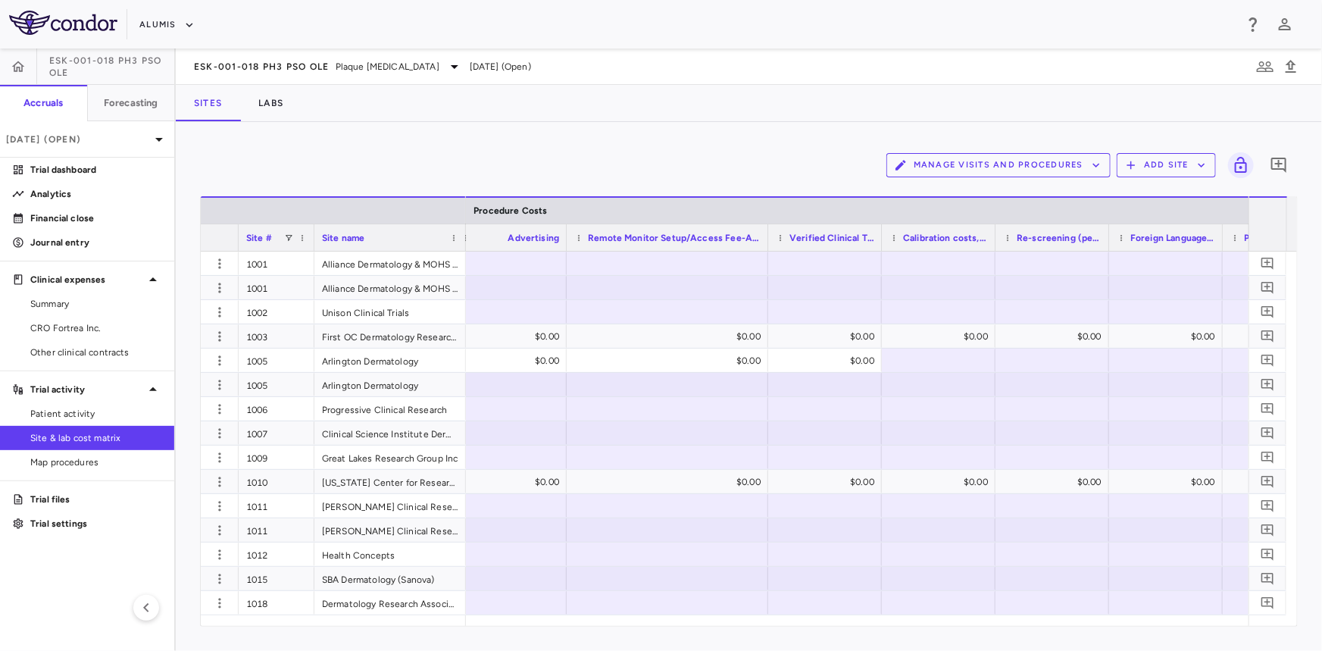
drag, startPoint x: 675, startPoint y: 234, endPoint x: 717, endPoint y: 247, distance: 44.3
click at [717, 246] on div "Remote Monitor Setup/Access Fee-Additional monitor" at bounding box center [668, 236] width 202 height 27
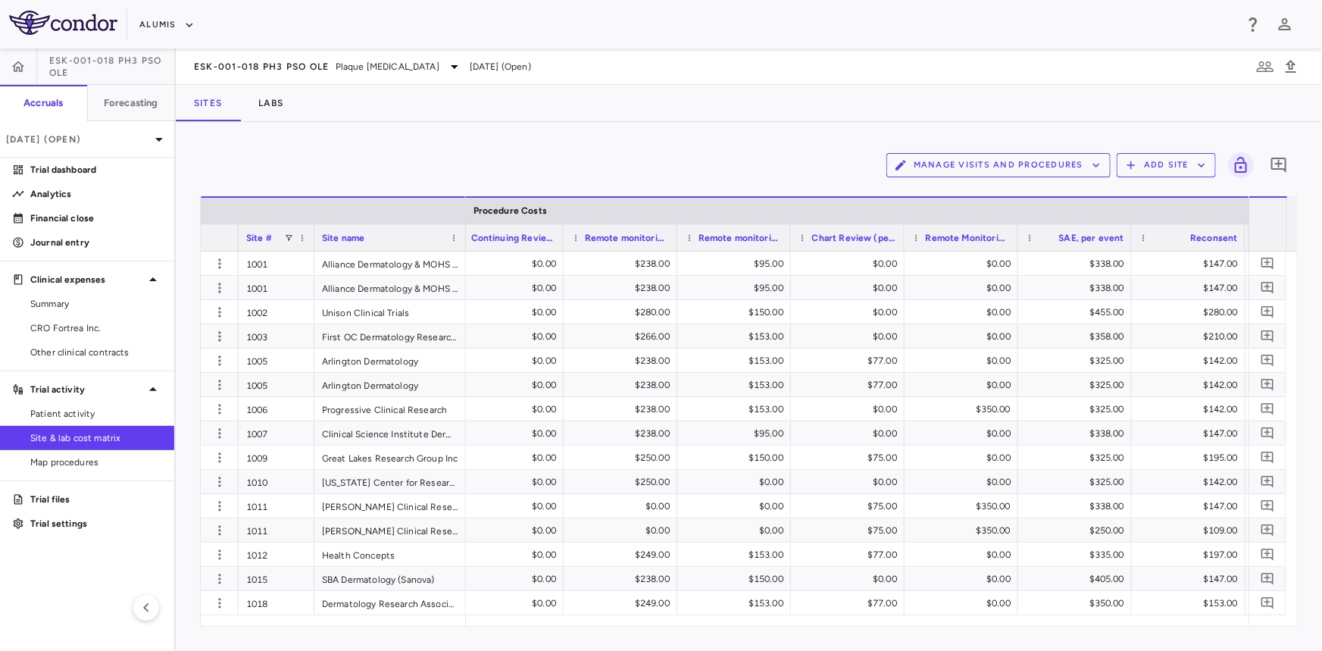
click at [574, 236] on span at bounding box center [575, 237] width 9 height 9
click at [628, 321] on span "Pin Column" at bounding box center [642, 312] width 112 height 21
click at [739, 361] on span "Pin Right" at bounding box center [759, 360] width 57 height 21
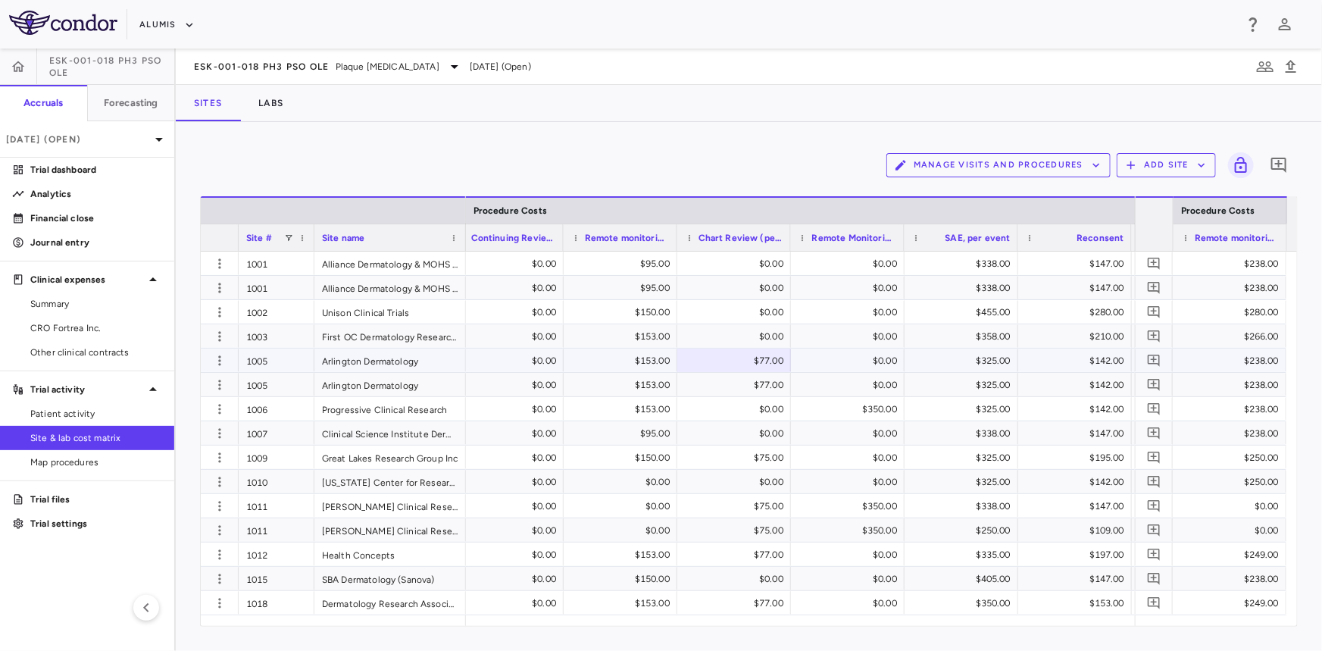
click at [739, 359] on div "$77.00" at bounding box center [737, 360] width 92 height 24
click at [573, 233] on span at bounding box center [575, 237] width 9 height 9
click at [608, 311] on span "Pin Column" at bounding box center [642, 312] width 112 height 21
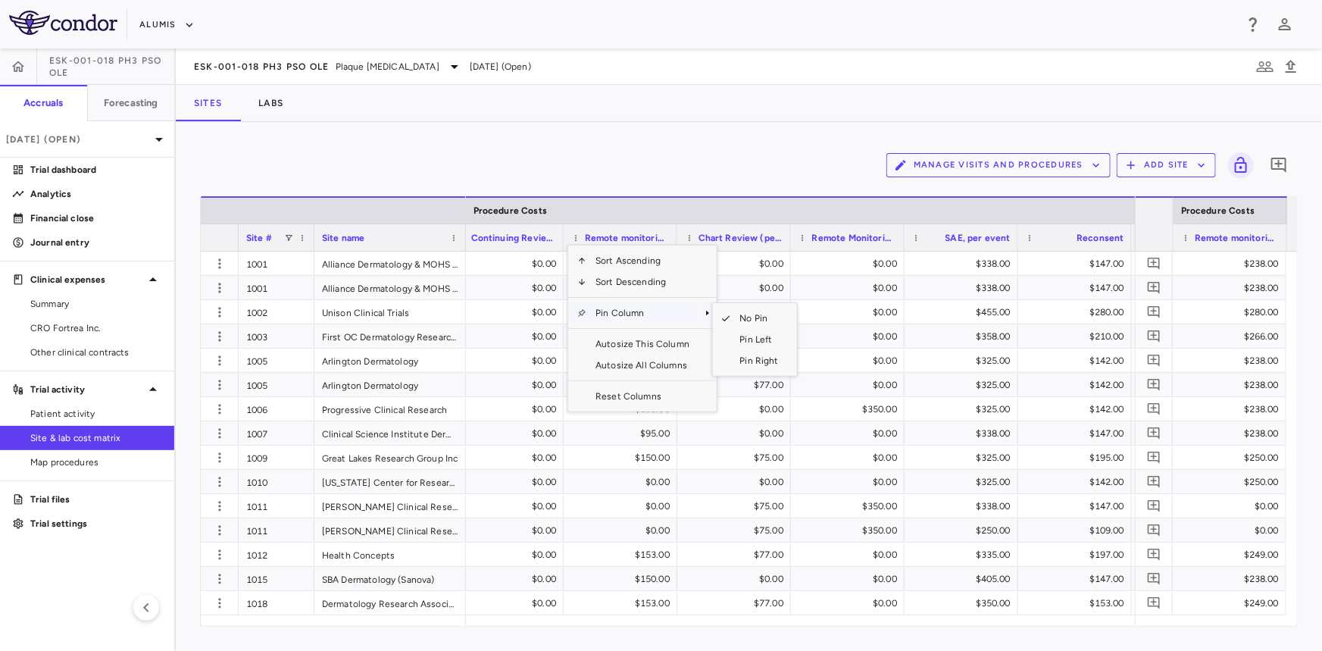
click at [658, 314] on span "Pin Column" at bounding box center [642, 312] width 112 height 21
click at [755, 355] on span "Pin Right" at bounding box center [759, 360] width 57 height 21
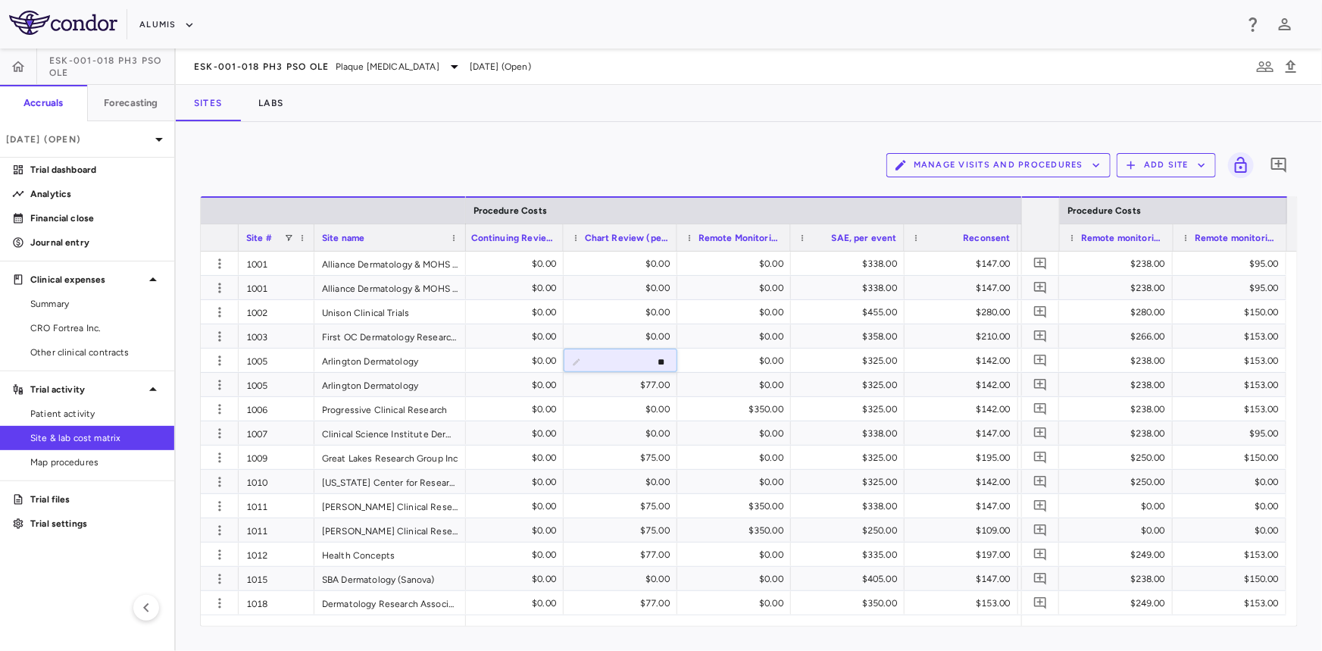
click at [701, 236] on span "Remote Monitoring Visit Fee per occurrence" at bounding box center [740, 238] width 85 height 11
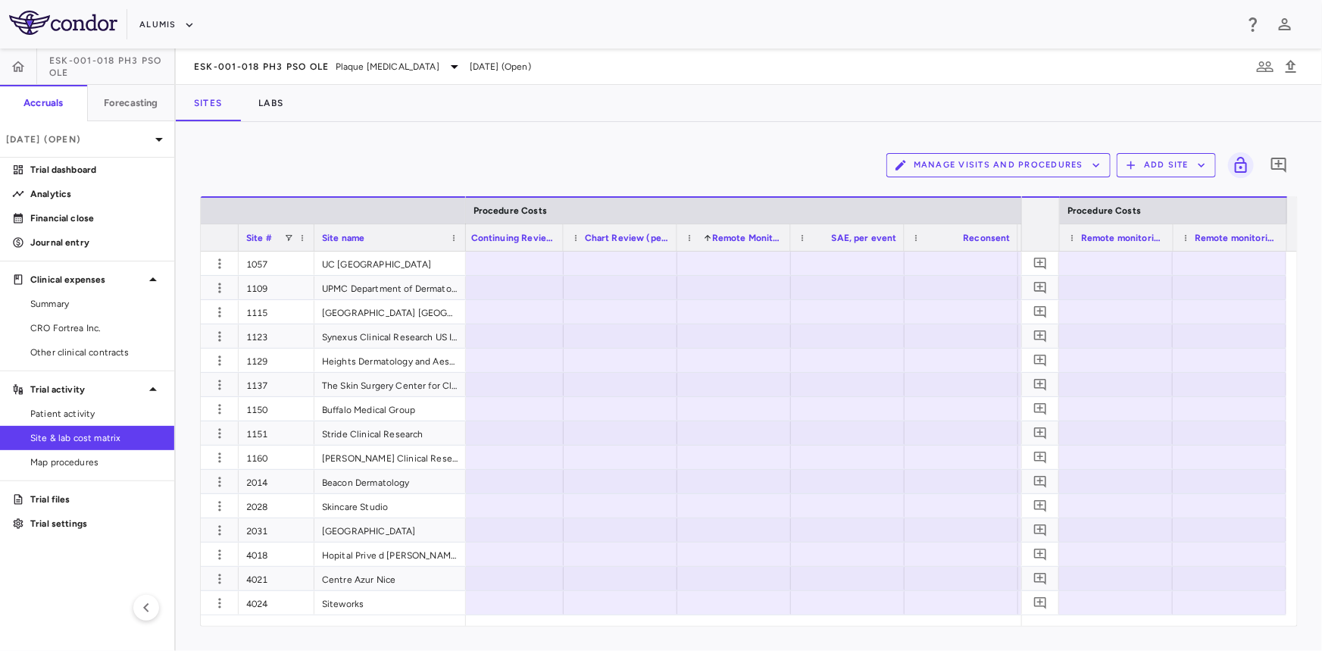
click at [723, 233] on span "Remote Monitoring Visit Fee per occurrence" at bounding box center [747, 238] width 71 height 11
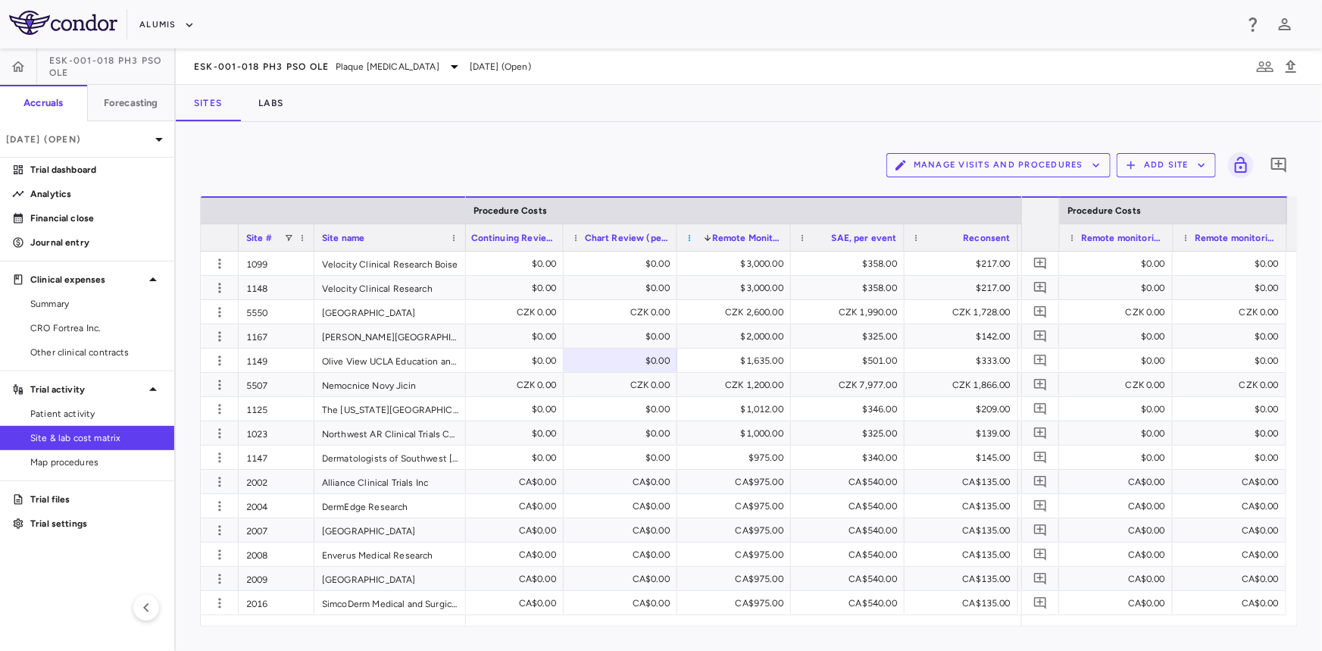
click at [687, 235] on span at bounding box center [689, 237] width 9 height 9
click at [865, 361] on span "Pin Right" at bounding box center [873, 360] width 57 height 21
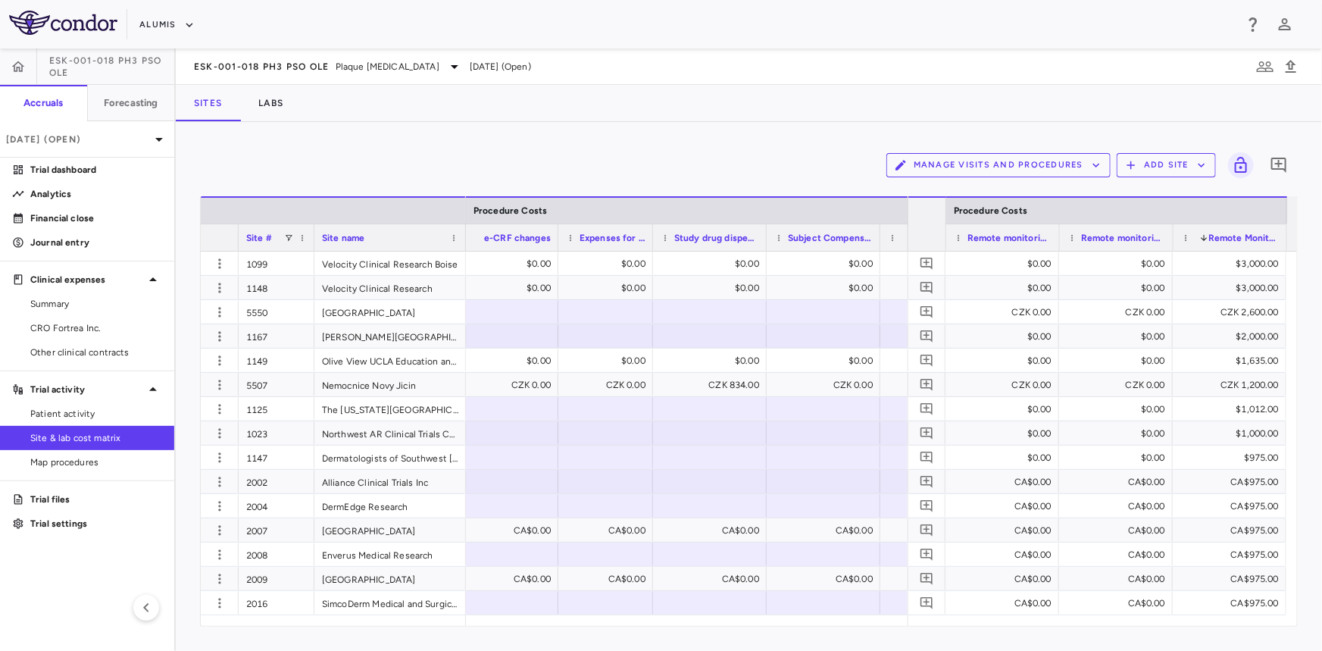
drag, startPoint x: 670, startPoint y: 236, endPoint x: 678, endPoint y: 458, distance: 222.1
click at [654, 386] on div "Site # Site name Procedure Costs Research Nurse Effort 1" at bounding box center [749, 411] width 1096 height 430
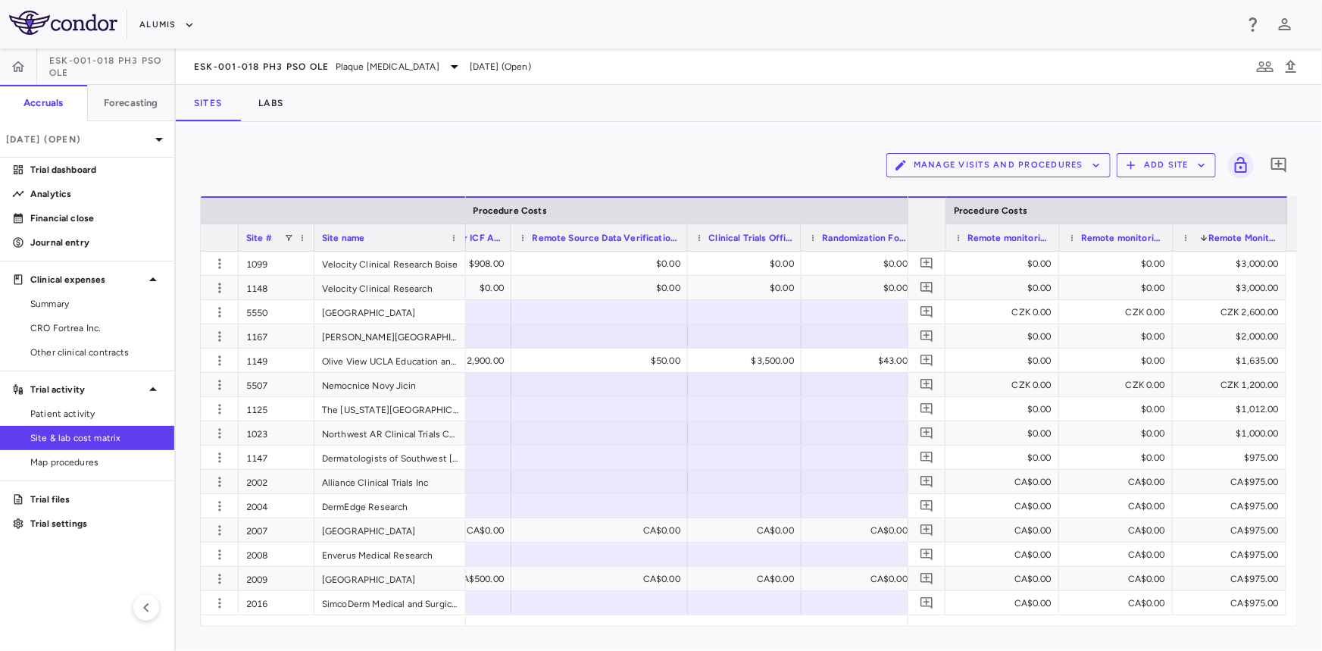
drag, startPoint x: 623, startPoint y: 231, endPoint x: 664, endPoint y: 272, distance: 57.9
click at [681, 272] on div "Site # Site name Procedure Costs ICF Translation (per page)" at bounding box center [749, 411] width 1096 height 430
click at [522, 237] on span at bounding box center [523, 237] width 9 height 9
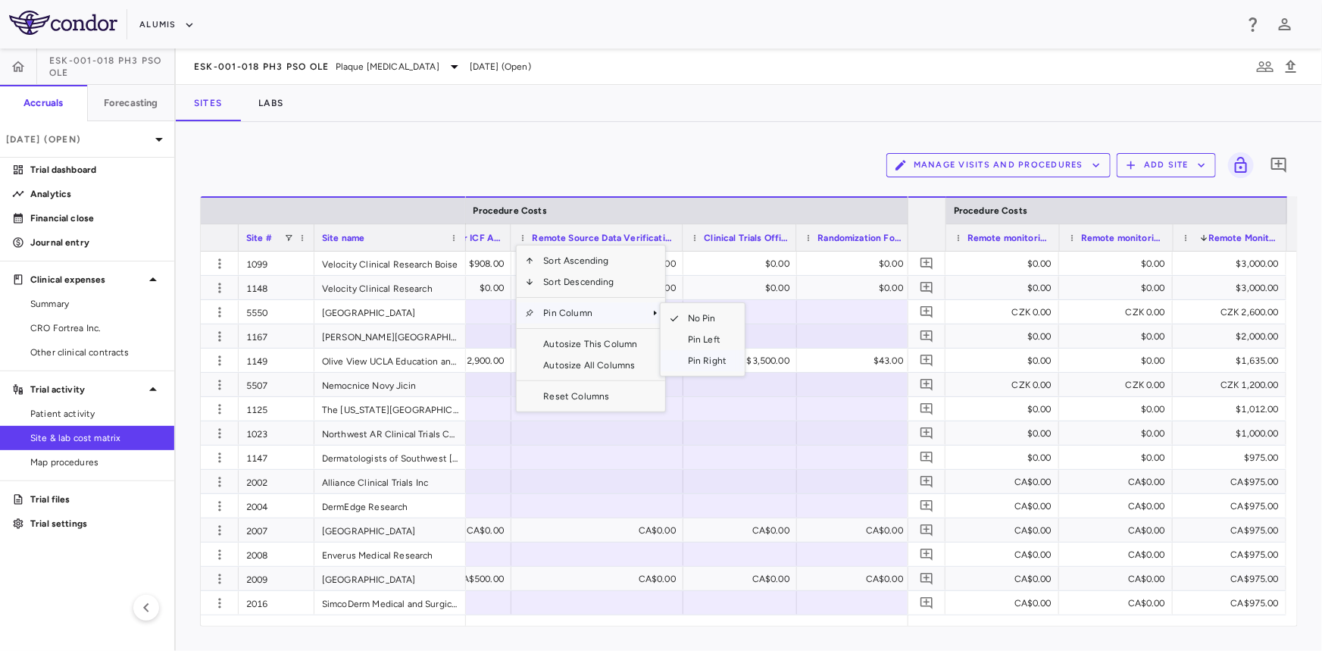
click at [708, 362] on span "Pin Right" at bounding box center [707, 360] width 57 height 21
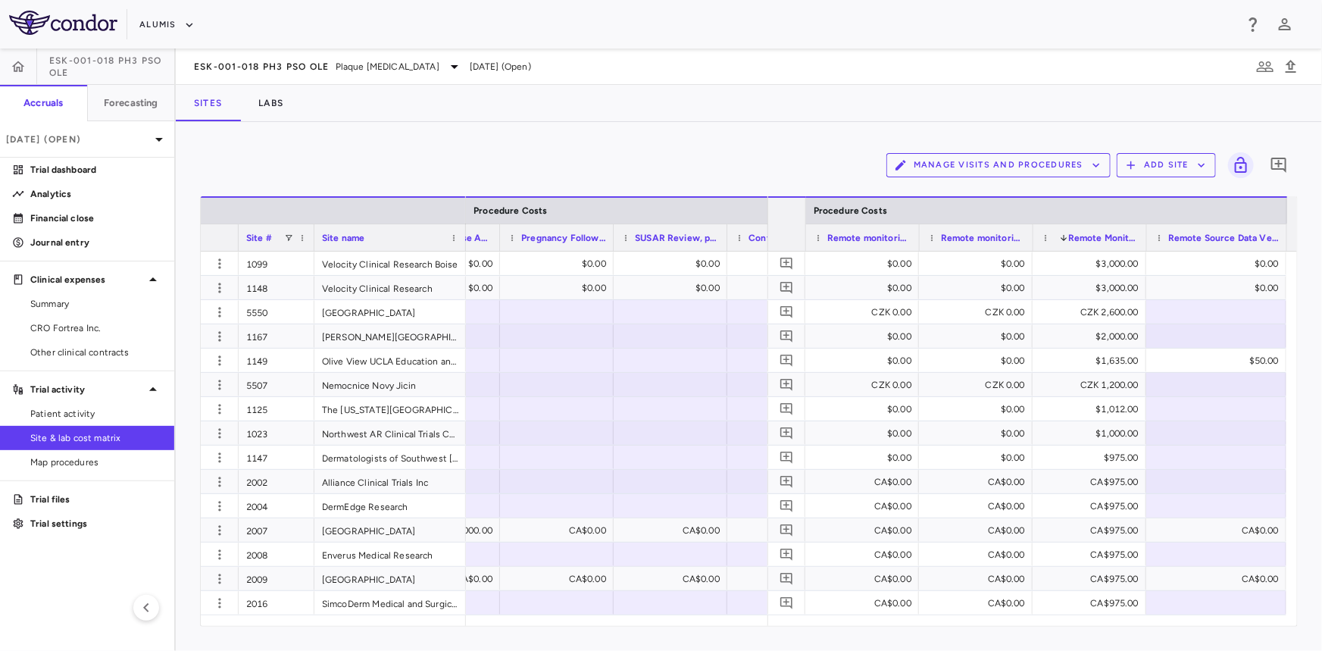
drag, startPoint x: 1114, startPoint y: 237, endPoint x: 1146, endPoint y: 235, distance: 31.9
click at [1146, 235] on div at bounding box center [1148, 237] width 6 height 27
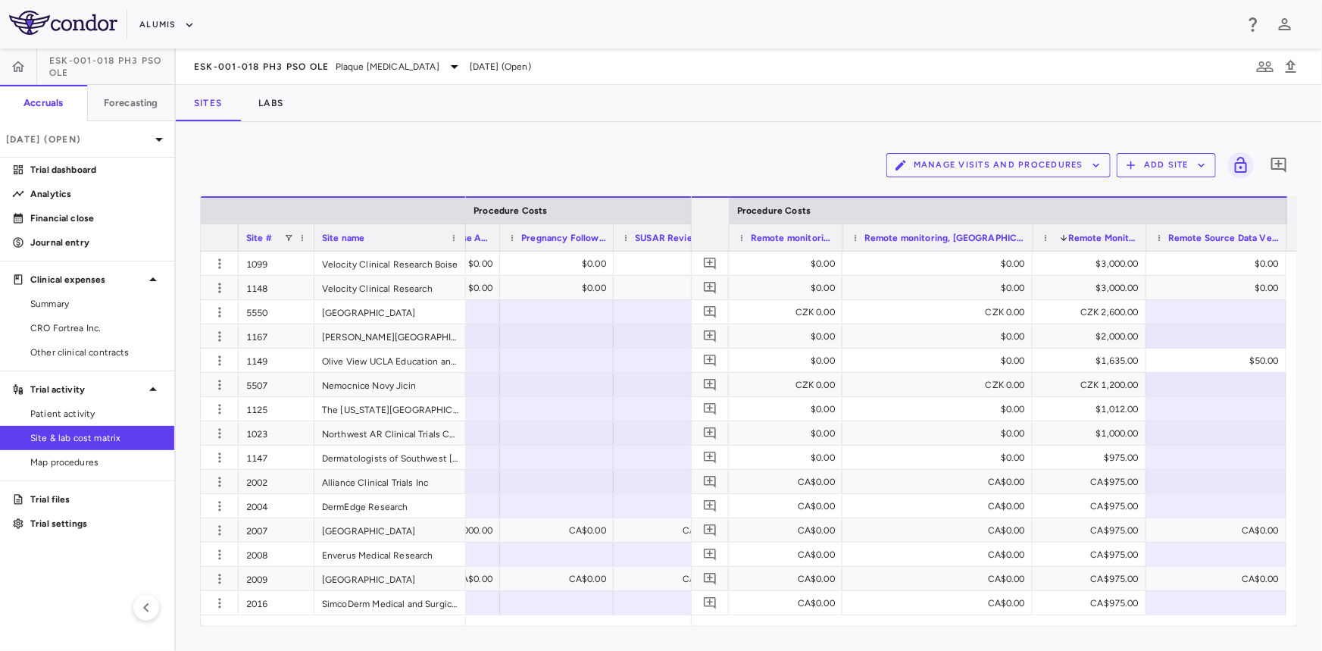
drag, startPoint x: 919, startPoint y: 238, endPoint x: 843, endPoint y: 242, distance: 75.9
click at [843, 242] on div at bounding box center [844, 237] width 6 height 27
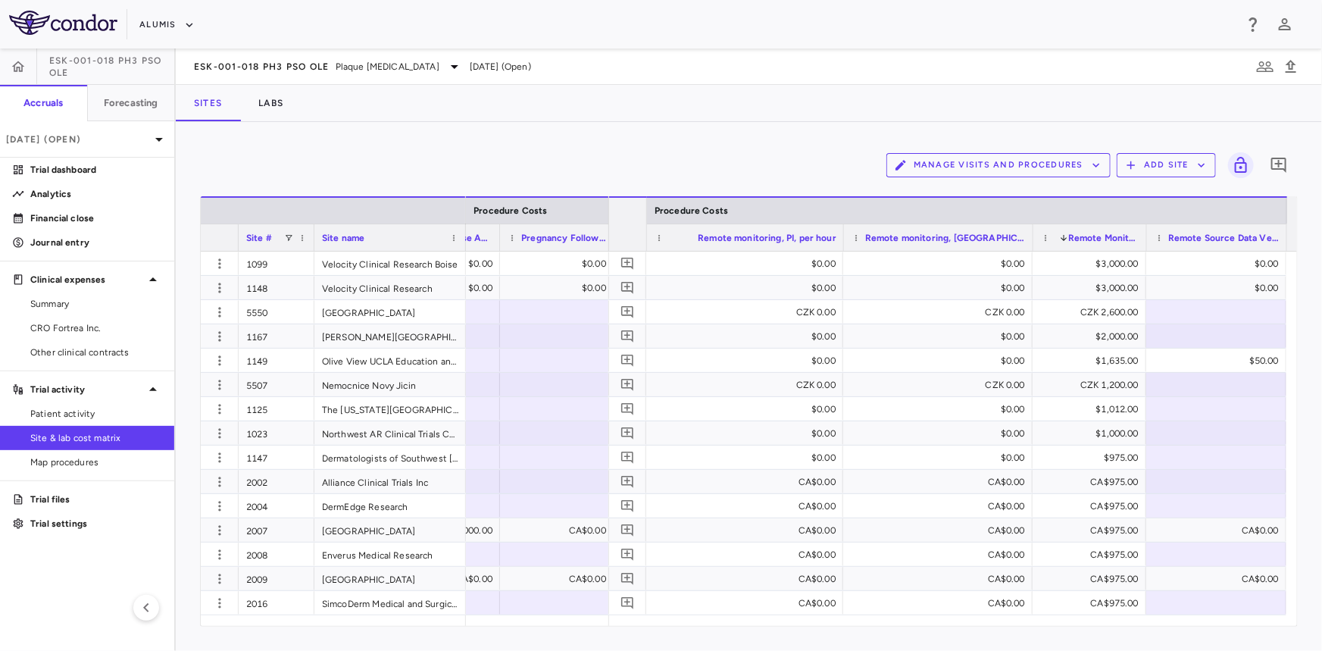
drag, startPoint x: 731, startPoint y: 239, endPoint x: 648, endPoint y: 242, distance: 83.4
click at [648, 242] on div at bounding box center [648, 237] width 6 height 27
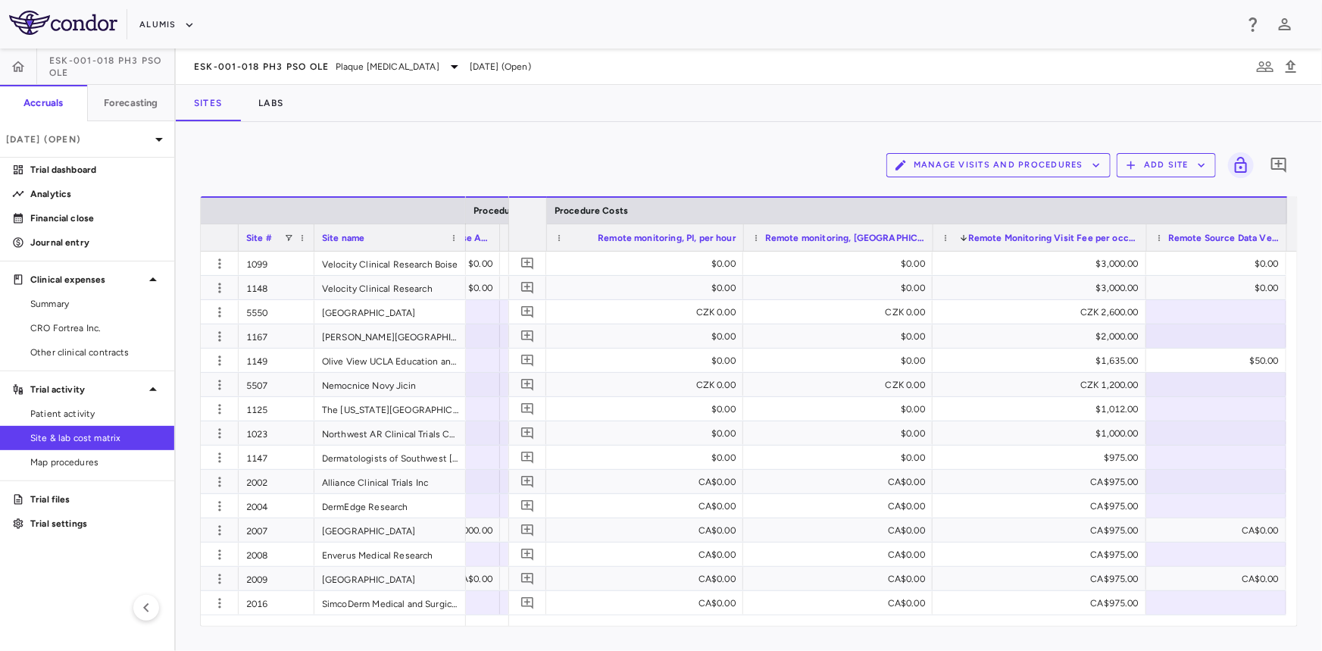
drag, startPoint x: 1033, startPoint y: 233, endPoint x: 900, endPoint y: 240, distance: 133.6
click at [899, 240] on div "Remote monitoring, PI, per hour Remote monitoring, SC, per hour Remote Monitori…" at bounding box center [898, 236] width 778 height 27
drag, startPoint x: 1149, startPoint y: 236, endPoint x: 1061, endPoint y: 242, distance: 88.0
click at [1061, 242] on div "Remote monitoring, PI, per hour Remote monitoring, SC, per hour Remote Monitori…" at bounding box center [896, 236] width 783 height 27
drag, startPoint x: 1142, startPoint y: 236, endPoint x: 1023, endPoint y: 235, distance: 119.7
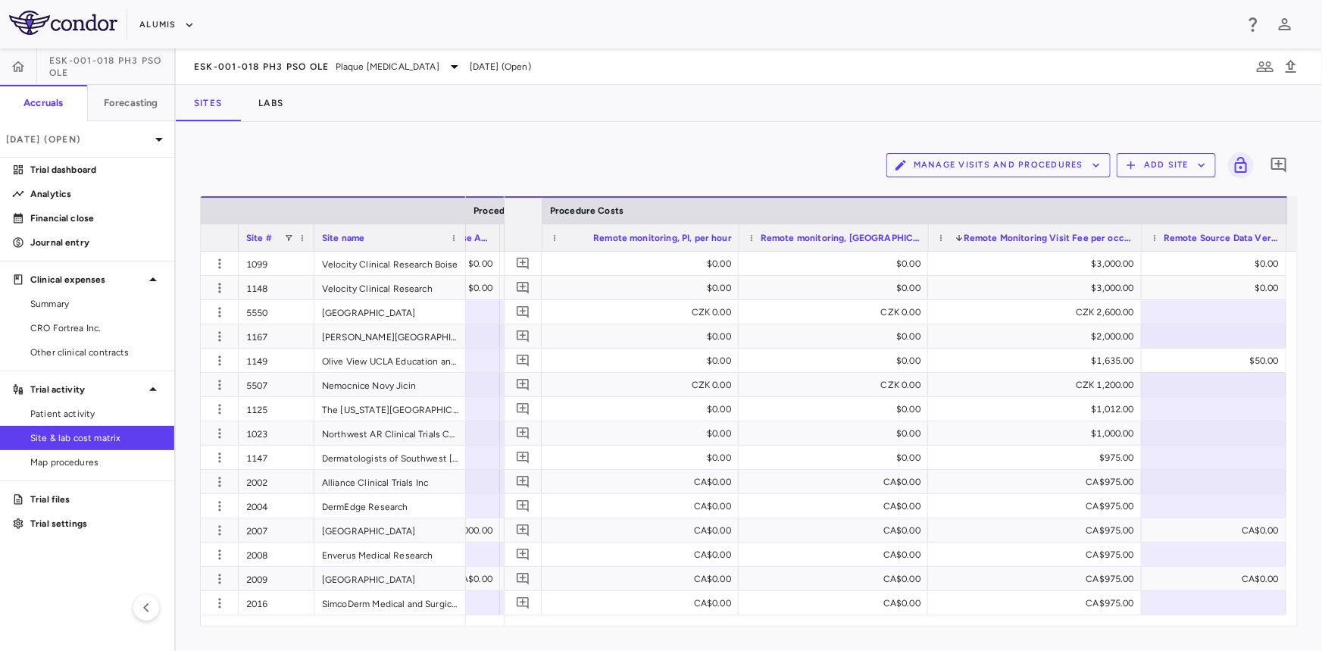
click at [1023, 235] on div "Remote monitoring, PI, per hour Remote monitoring, SC, per hour Remote Monitori…" at bounding box center [896, 236] width 783 height 27
drag, startPoint x: 544, startPoint y: 233, endPoint x: 492, endPoint y: 233, distance: 51.5
click at [492, 233] on div "Site # Site name Procedure Costs Indirect Costs (per month)" at bounding box center [749, 223] width 1096 height 55
click at [1144, 241] on div at bounding box center [1143, 237] width 6 height 27
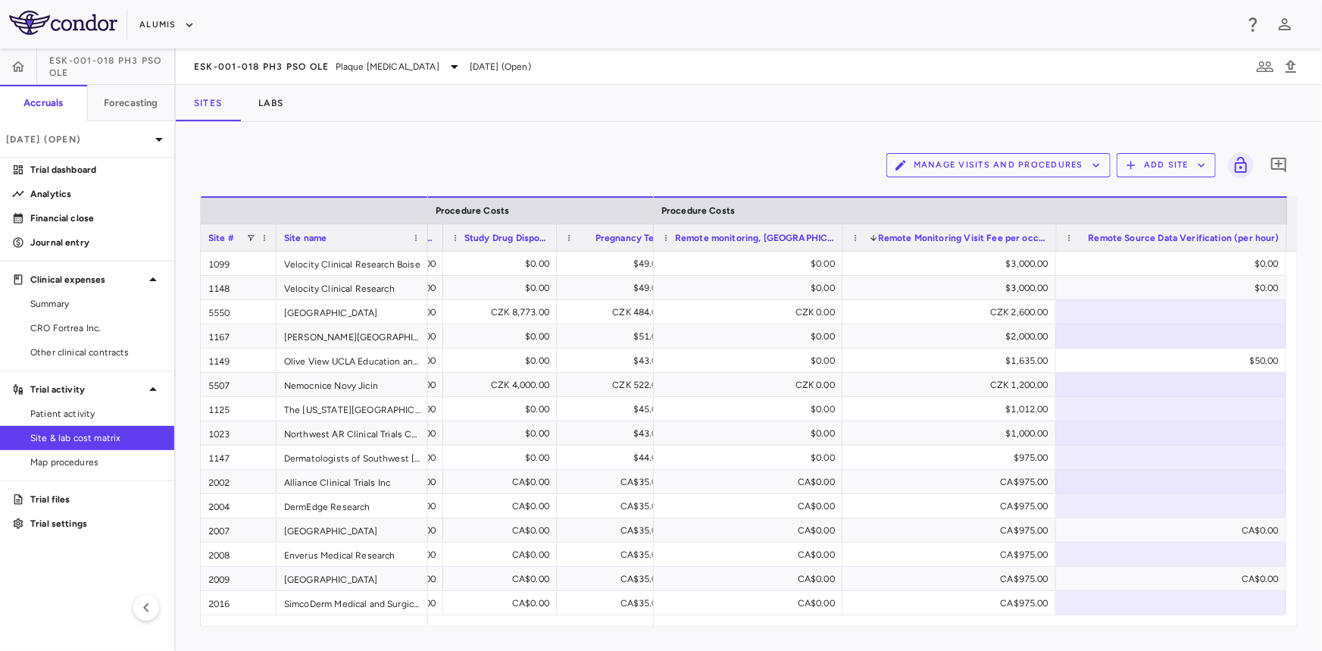
click at [501, 233] on span "Study Drug Disposal Fee" at bounding box center [506, 238] width 85 height 11
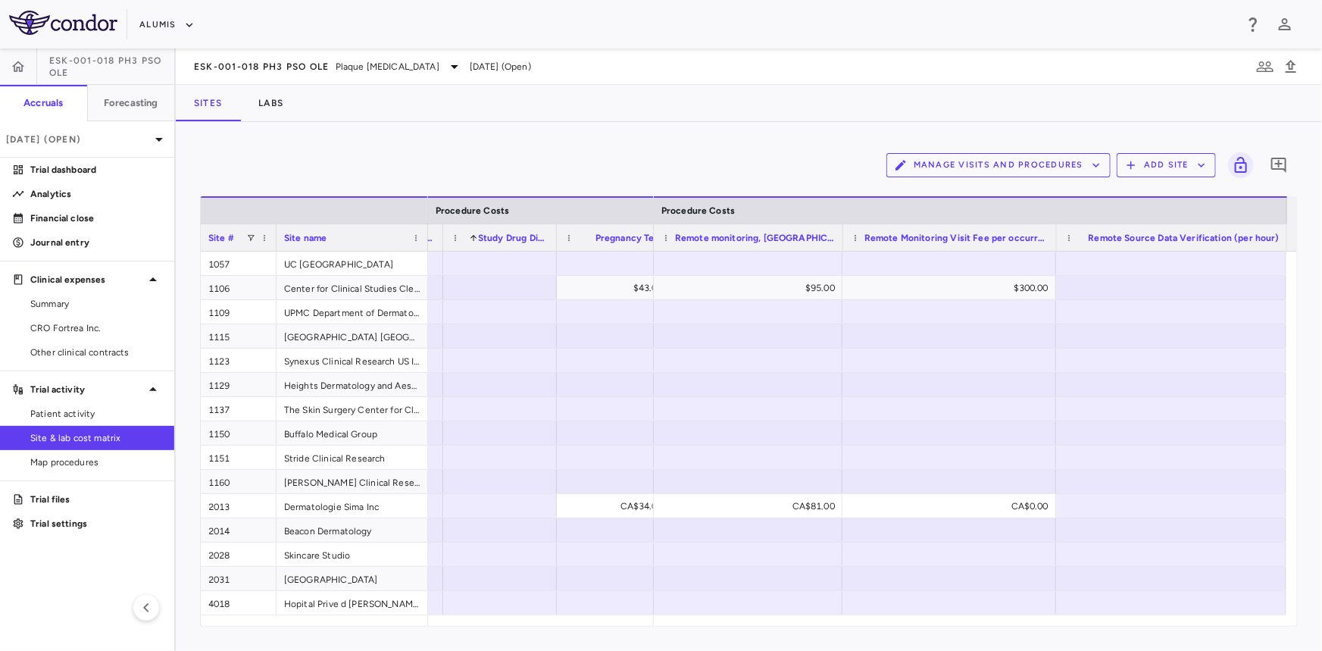
click at [506, 235] on span "Study Drug Disposal Fee" at bounding box center [513, 238] width 71 height 11
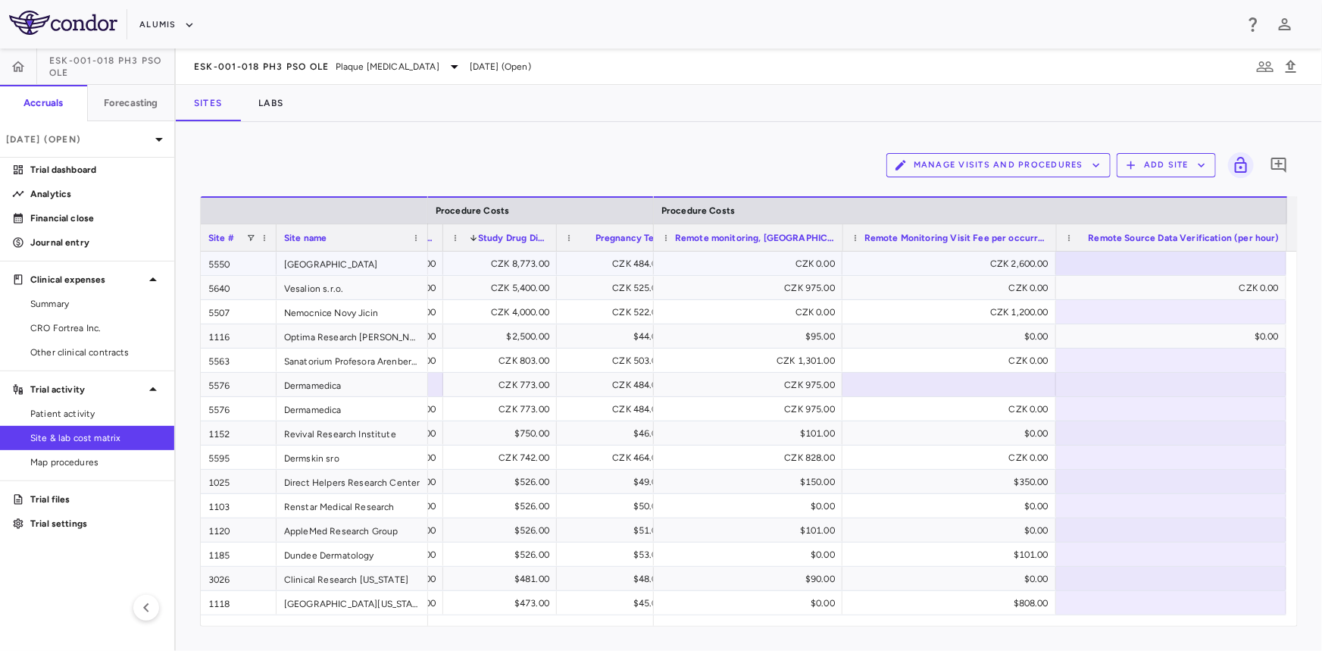
click at [516, 264] on div "CZK 8,773.00" at bounding box center [503, 264] width 92 height 24
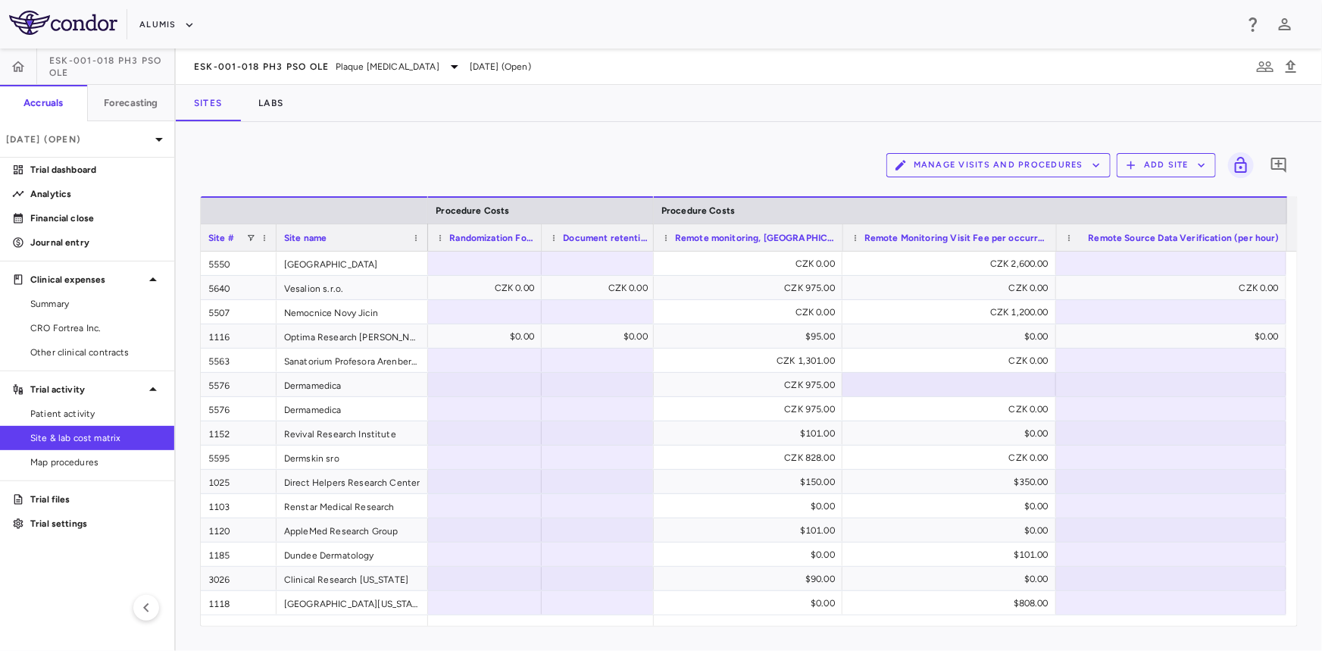
click at [520, 148] on div "Manage Visits and Procedures Add Site 0" at bounding box center [749, 165] width 1098 height 38
click at [515, 270] on div at bounding box center [485, 263] width 98 height 22
click at [515, 270] on div "." at bounding box center [488, 264] width 92 height 24
drag, startPoint x: 528, startPoint y: 265, endPoint x: 477, endPoint y: 266, distance: 50.8
click at [477, 266] on input "*" at bounding box center [496, 264] width 89 height 25
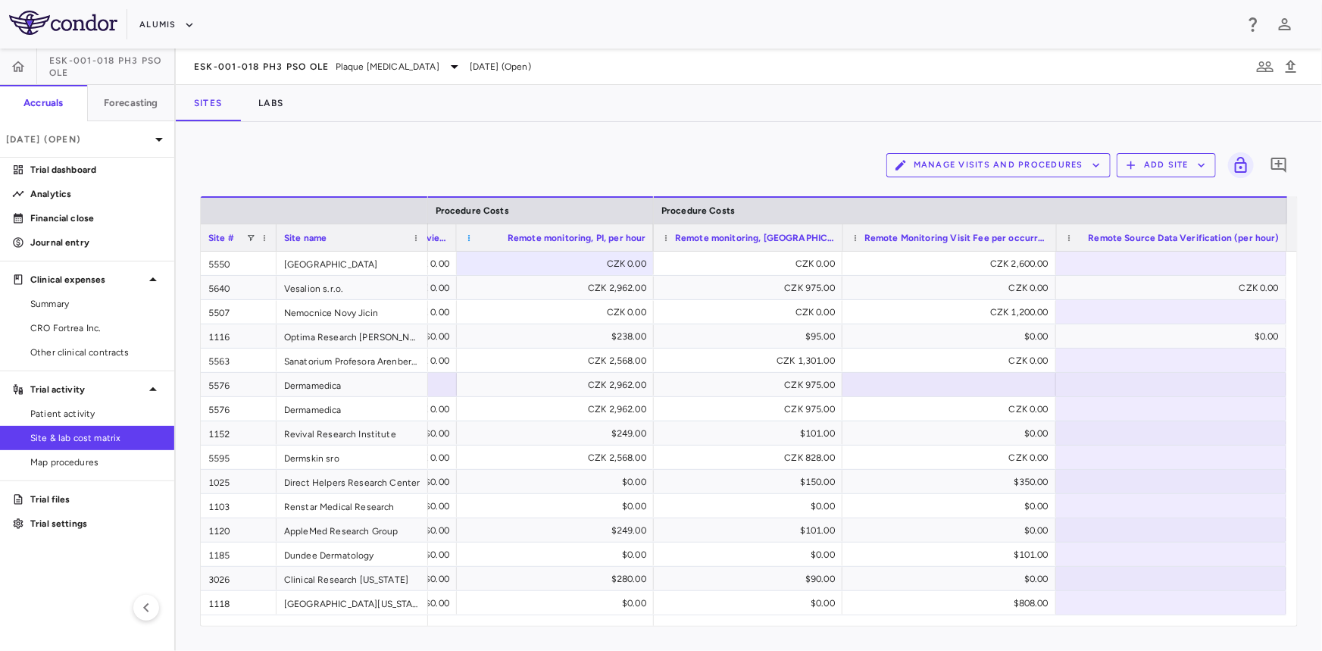
click at [466, 238] on span at bounding box center [468, 237] width 9 height 9
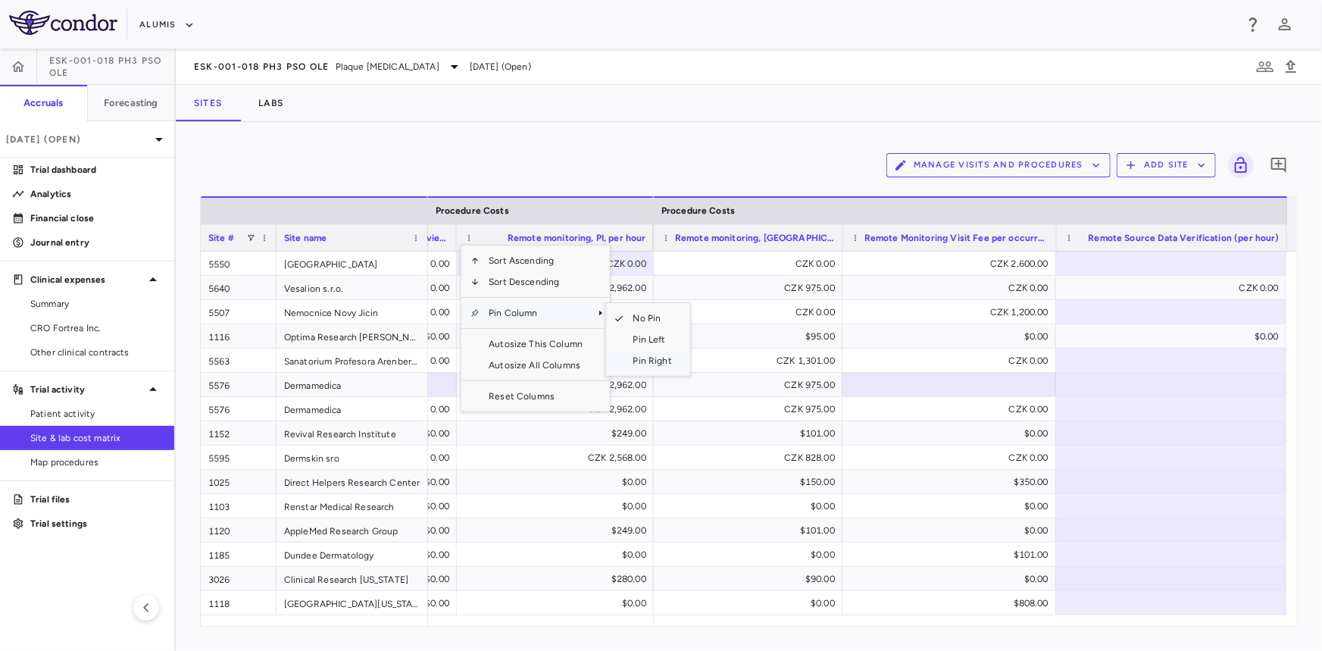
click at [655, 358] on span "Pin Right" at bounding box center [652, 360] width 57 height 21
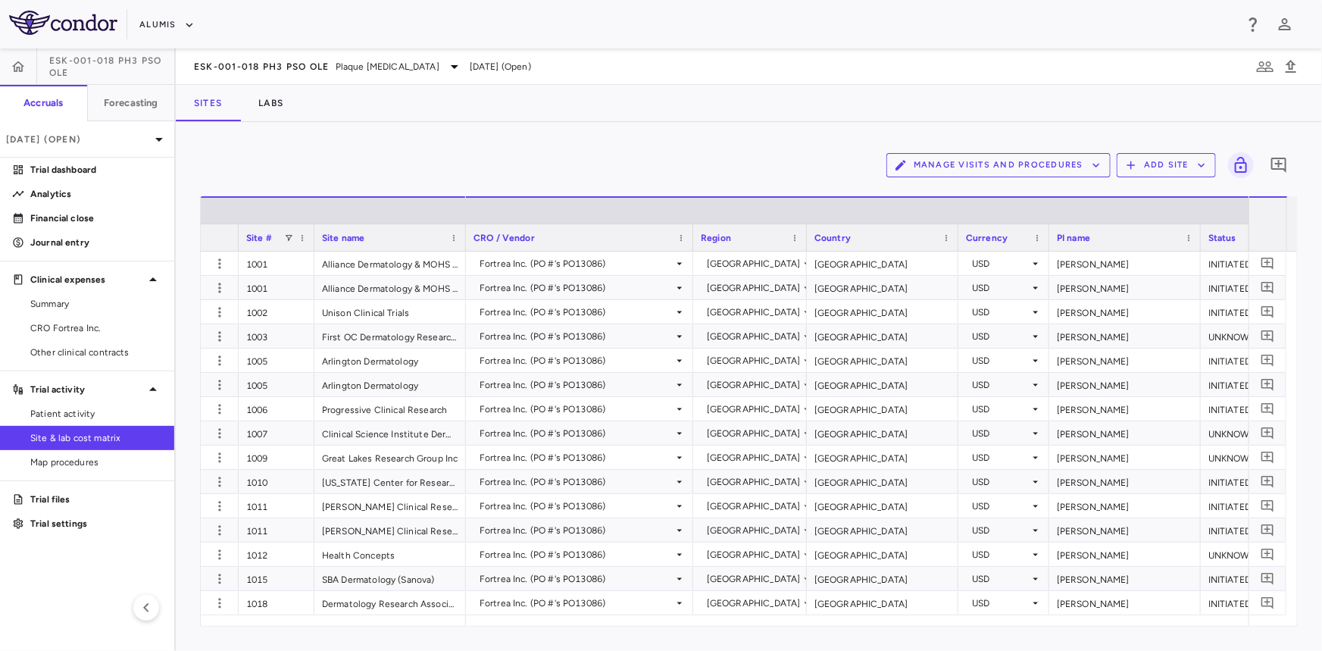
click at [1064, 160] on button "Manage Visits and Procedures" at bounding box center [998, 165] width 224 height 24
click at [971, 215] on li "Manage Procedure Categories" at bounding box center [982, 217] width 161 height 23
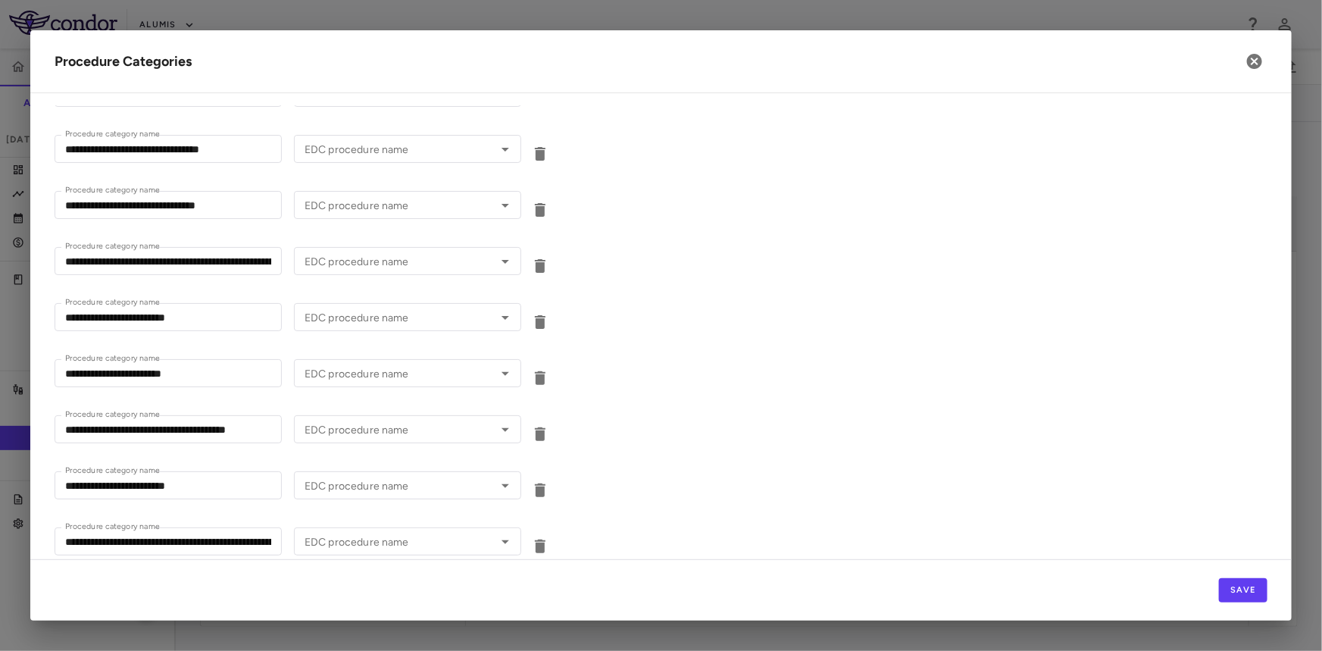
scroll to position [3443, 0]
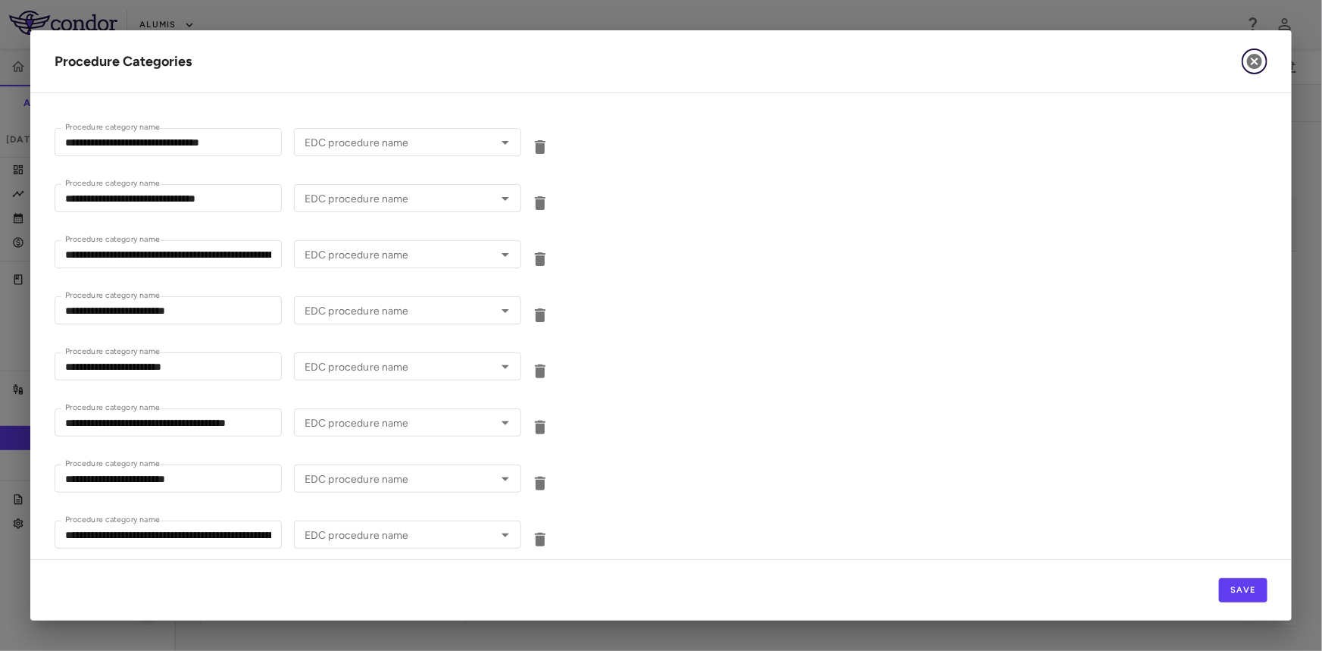
click at [1250, 64] on icon "button" at bounding box center [1254, 61] width 15 height 15
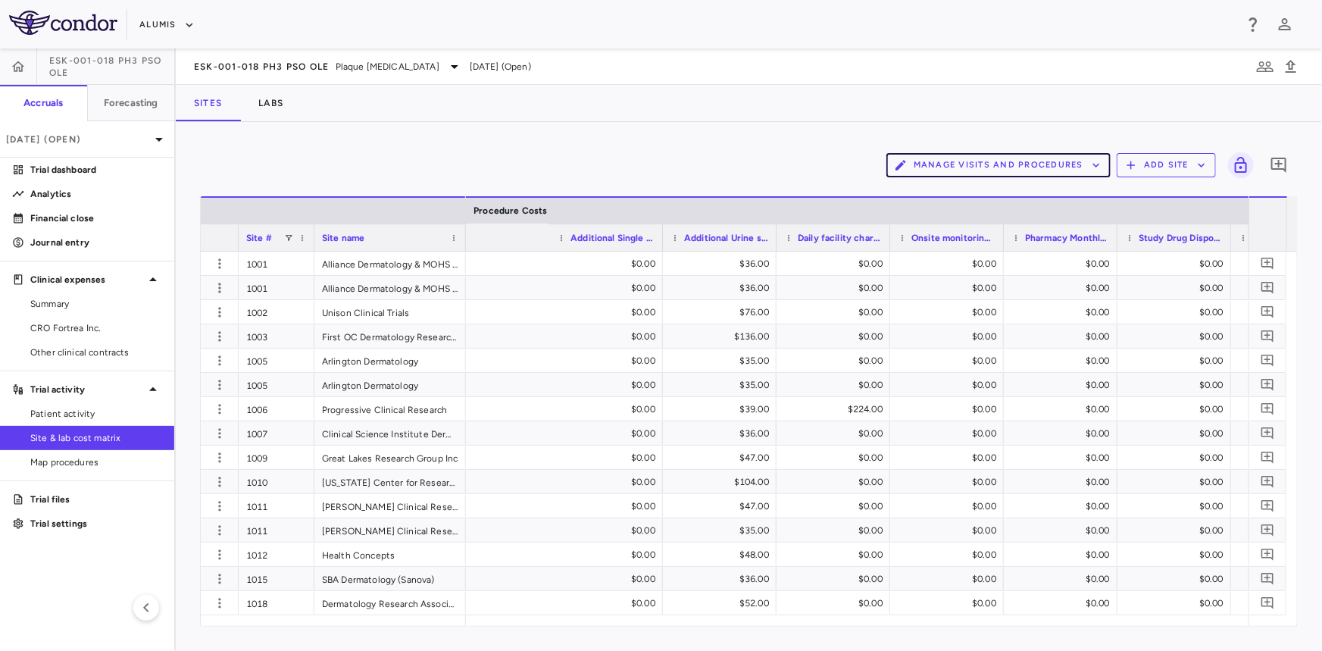
scroll to position [0, 8697]
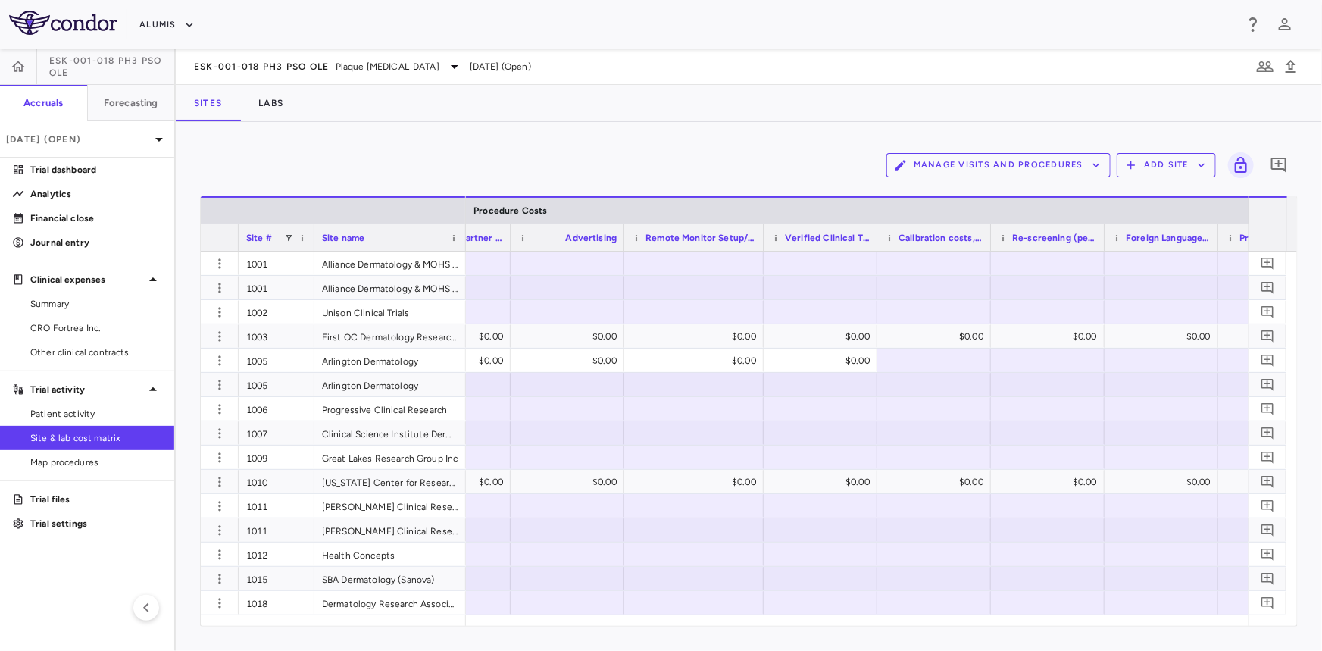
drag, startPoint x: 735, startPoint y: 233, endPoint x: 761, endPoint y: 239, distance: 26.5
click at [761, 239] on div at bounding box center [763, 237] width 6 height 27
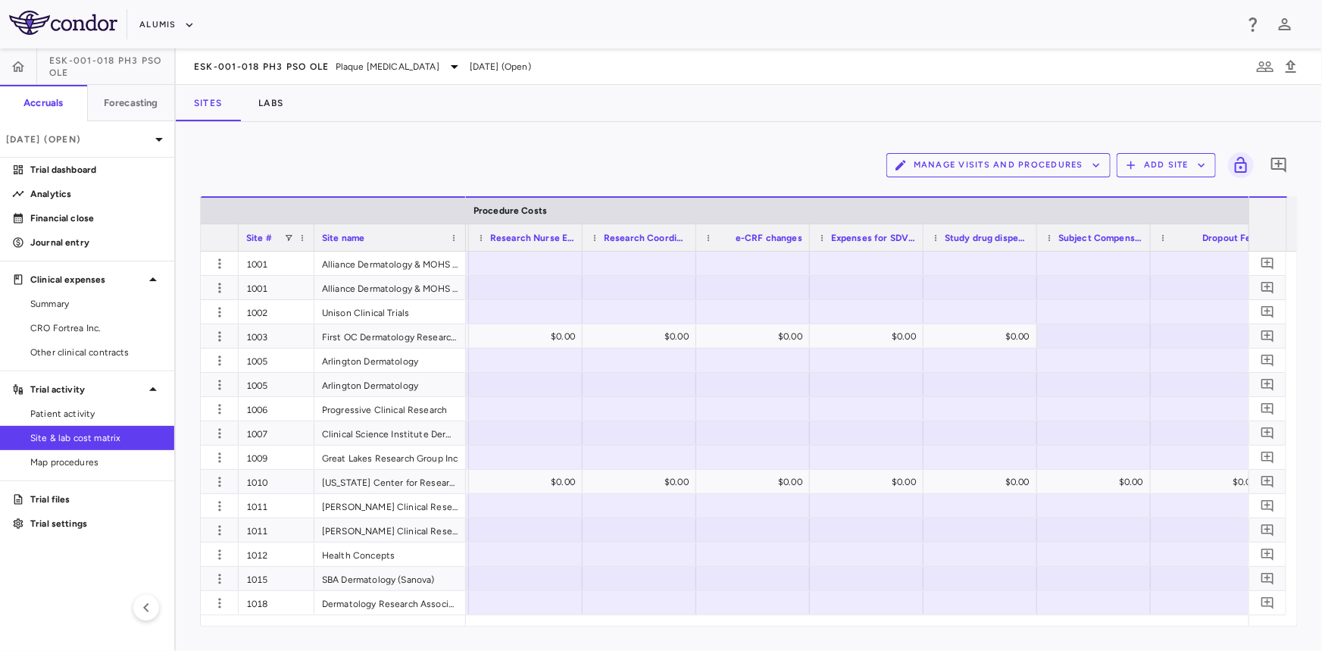
scroll to position [0, 12097]
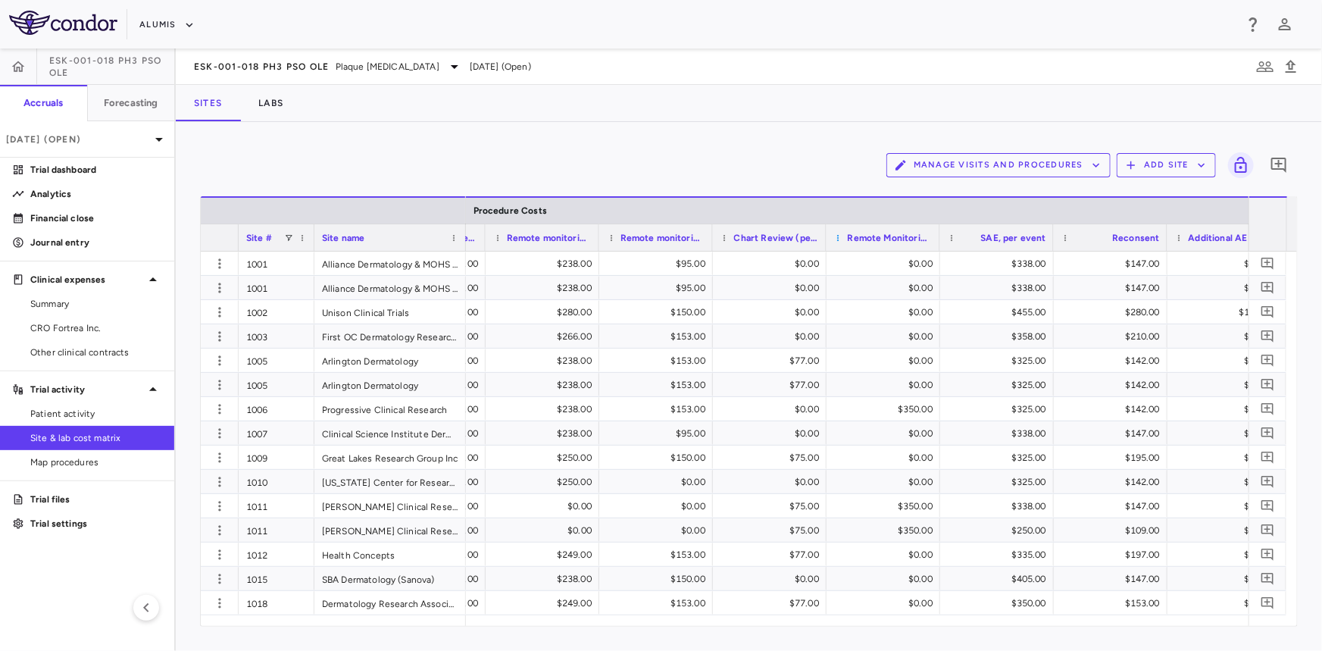
click at [840, 233] on span at bounding box center [838, 237] width 9 height 9
click at [881, 314] on span "Pin Column" at bounding box center [905, 312] width 112 height 21
click at [1024, 363] on span "Pin Right" at bounding box center [1022, 360] width 57 height 21
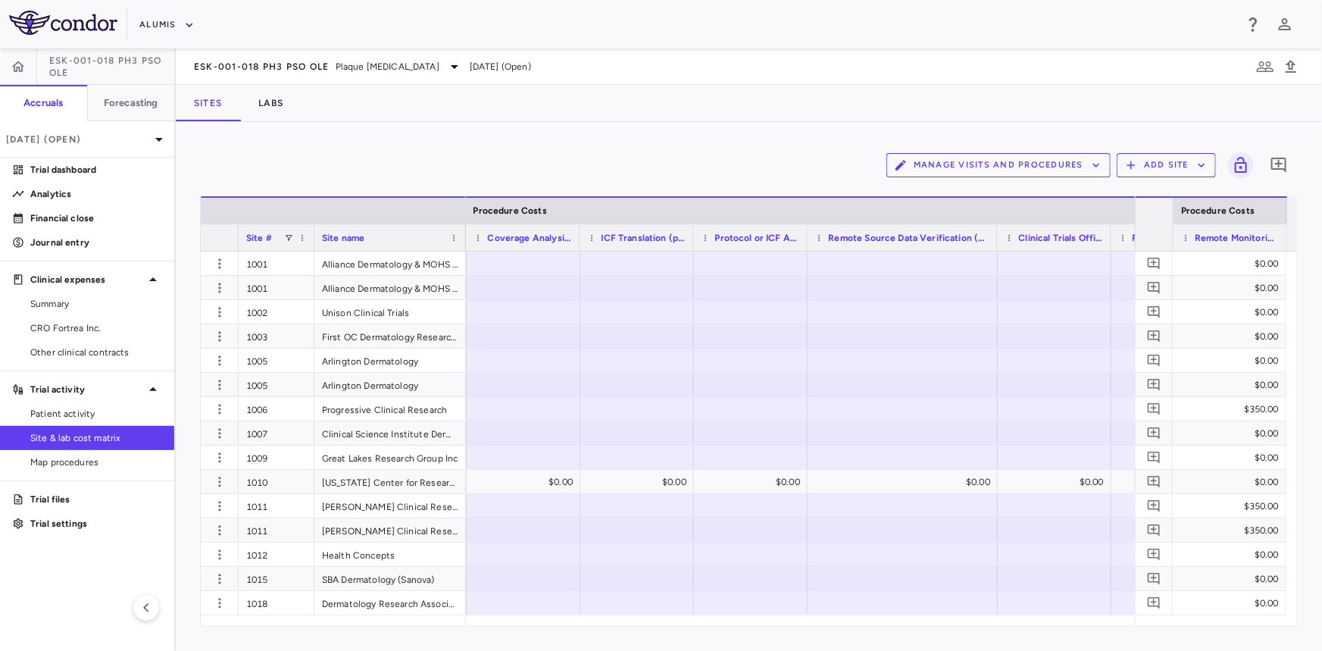
drag, startPoint x: 917, startPoint y: 235, endPoint x: 994, endPoint y: 255, distance: 79.0
click at [994, 255] on div "Site # Site name Procedure Costs Expideted data management (per day)" at bounding box center [749, 411] width 1096 height 430
click at [818, 238] on span at bounding box center [819, 237] width 9 height 9
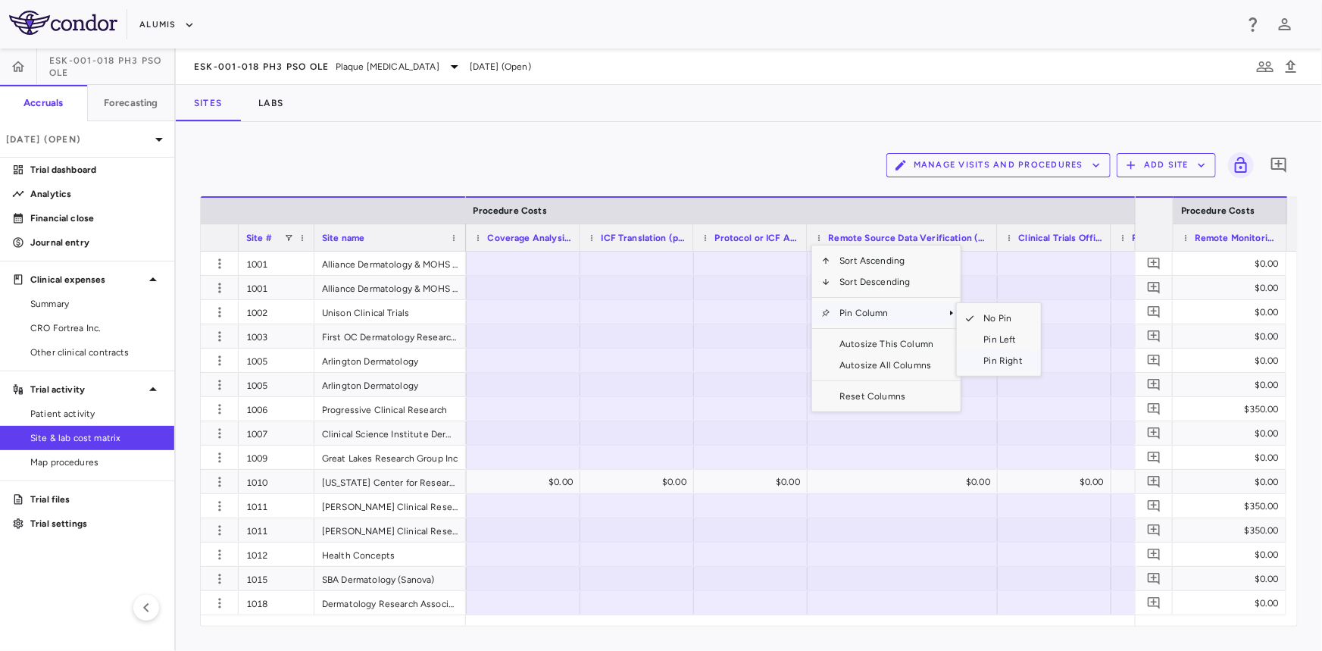
click at [1002, 362] on span "Pin Right" at bounding box center [1003, 360] width 57 height 21
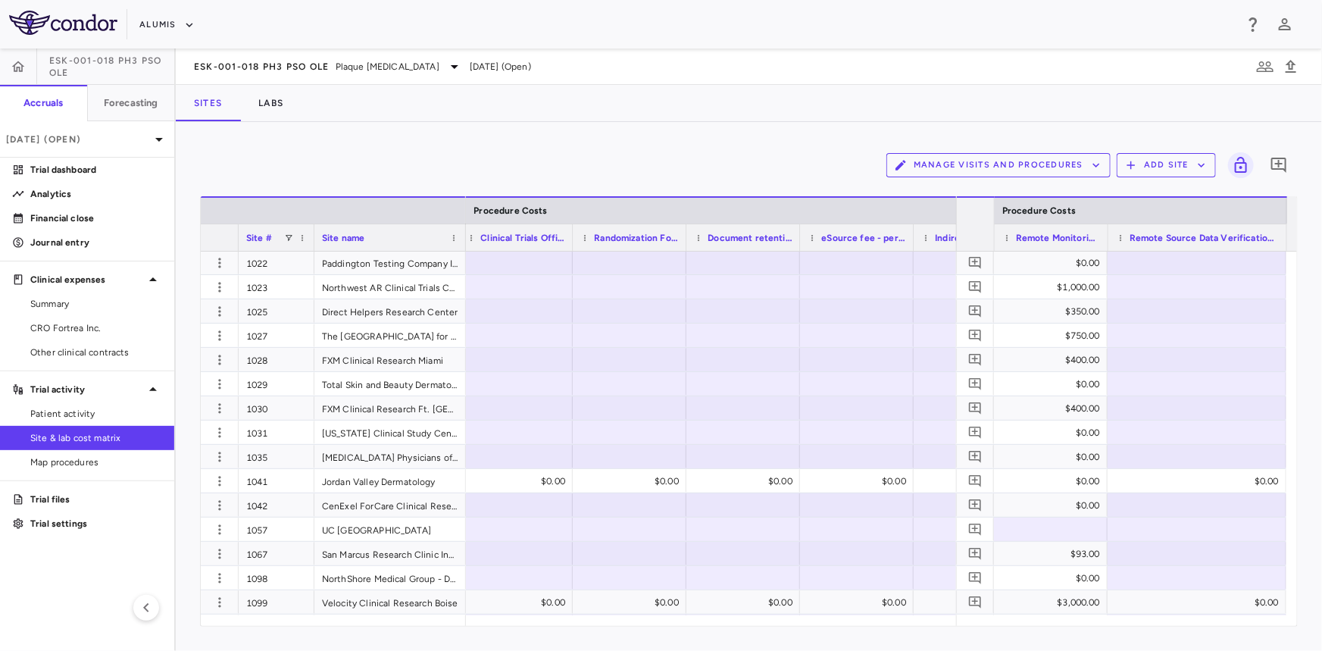
drag, startPoint x: 1097, startPoint y: 235, endPoint x: 1108, endPoint y: 240, distance: 11.9
click at [1108, 239] on div at bounding box center [1109, 237] width 6 height 27
click at [289, 236] on span at bounding box center [288, 237] width 9 height 9
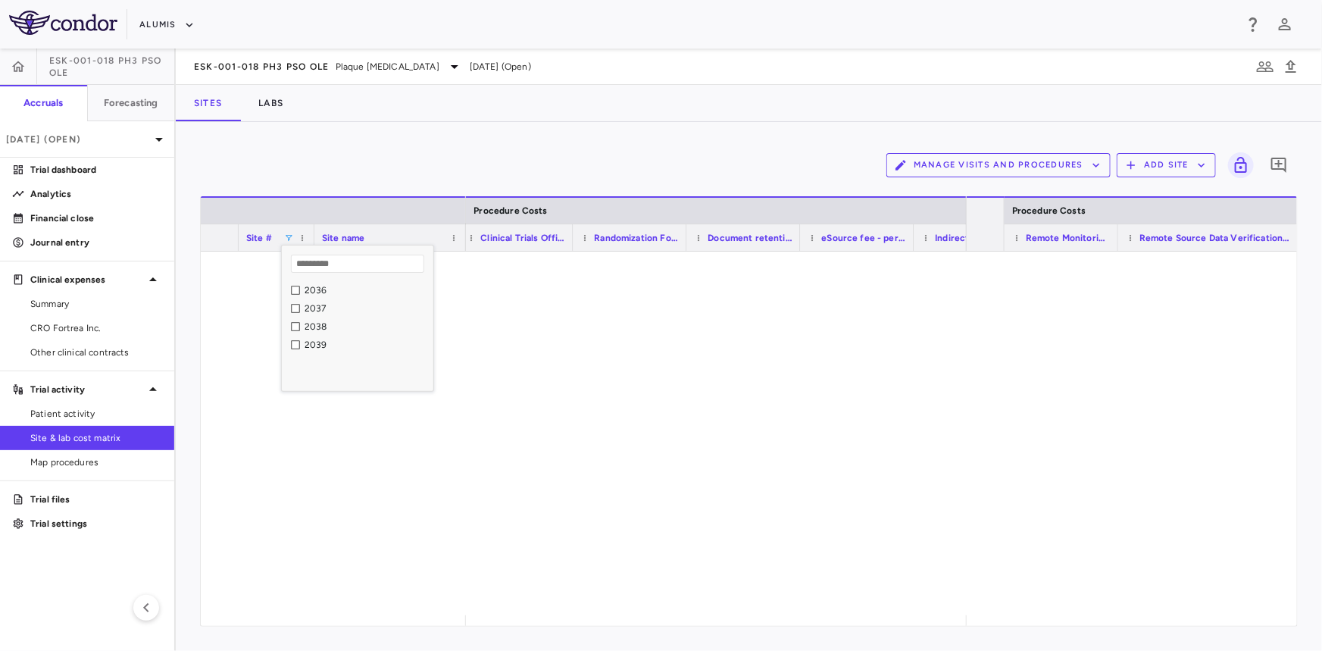
scroll to position [2617, 0]
click at [305, 295] on div "2033" at bounding box center [367, 294] width 124 height 11
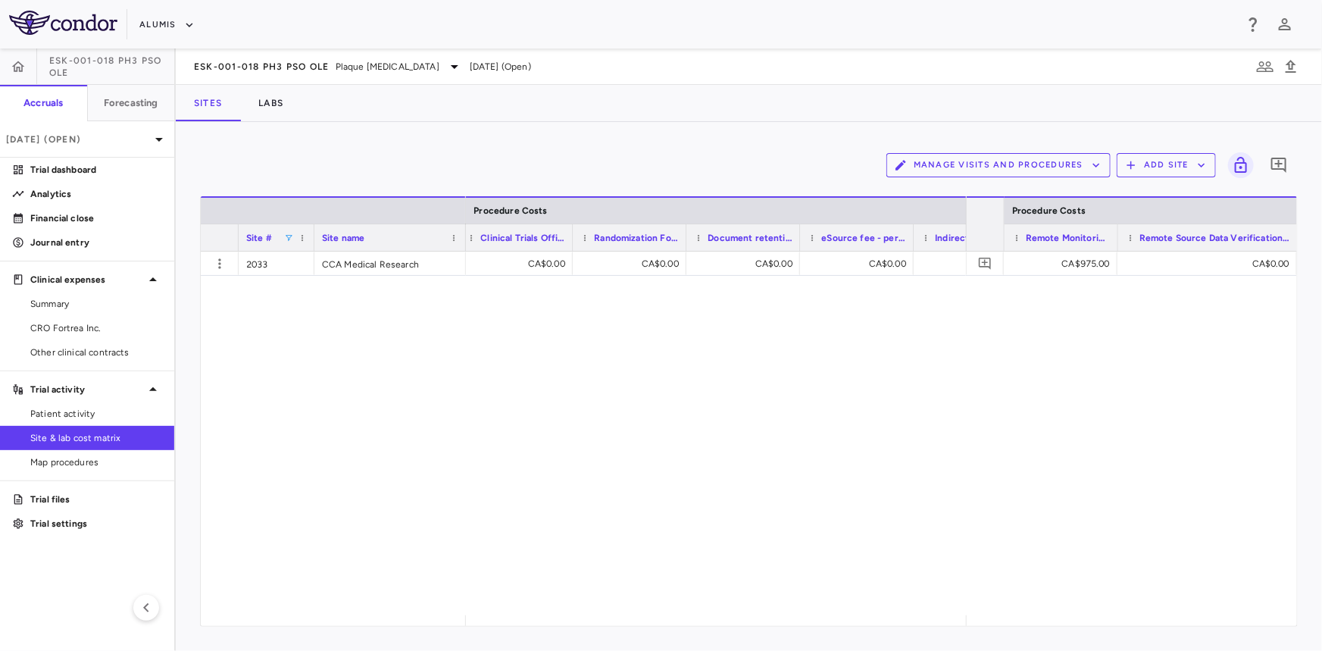
click at [819, 500] on div "CA$0.00 CA$500.00 CA$0.00 CA$0.00 CA$0.00 CA$0.00 CA$0.00 CA$0.00" at bounding box center [716, 434] width 500 height 364
click at [1080, 264] on div "CA$975.00" at bounding box center [1063, 264] width 92 height 24
drag, startPoint x: 1078, startPoint y: 264, endPoint x: 1162, endPoint y: 270, distance: 84.3
click at [1162, 270] on div "​ *** CA$0.00" at bounding box center [1131, 264] width 331 height 24
type input "***"
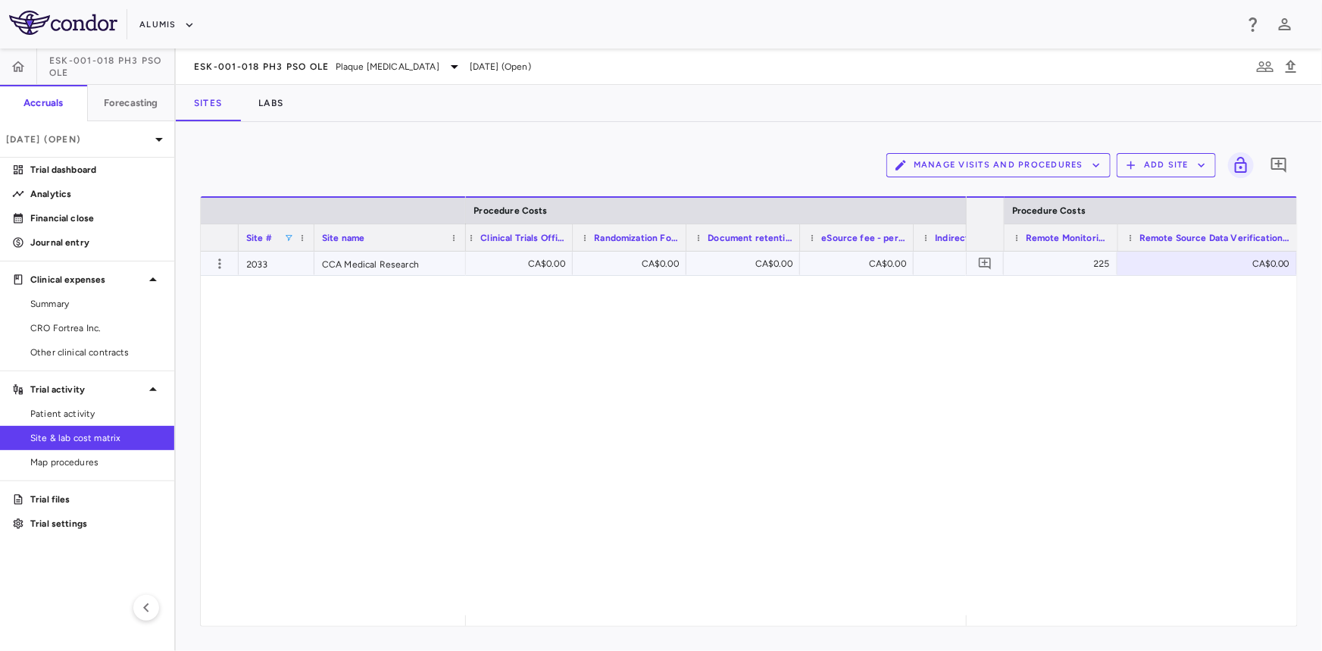
click at [1235, 261] on div "CA$0.00" at bounding box center [1210, 264] width 158 height 24
drag, startPoint x: 1235, startPoint y: 261, endPoint x: 1310, endPoint y: 261, distance: 75.0
click at [1310, 261] on div "Manage Visits and Procedures Add Site 0 Press ENTER to sort. Press ALT DOWN to …" at bounding box center [749, 386] width 1146 height 529
type input "*"
click at [1266, 264] on div "75" at bounding box center [1210, 264] width 158 height 24
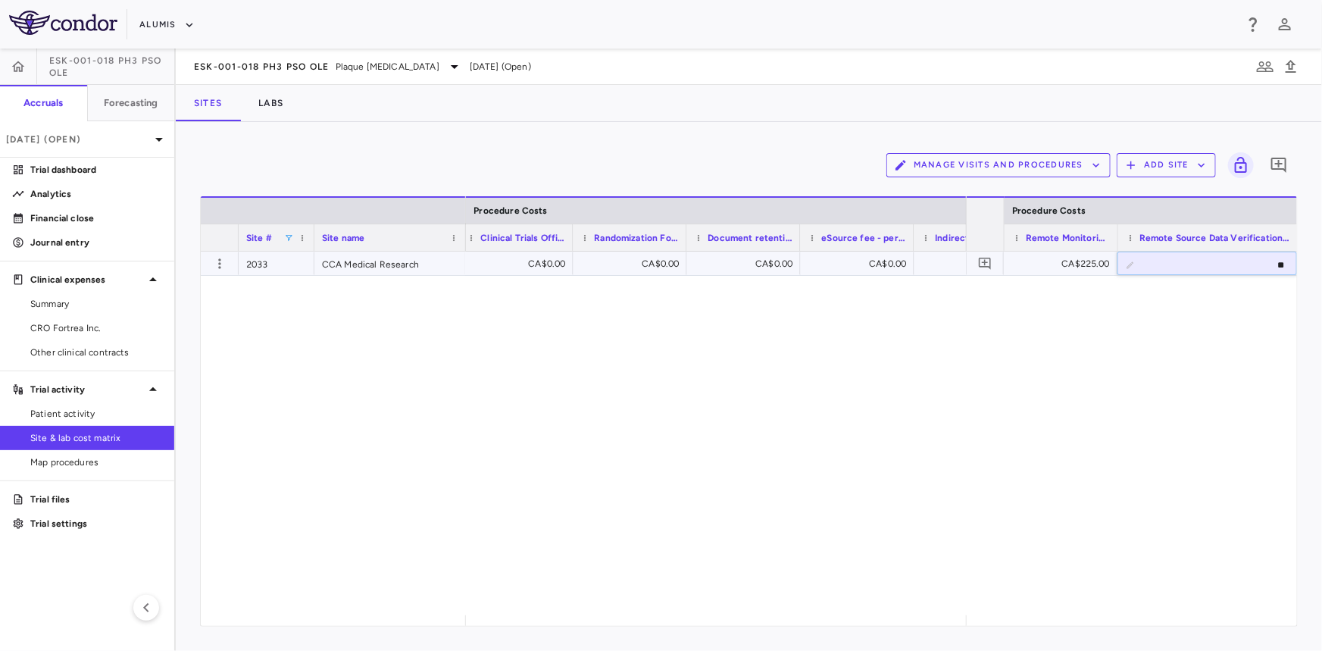
type input "***"
click at [917, 380] on div "CA$0.00 CA$500.00 CA$0.00 CA$0.00 CA$0.00 CA$0.00 CA$0.00 CA$0.00" at bounding box center [716, 434] width 500 height 364
click at [629, 270] on div "CA$0.00" at bounding box center [632, 264] width 92 height 24
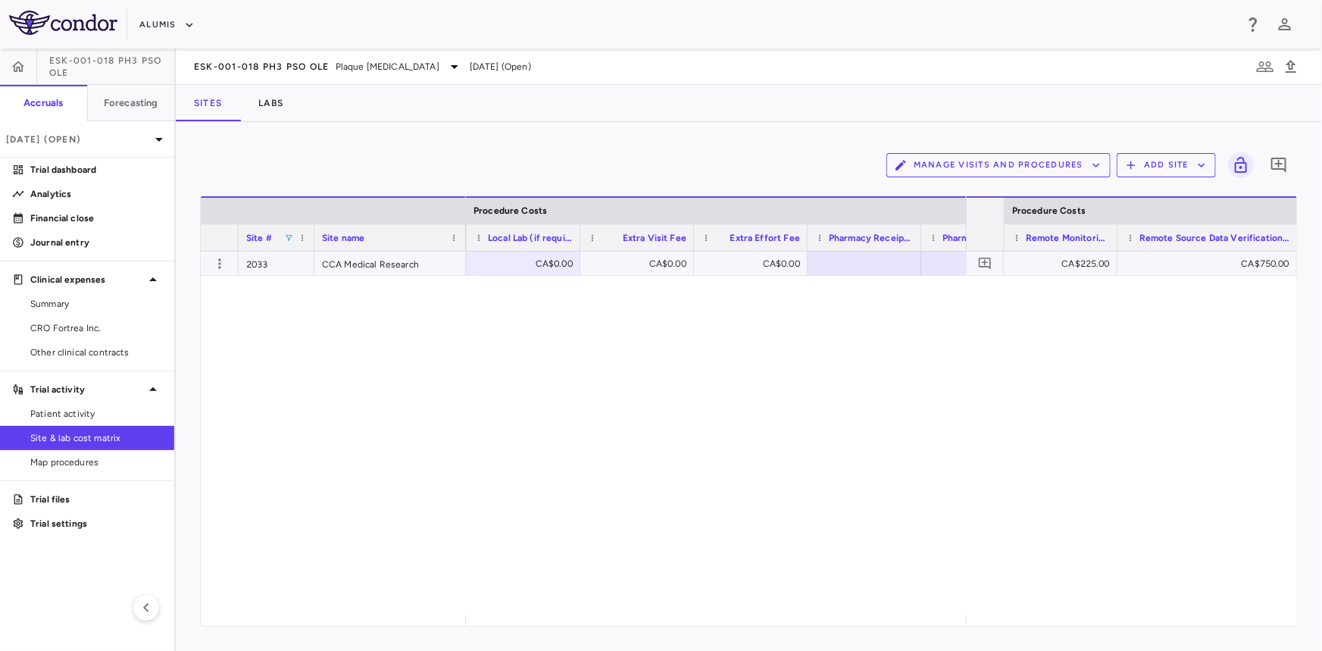
scroll to position [0, 14586]
click at [292, 235] on span at bounding box center [288, 237] width 9 height 9
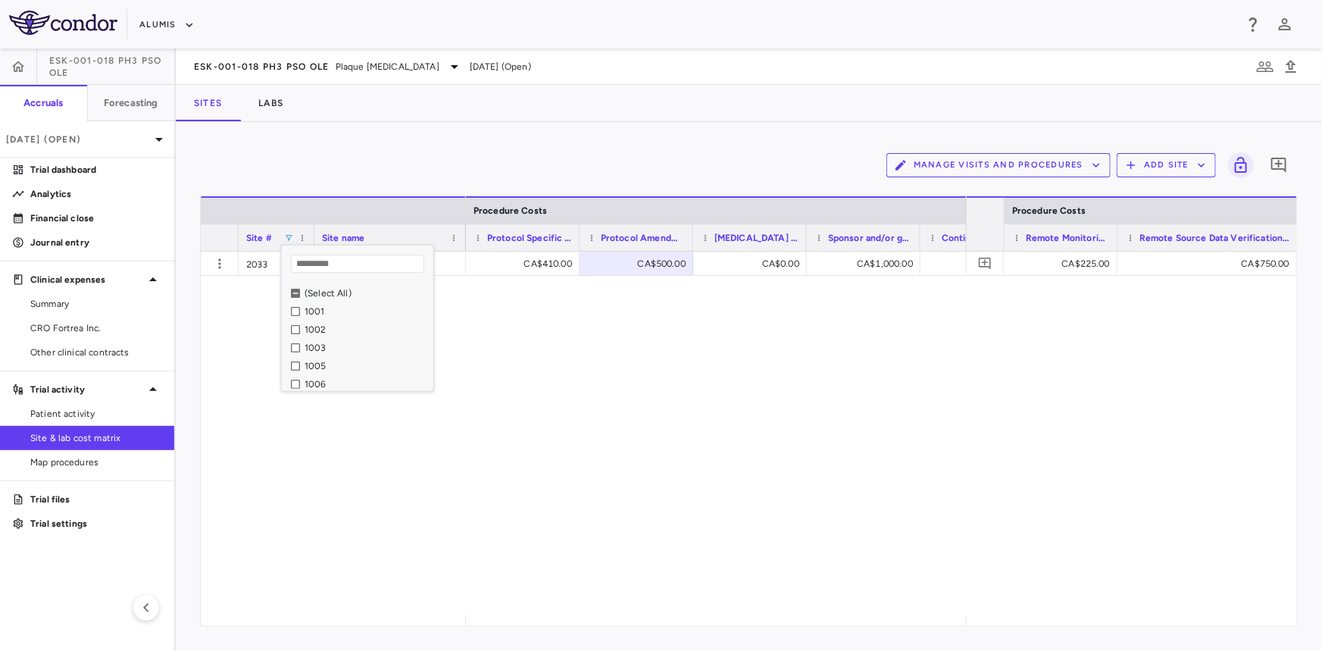
click at [307, 292] on div "(Select All)" at bounding box center [367, 293] width 124 height 11
click at [317, 344] on div "2027" at bounding box center [367, 341] width 124 height 11
click at [703, 353] on div "CA$378.00 CA$0.00 CA$410.00 CA$0.00 CA$0.00 CA$1,000.00 CA$0.00 CA$0.00" at bounding box center [716, 434] width 500 height 364
click at [621, 263] on div "CA$0.00" at bounding box center [639, 264] width 92 height 24
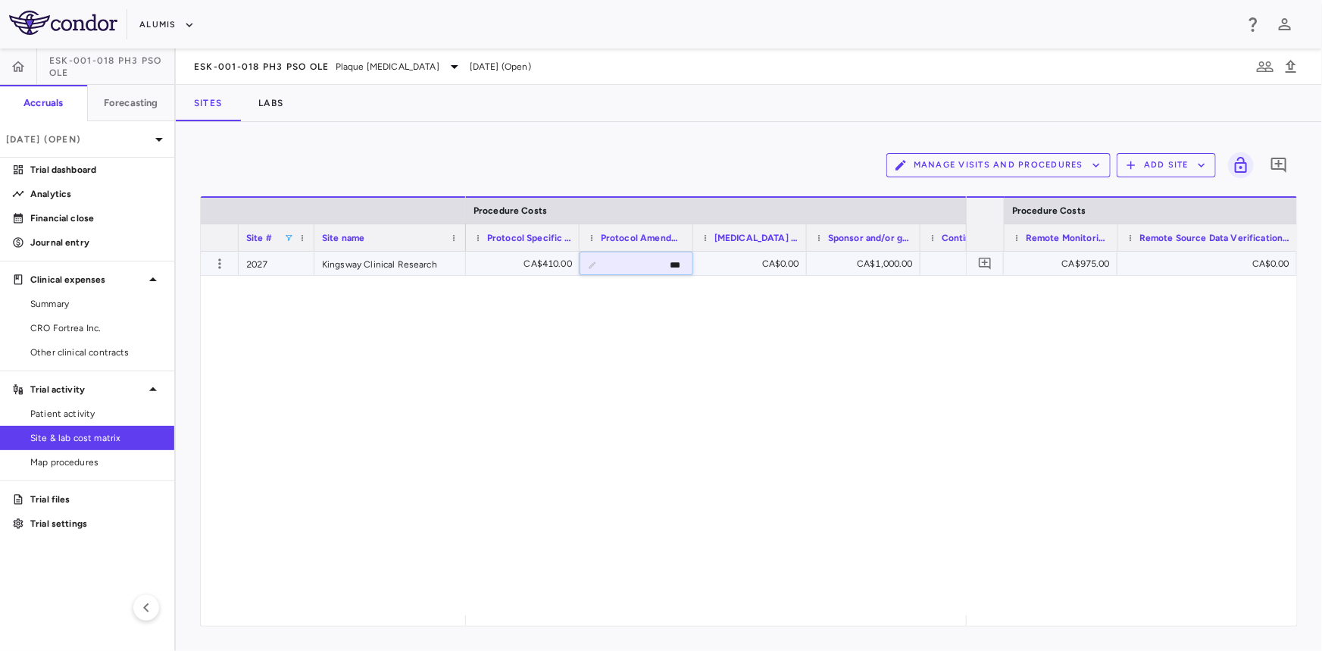
type input "****"
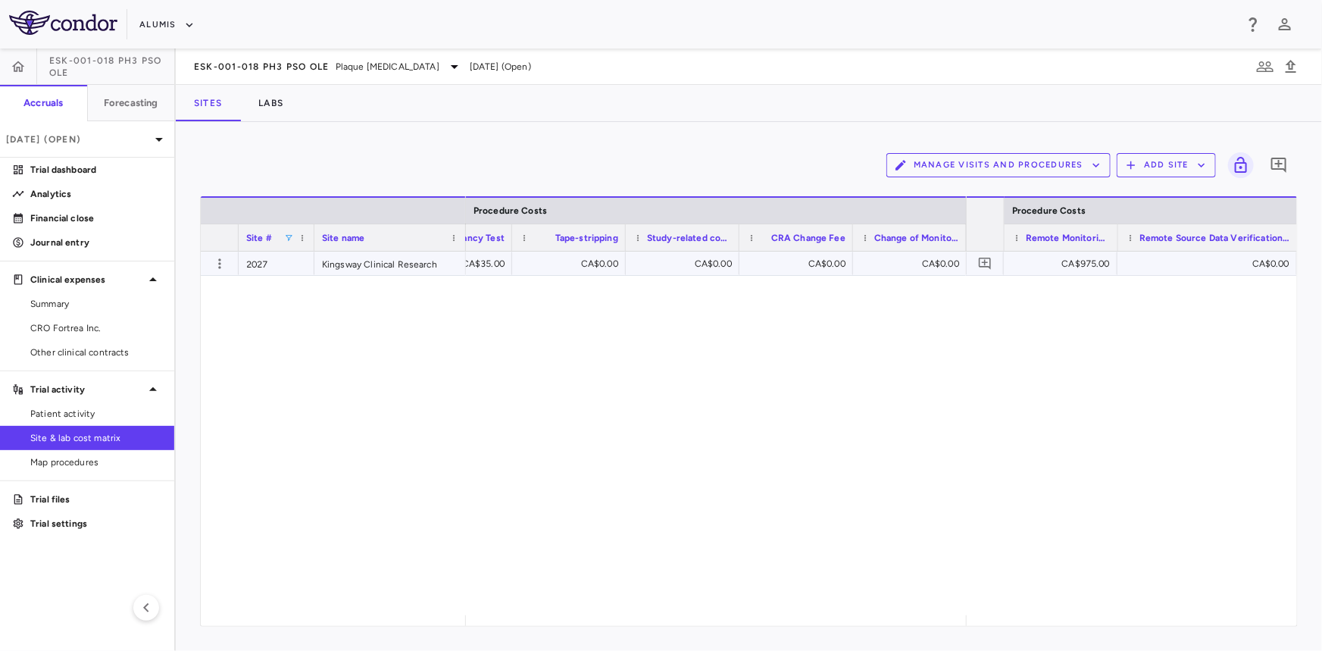
scroll to position [0, 9287]
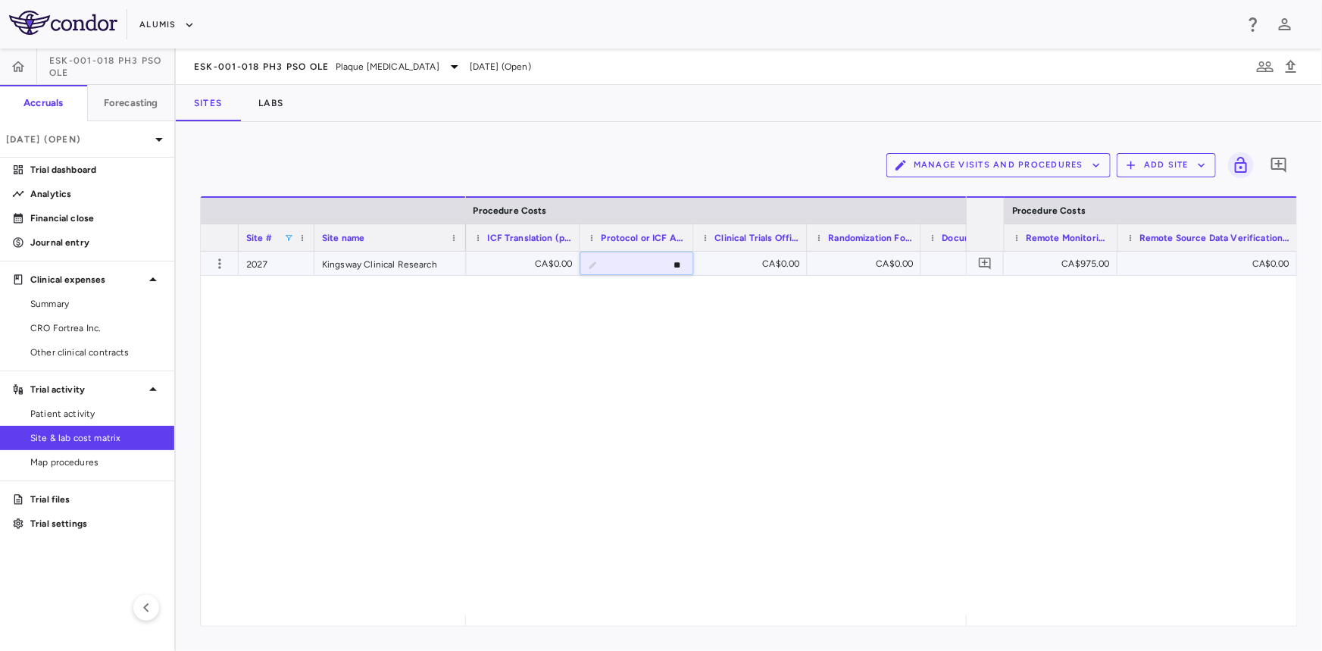
type input "*"
click at [289, 236] on span at bounding box center [288, 237] width 9 height 9
click at [305, 292] on div "(Select All)" at bounding box center [367, 293] width 124 height 11
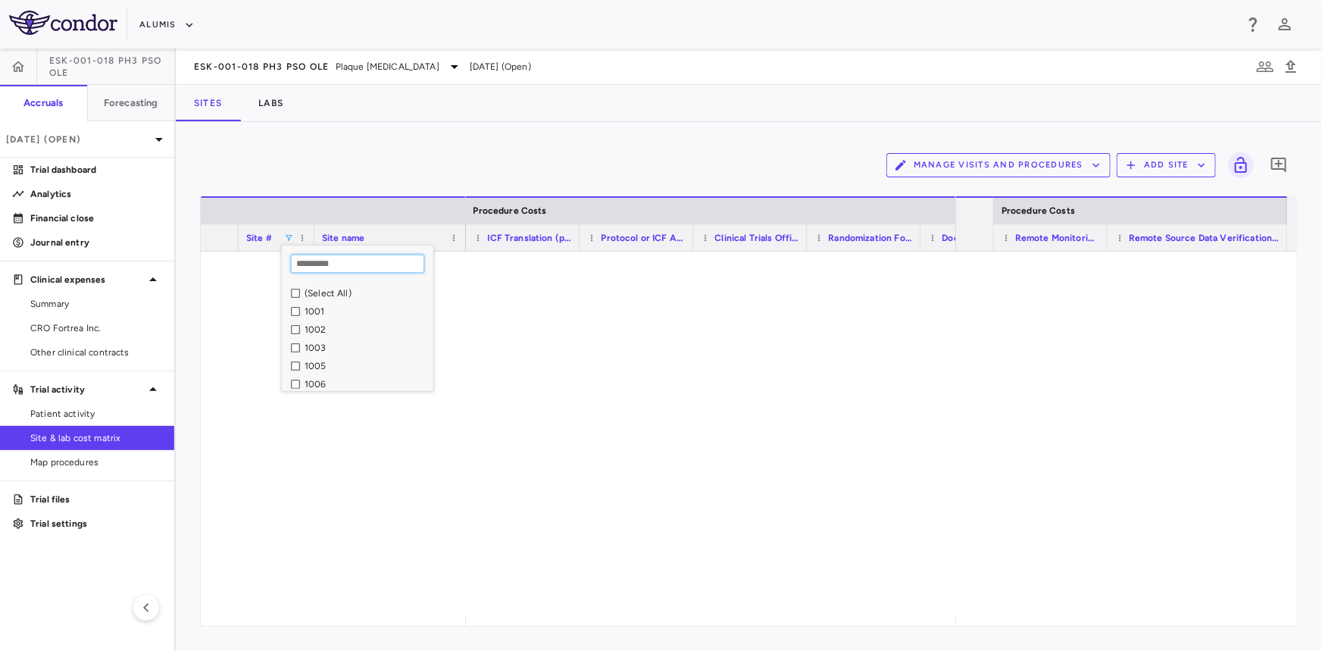
click at [317, 267] on input "Search filter values" at bounding box center [357, 264] width 133 height 18
type input "****"
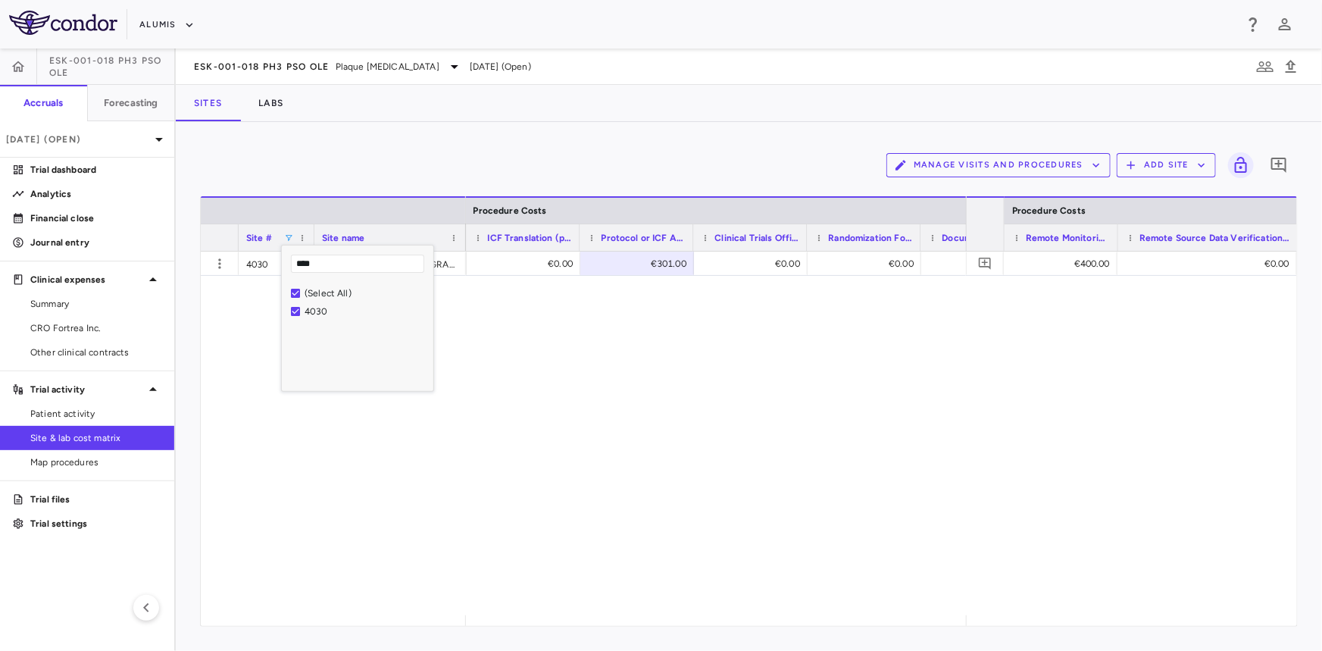
click at [640, 376] on div "€0.00 €0.00 €0.00 €301.00 €0.00 €0.00 €0.00 €0.00" at bounding box center [716, 434] width 500 height 364
click at [658, 271] on div "€301.00" at bounding box center [640, 264] width 92 height 24
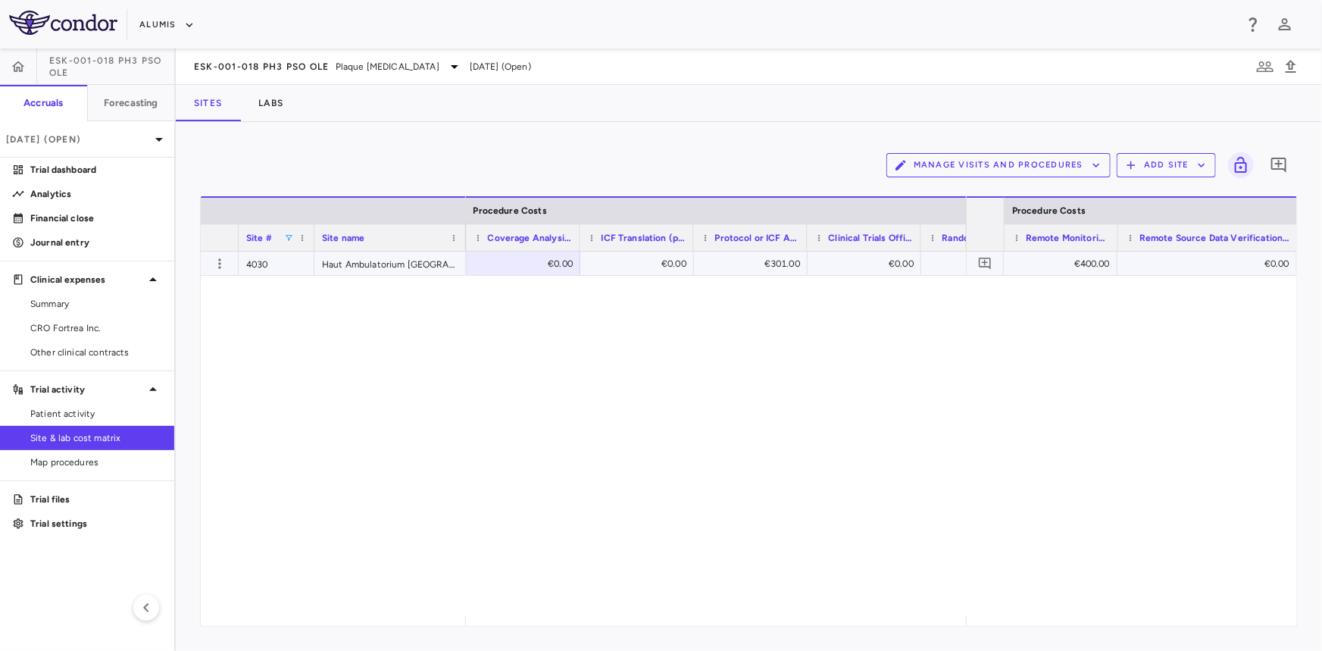
scroll to position [0, 13109]
click at [638, 265] on div "€2,204.00" at bounding box center [639, 264] width 92 height 24
drag, startPoint x: 639, startPoint y: 265, endPoint x: 699, endPoint y: 273, distance: 61.2
type input "****"
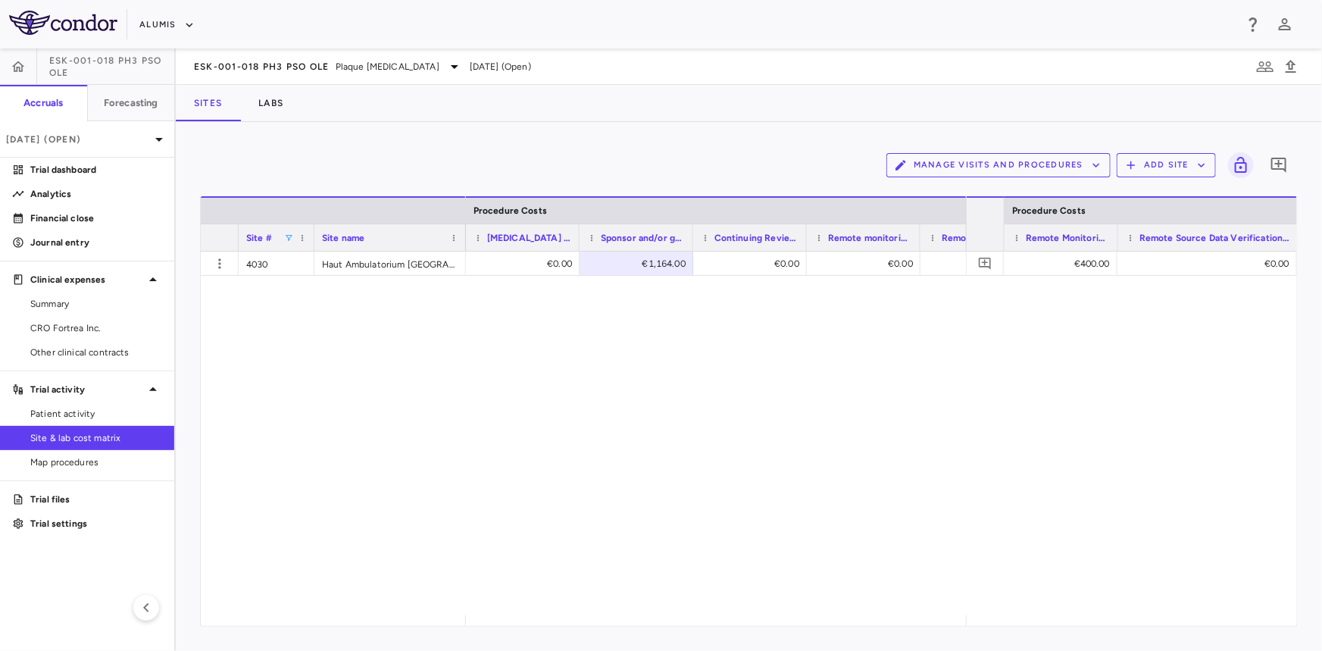
click at [288, 237] on span at bounding box center [288, 237] width 9 height 9
drag, startPoint x: 328, startPoint y: 264, endPoint x: 267, endPoint y: 261, distance: 60.7
click at [267, 261] on div "Drag here to set row groups Drag here to set column labels Site # Site name Pro…" at bounding box center [749, 411] width 1098 height 430
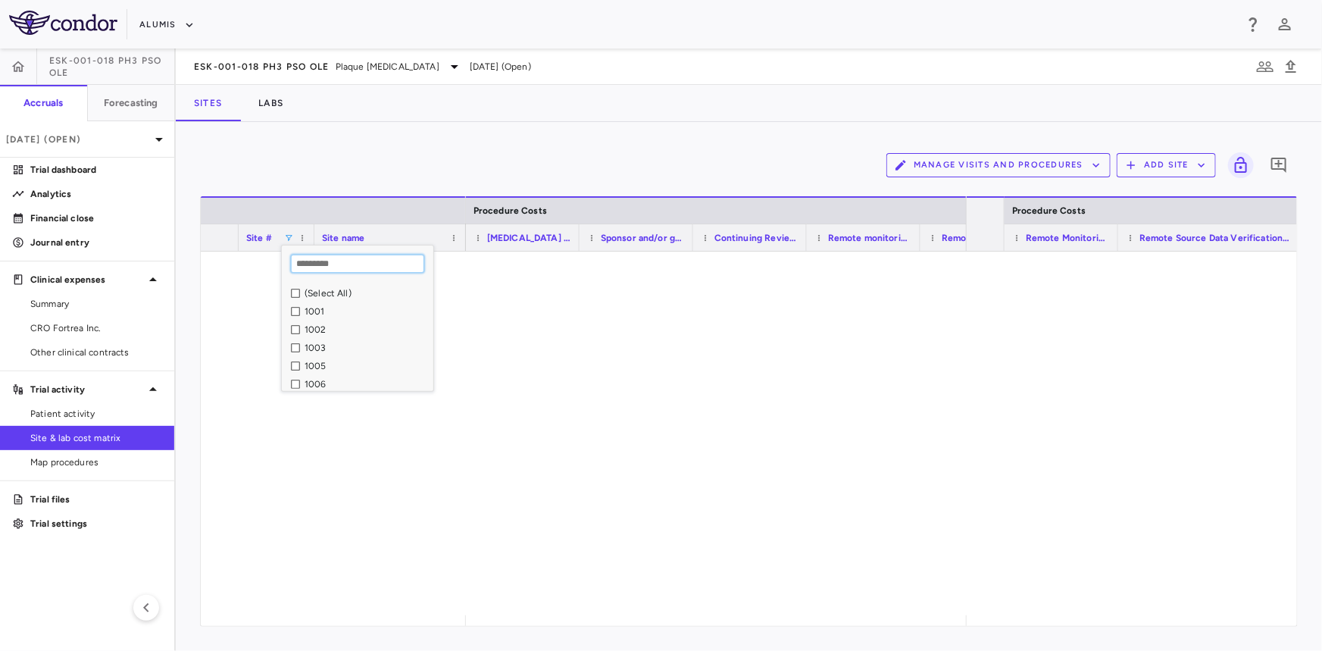
click at [320, 264] on input "Search filter values" at bounding box center [357, 264] width 133 height 18
type input "****"
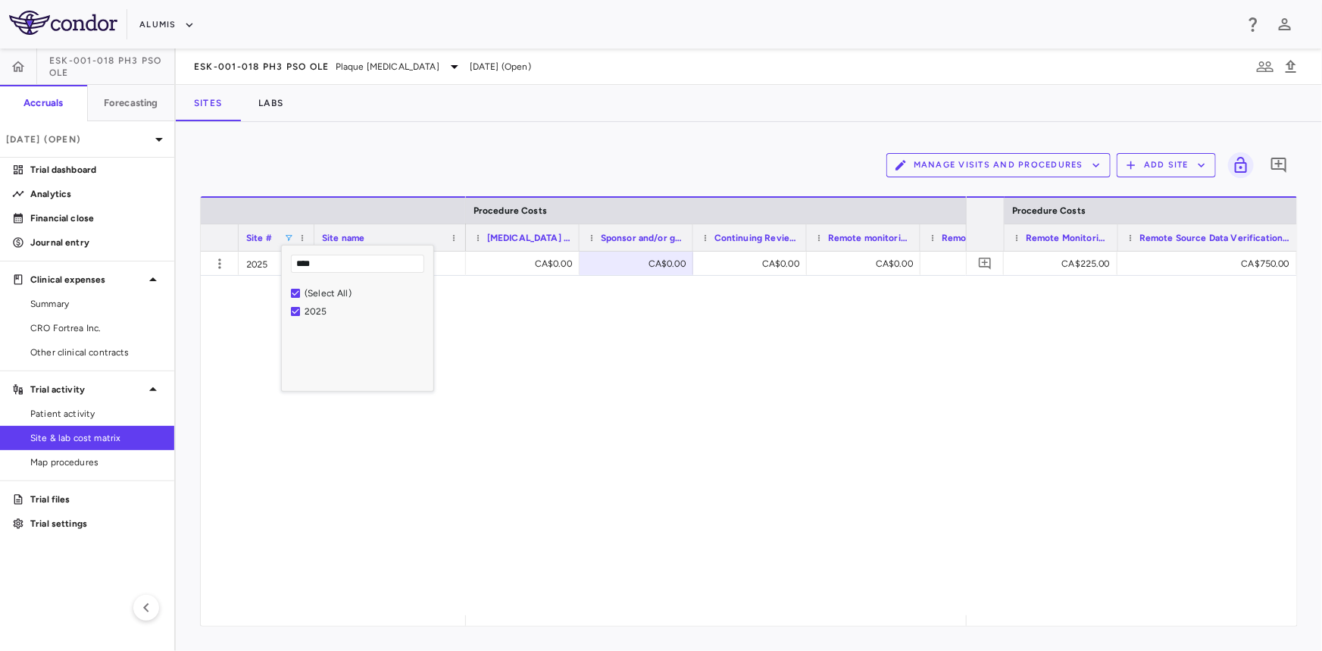
click at [630, 361] on div "CA$410.00 CA$500.00 CA$0.00 CA$0.00 CA$0.00 CA$0.00 CA$0.00 CA$0.00" at bounding box center [716, 434] width 500 height 364
click at [658, 267] on div "CA$0.00" at bounding box center [639, 264] width 92 height 24
drag, startPoint x: 648, startPoint y: 264, endPoint x: 689, endPoint y: 267, distance: 41.8
click at [689, 267] on input "*" at bounding box center [647, 264] width 89 height 25
type input "****"
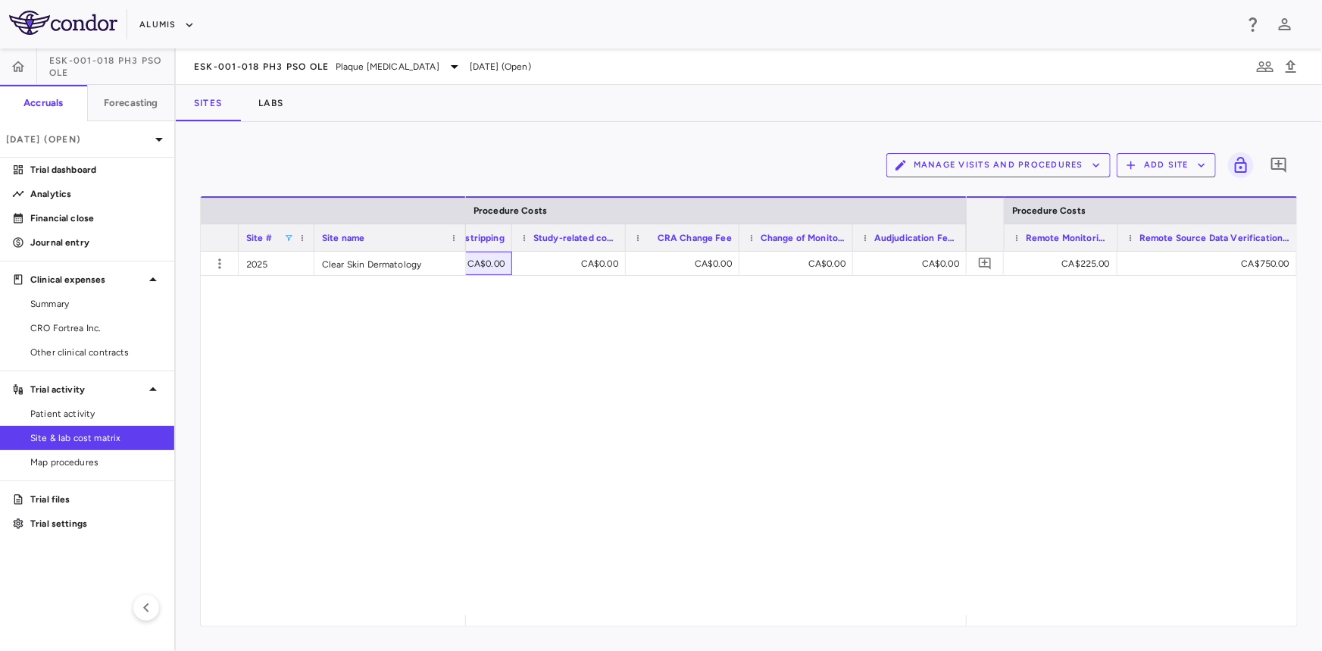
scroll to position [0, 9106]
click at [288, 238] on span at bounding box center [288, 237] width 9 height 9
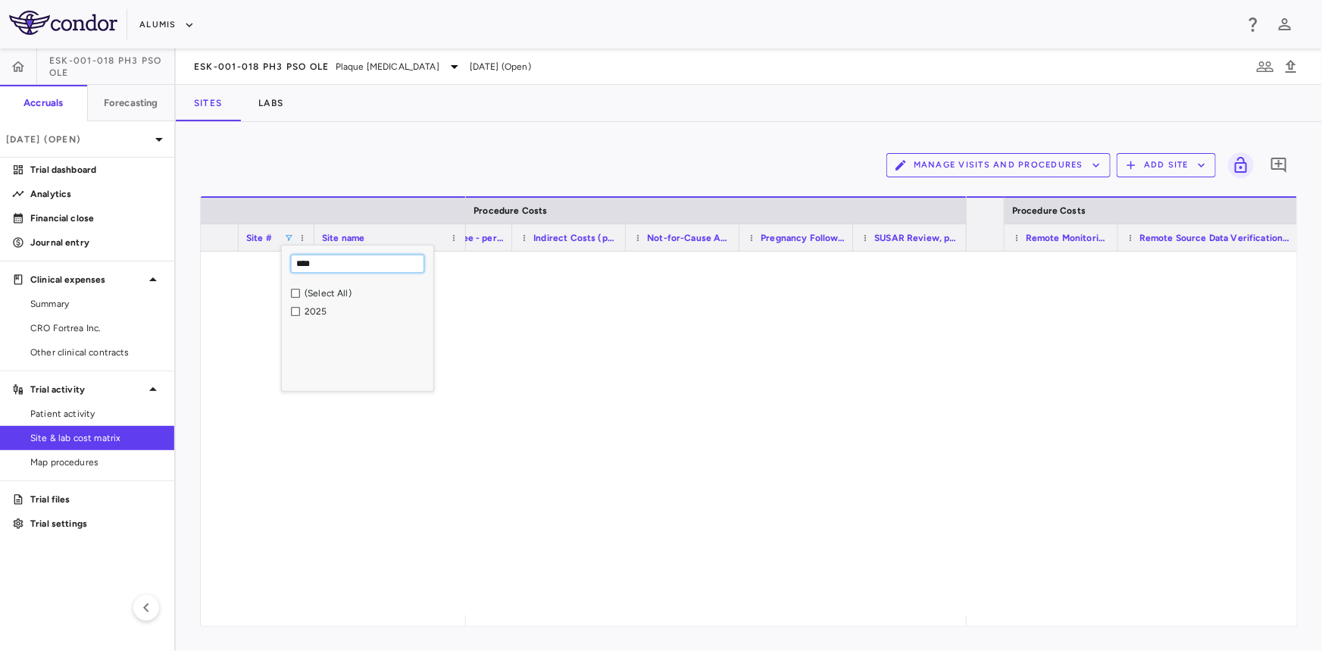
drag, startPoint x: 286, startPoint y: 264, endPoint x: 267, endPoint y: 263, distance: 19.7
click at [267, 263] on div "Drag here to set row groups Drag here to set column labels Site # Site name Pro…" at bounding box center [749, 411] width 1098 height 430
click at [318, 373] on div "2025" at bounding box center [367, 374] width 124 height 11
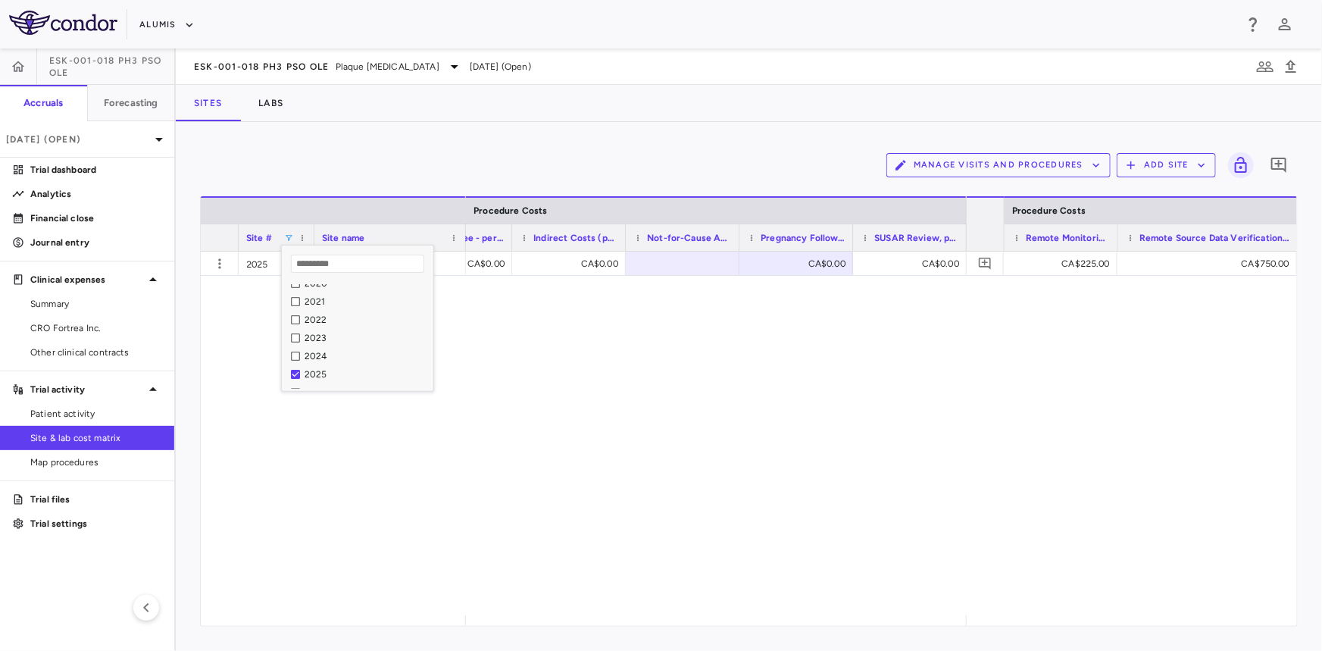
click at [990, 358] on div "2025 Clear Skin Dermatology CA$0.00 CA$0.00 CA$0.00 CA$0.00 CA$0.00 CA$0.00 CA$…" at bounding box center [749, 434] width 1096 height 364
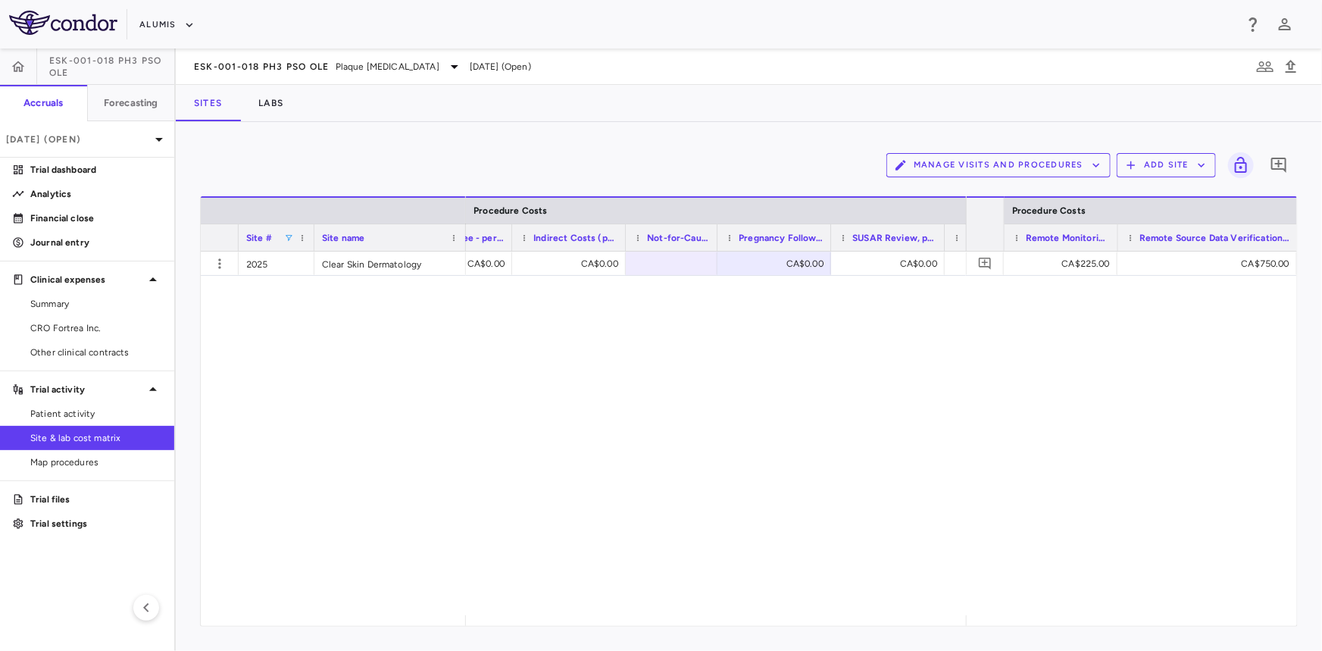
drag, startPoint x: 737, startPoint y: 233, endPoint x: 714, endPoint y: 236, distance: 22.8
click at [714, 236] on div at bounding box center [717, 237] width 6 height 27
click at [288, 236] on span at bounding box center [288, 237] width 9 height 9
click at [304, 299] on div "(Select All)" at bounding box center [362, 293] width 142 height 18
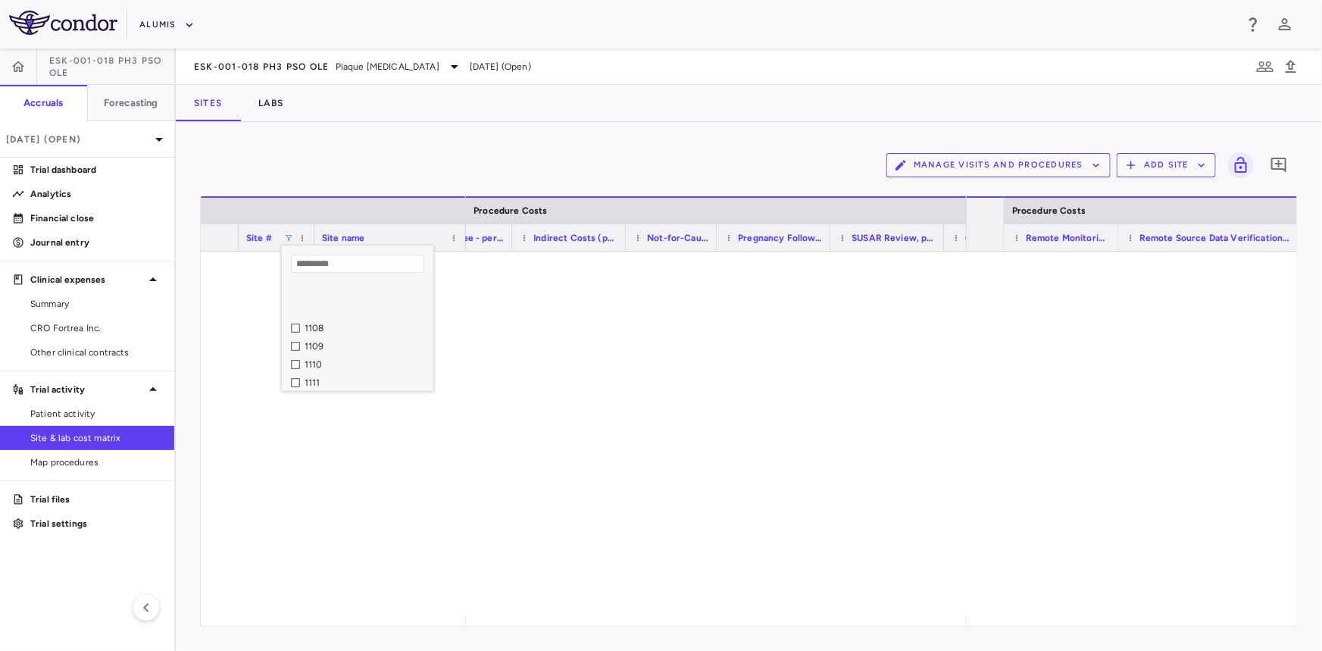
scroll to position [689, 0]
click at [309, 335] on div "1112" at bounding box center [367, 332] width 124 height 11
click at [719, 406] on div "$0.00 $0.00 $0.00 $0.00 $0.00 $0.00 $0.00 $0.00" at bounding box center [716, 434] width 500 height 364
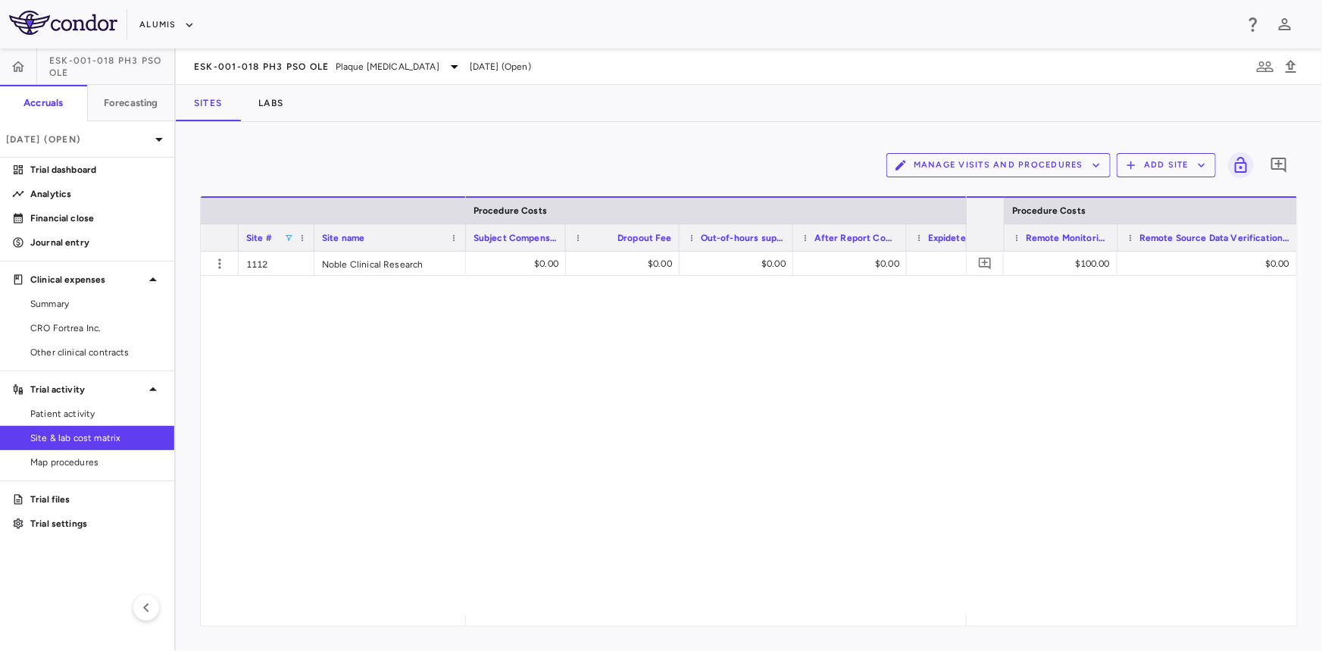
scroll to position [0, 12487]
click at [464, 622] on div at bounding box center [333, 620] width 265 height 11
click at [1085, 260] on div "$100.00" at bounding box center [1063, 264] width 92 height 24
click at [530, 260] on div "$0.00" at bounding box center [518, 264] width 92 height 24
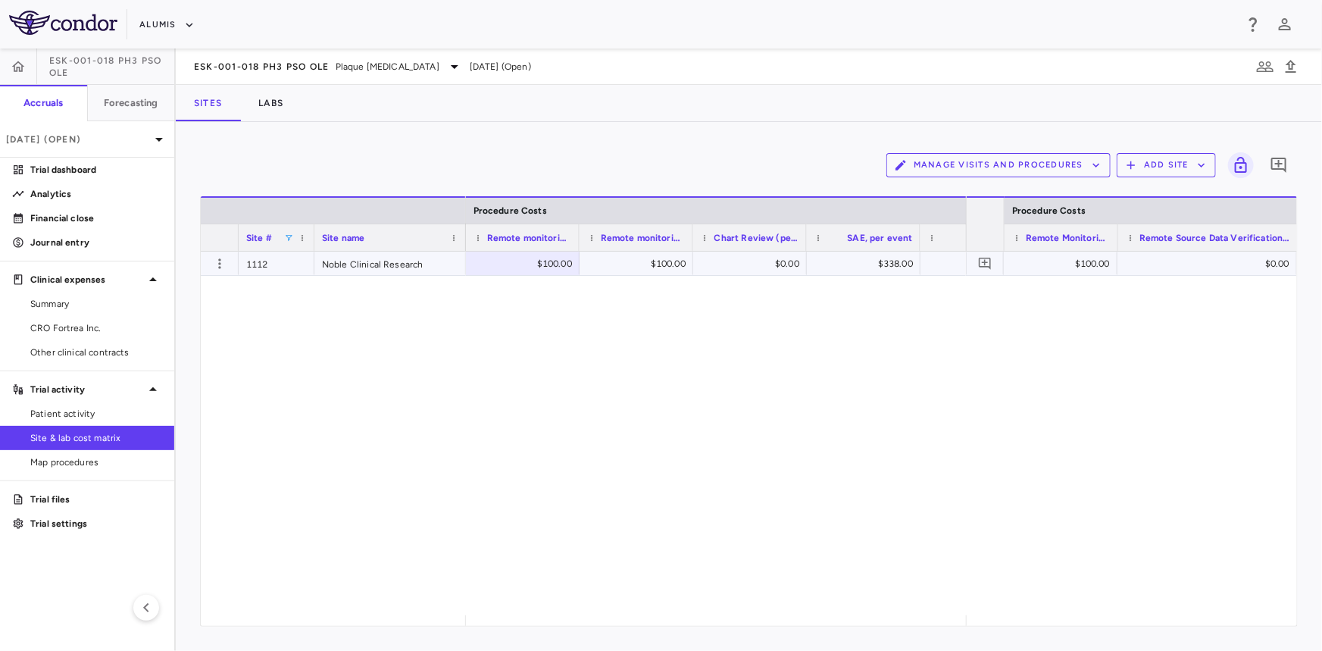
click at [1062, 267] on div "$100.00" at bounding box center [1063, 264] width 92 height 24
drag, startPoint x: 1062, startPoint y: 267, endPoint x: 1123, endPoint y: 267, distance: 60.6
click at [1123, 267] on div "​ *** $0.00" at bounding box center [1131, 264] width 331 height 24
type input "*"
click at [289, 237] on span at bounding box center [288, 237] width 9 height 9
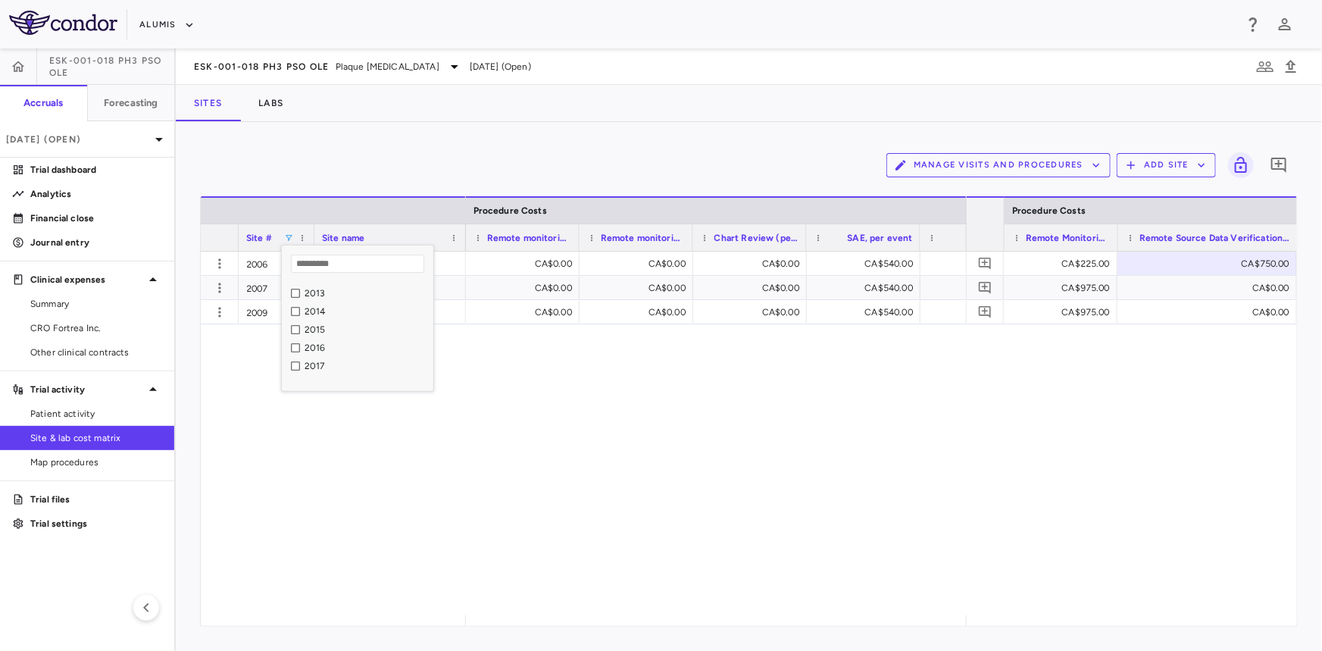
scroll to position [2204, 0]
click at [291, 348] on div "2012" at bounding box center [362, 344] width 142 height 18
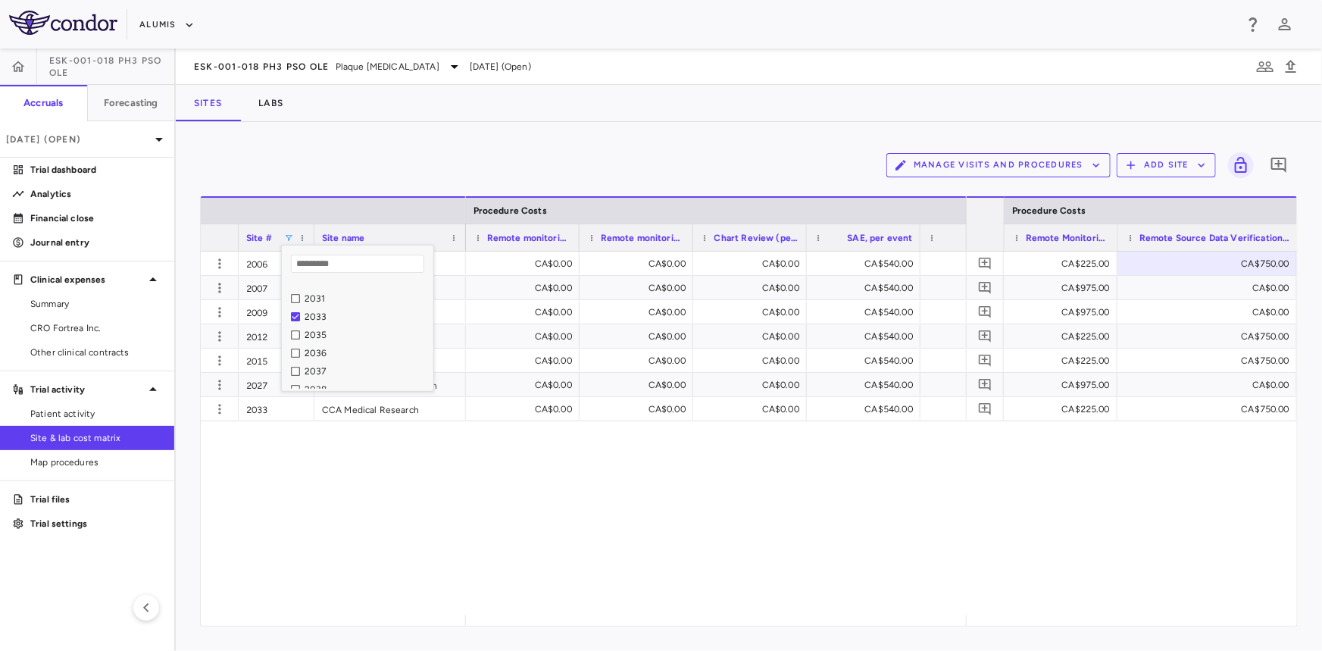
scroll to position [2617, 0]
click at [1072, 265] on div "CA$225.00" at bounding box center [1063, 264] width 92 height 24
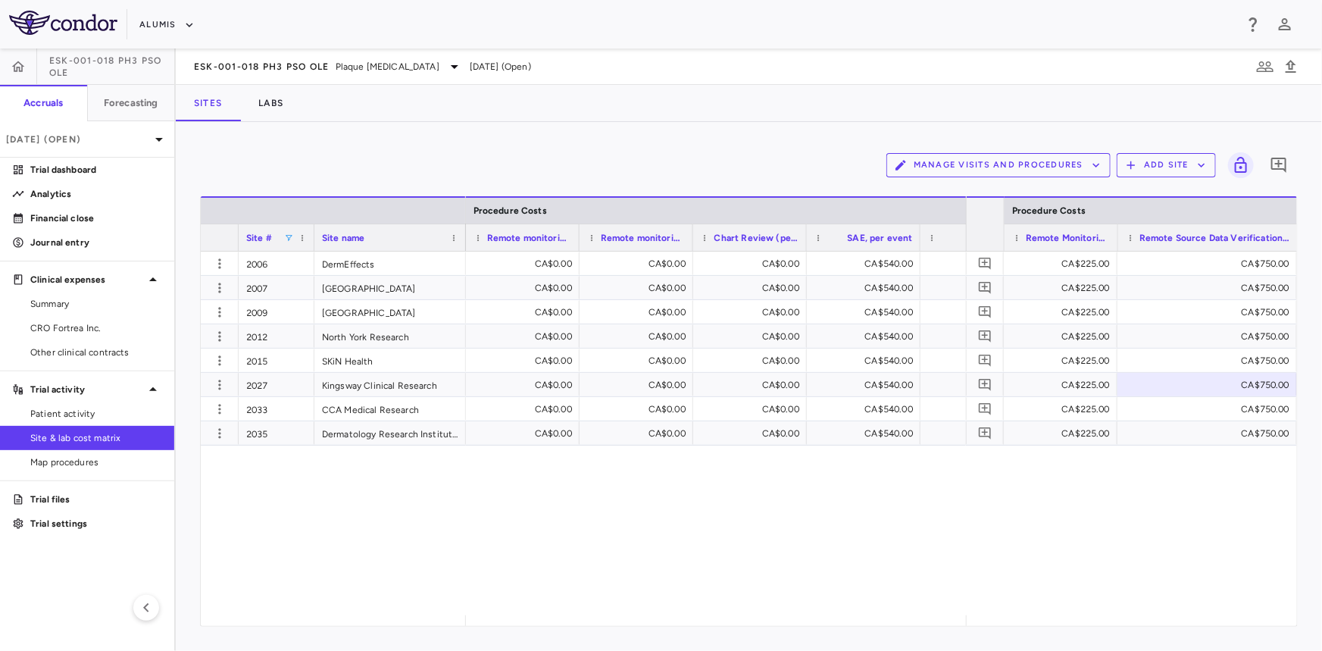
click at [289, 237] on span at bounding box center [288, 237] width 9 height 9
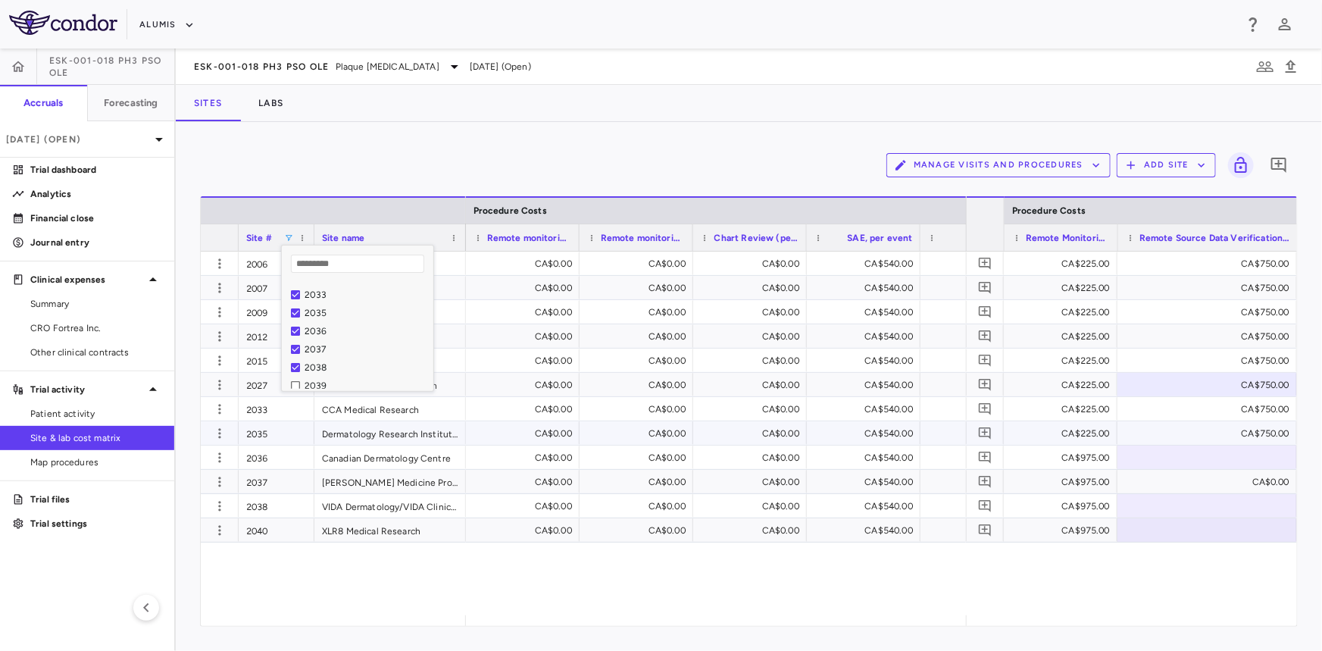
click at [1078, 428] on div "CA$225.00" at bounding box center [1063, 433] width 92 height 24
